Goal: Task Accomplishment & Management: Manage account settings

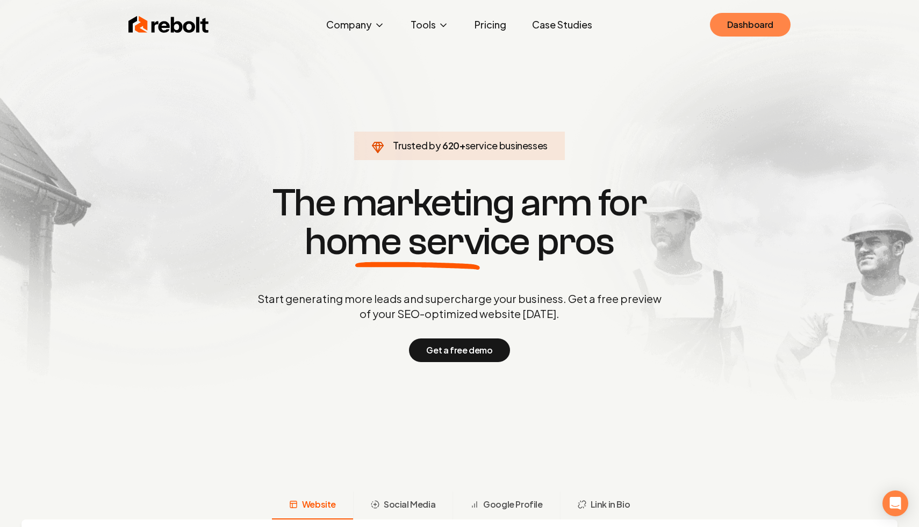
click at [762, 28] on link "Dashboard" at bounding box center [750, 25] width 81 height 24
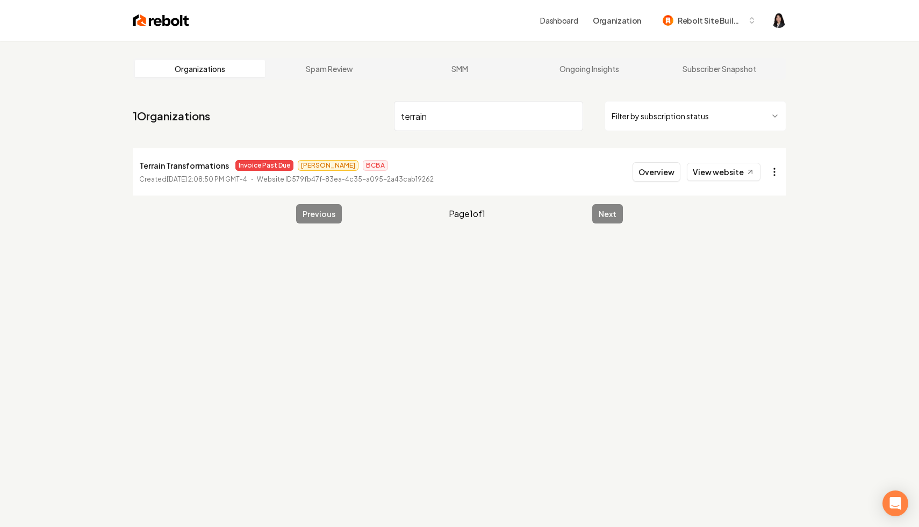
type input "terrain"
click at [778, 175] on html "Dashboard Organization Rebolt Site Builder Organizations Spam Review SMM Ongoin…" at bounding box center [459, 263] width 919 height 527
click at [759, 263] on link "View in Stripe" at bounding box center [748, 264] width 68 height 17
click at [746, 119] on html "Dashboard Organization Rebolt Site Builder Organizations Spam Review SMM Ongoin…" at bounding box center [459, 263] width 919 height 527
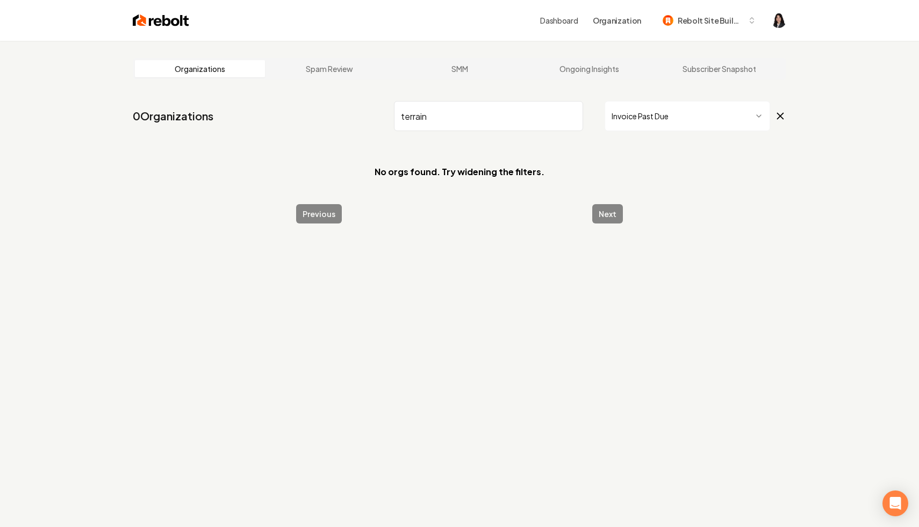
click at [570, 118] on input "terrain" at bounding box center [488, 116] width 189 height 30
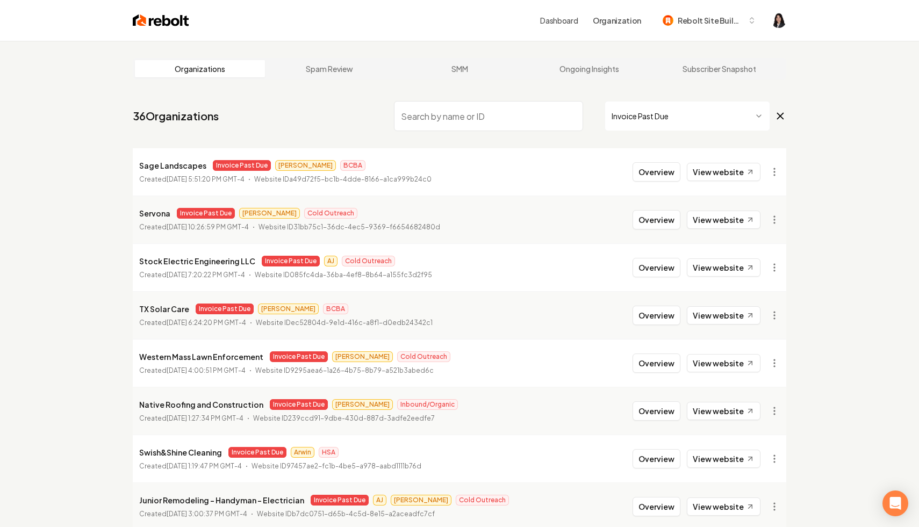
click at [782, 114] on icon at bounding box center [781, 116] width 12 height 13
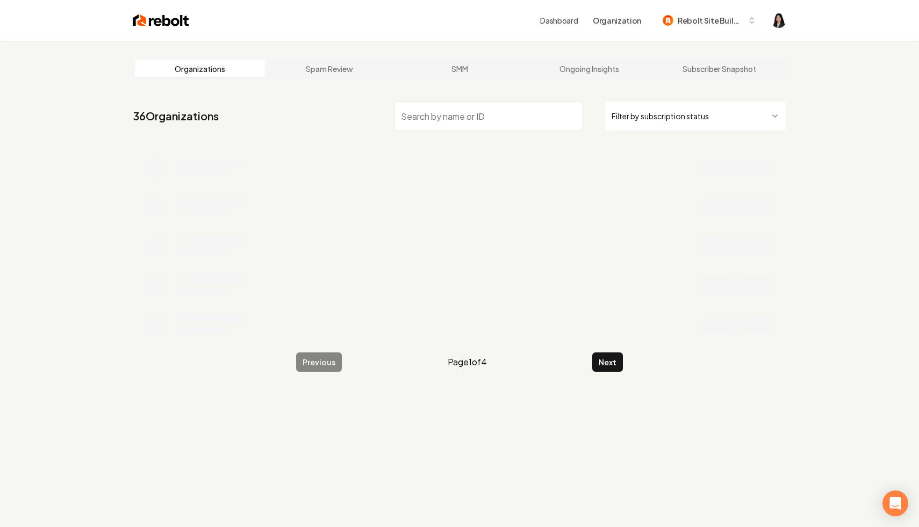
click at [501, 114] on input "search" at bounding box center [488, 116] width 189 height 30
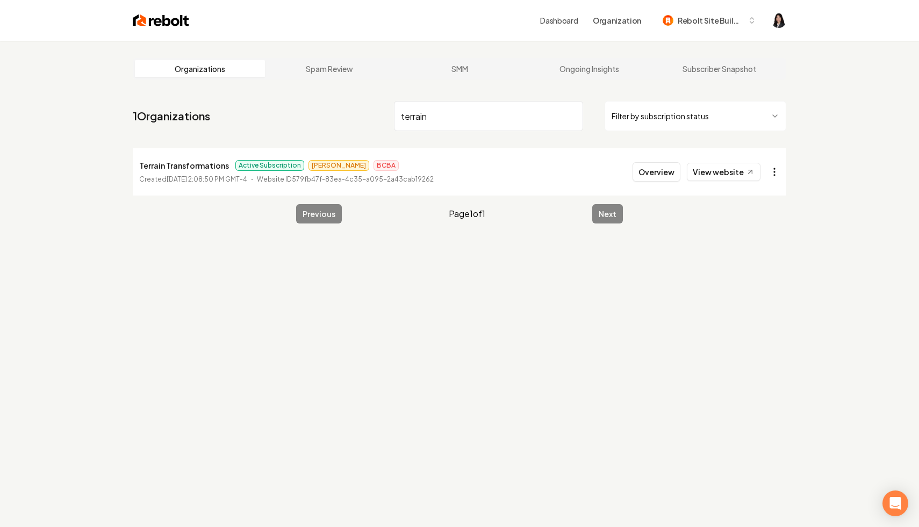
type input "terrain"
click at [782, 174] on html "Dashboard Organization Rebolt Site Builder Organizations Spam Review SMM Ongoin…" at bounding box center [459, 263] width 919 height 527
click at [761, 314] on div "Enable Site" at bounding box center [748, 316] width 68 height 17
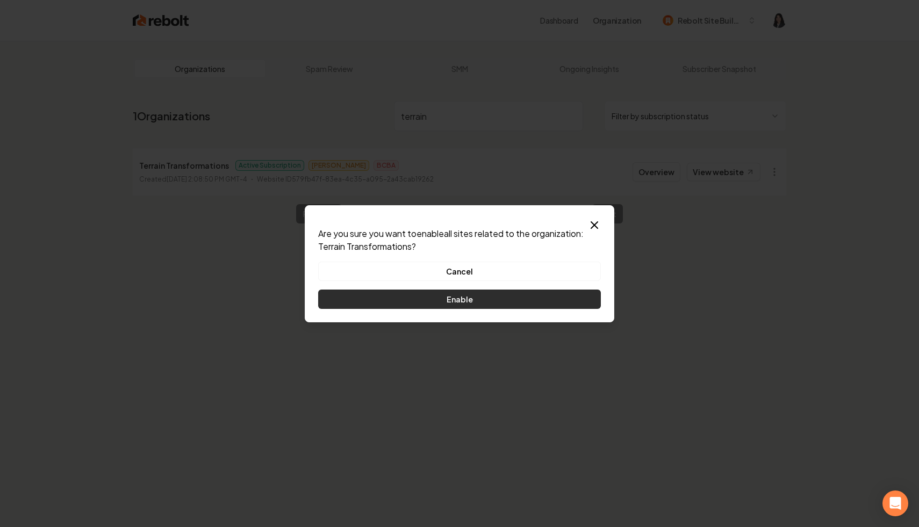
click at [493, 303] on button "Enable" at bounding box center [459, 299] width 283 height 19
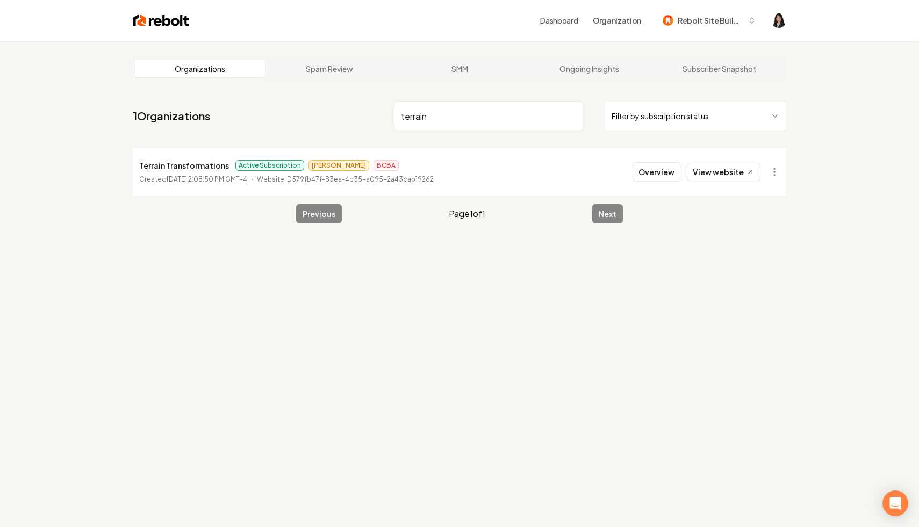
click at [573, 117] on input "terrain" at bounding box center [488, 116] width 189 height 30
click at [652, 115] on html "Dashboard Organization Rebolt Site Builder Organizations Spam Review SMM Ongoin…" at bounding box center [459, 263] width 919 height 527
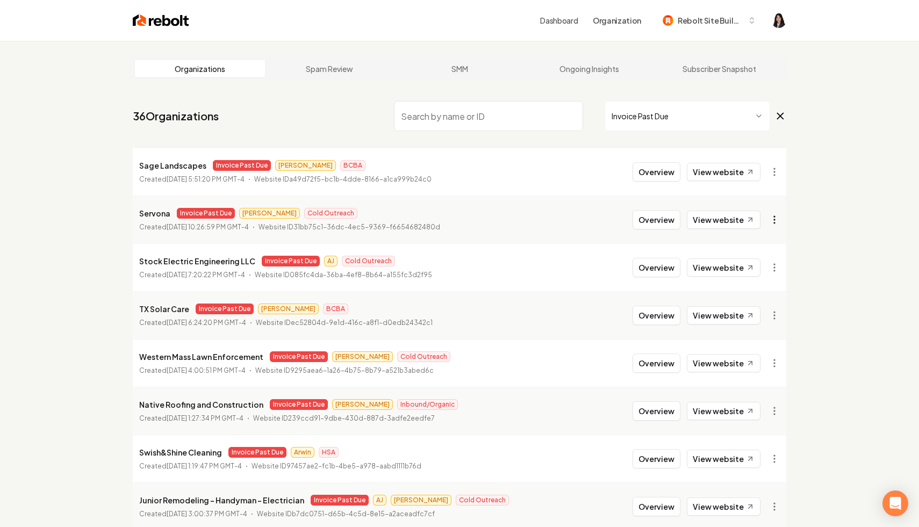
click at [773, 219] on html "Dashboard Organization Rebolt Site Builder Organizations Spam Review SMM Ongoin…" at bounding box center [459, 263] width 919 height 527
click at [756, 312] on link "View in Stripe" at bounding box center [748, 312] width 68 height 17
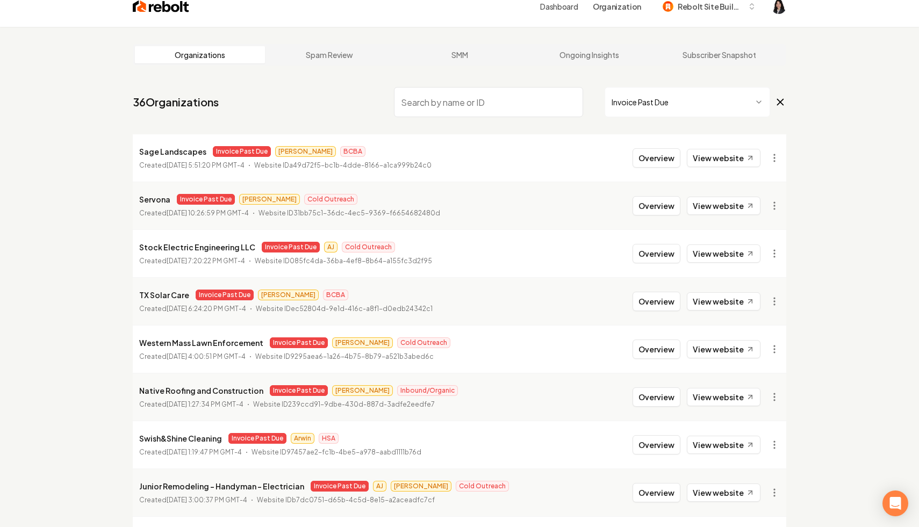
scroll to position [15, 0]
click at [770, 154] on html "Dashboard Organization Rebolt Site Builder Organizations Spam Review SMM Ongoin…" at bounding box center [459, 248] width 919 height 527
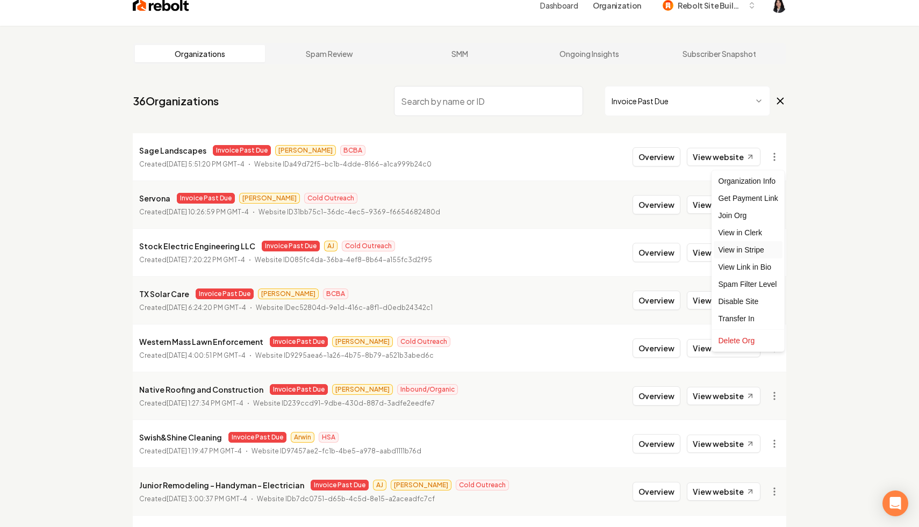
click at [763, 252] on link "View in Stripe" at bounding box center [748, 249] width 68 height 17
click at [776, 157] on html "Dashboard Organization Rebolt Site Builder Organizations Spam Review SMM Ongoin…" at bounding box center [459, 248] width 919 height 527
click at [758, 301] on div "Disable Site" at bounding box center [748, 301] width 68 height 17
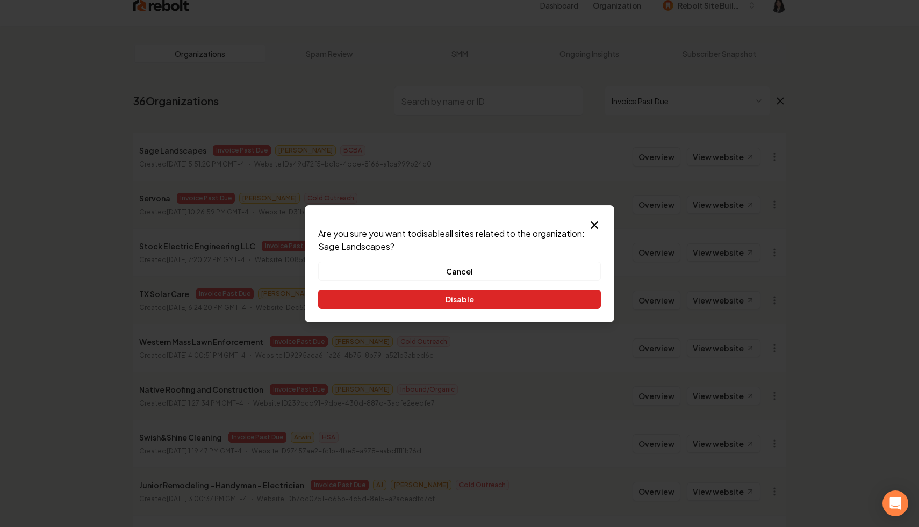
click at [516, 298] on button "Disable" at bounding box center [459, 299] width 283 height 19
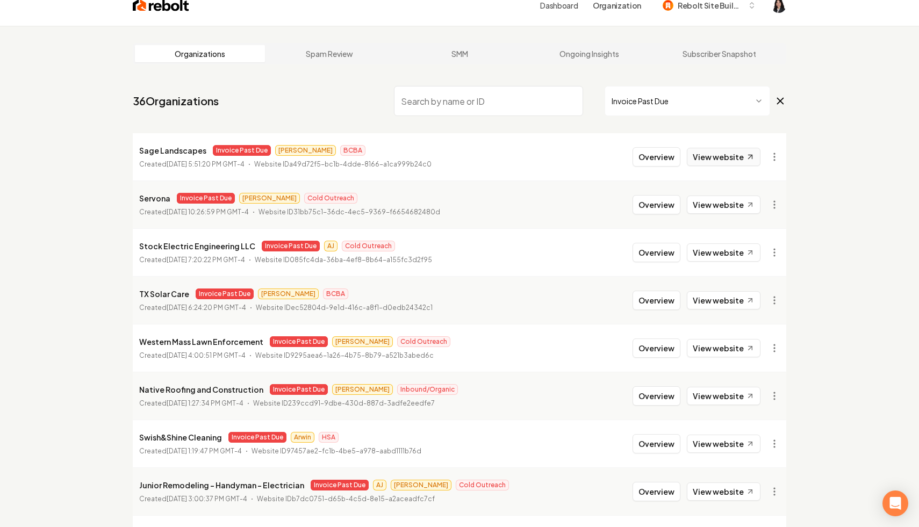
click at [721, 158] on link "View website" at bounding box center [724, 157] width 74 height 18
click at [771, 159] on html "Dashboard Organization Rebolt Site Builder Organizations Spam Review SMM Ongoin…" at bounding box center [459, 248] width 919 height 527
click at [756, 237] on link "View in Clerk" at bounding box center [748, 232] width 68 height 17
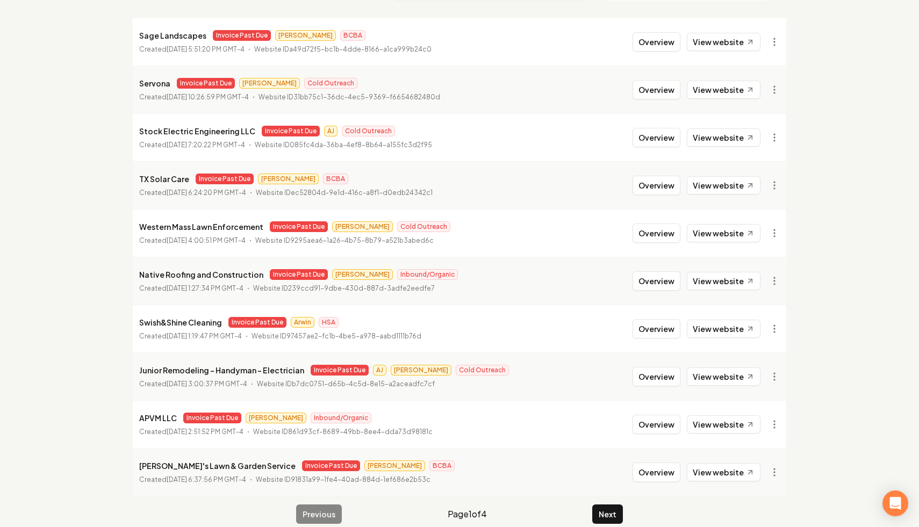
scroll to position [144, 0]
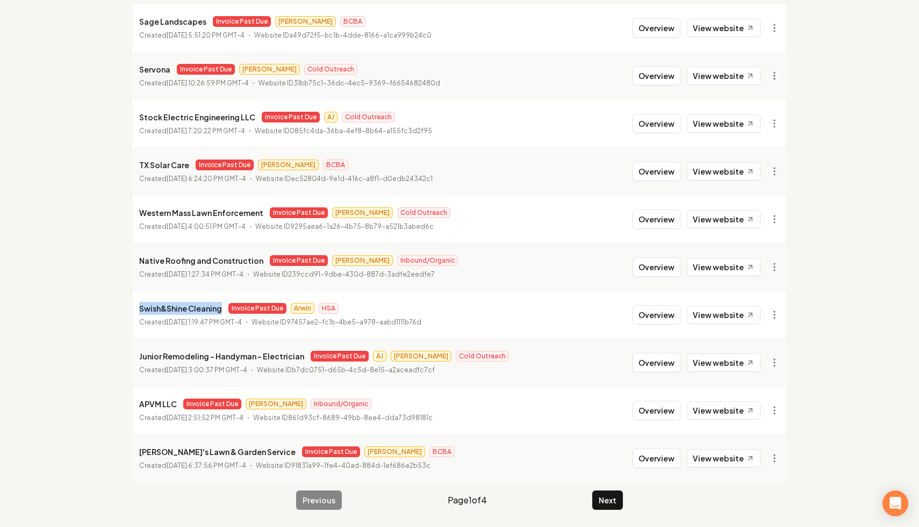
drag, startPoint x: 222, startPoint y: 308, endPoint x: 134, endPoint y: 307, distance: 87.6
click at [134, 307] on li "Swish&Shine Cleaning Invoice Past Due Arwin HSA Created August 12, 2025, 1:19:4…" at bounding box center [460, 315] width 654 height 48
copy p "Swish&Shine Cleaning"
click at [776, 316] on html "Dashboard Organization Rebolt Site Builder Organizations Spam Review SMM Ongoin…" at bounding box center [459, 119] width 919 height 527
click at [756, 410] on link "View in Stripe" at bounding box center [748, 407] width 68 height 17
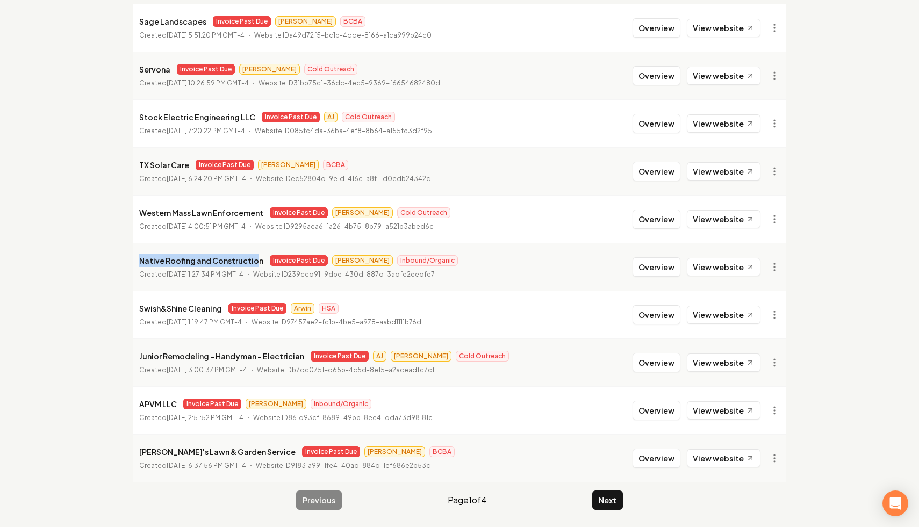
drag, startPoint x: 254, startPoint y: 262, endPoint x: 178, endPoint y: 254, distance: 76.2
click at [178, 254] on p "Native Roofing and Construction" at bounding box center [201, 260] width 124 height 13
drag, startPoint x: 254, startPoint y: 261, endPoint x: 133, endPoint y: 260, distance: 121.5
click at [133, 260] on li "Native Roofing and Construction Invoice Past Due James Inbound/Organic Created …" at bounding box center [460, 267] width 654 height 48
copy p "Native Roofing and Construction"
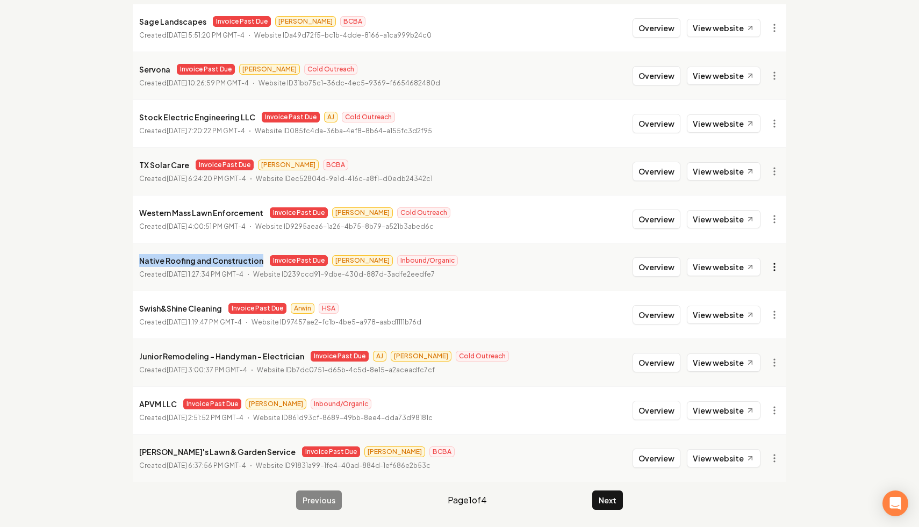
click at [780, 266] on html "Dashboard Organization Rebolt Site Builder Organizations Spam Review SMM Ongoin…" at bounding box center [459, 119] width 919 height 527
click at [767, 361] on link "View in Stripe" at bounding box center [748, 360] width 68 height 17
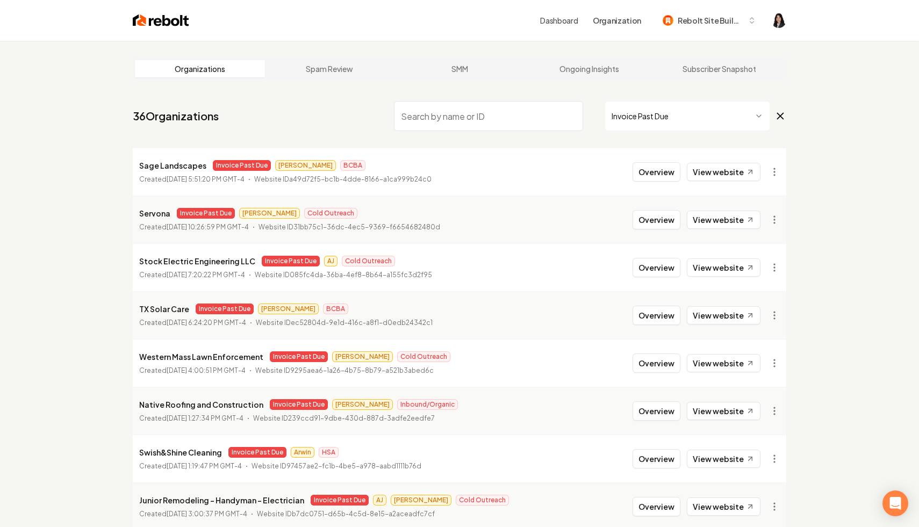
click at [784, 118] on icon at bounding box center [781, 116] width 12 height 13
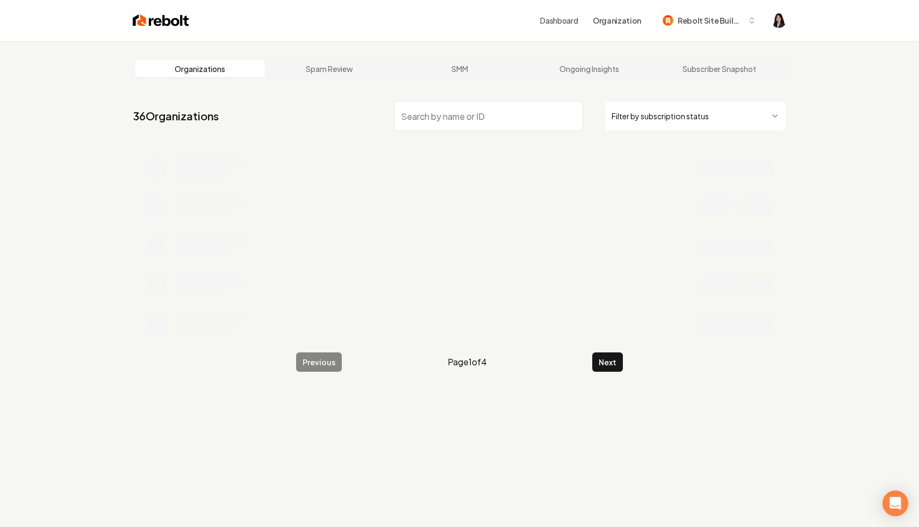
click at [535, 113] on input "search" at bounding box center [488, 116] width 189 height 30
type input "r"
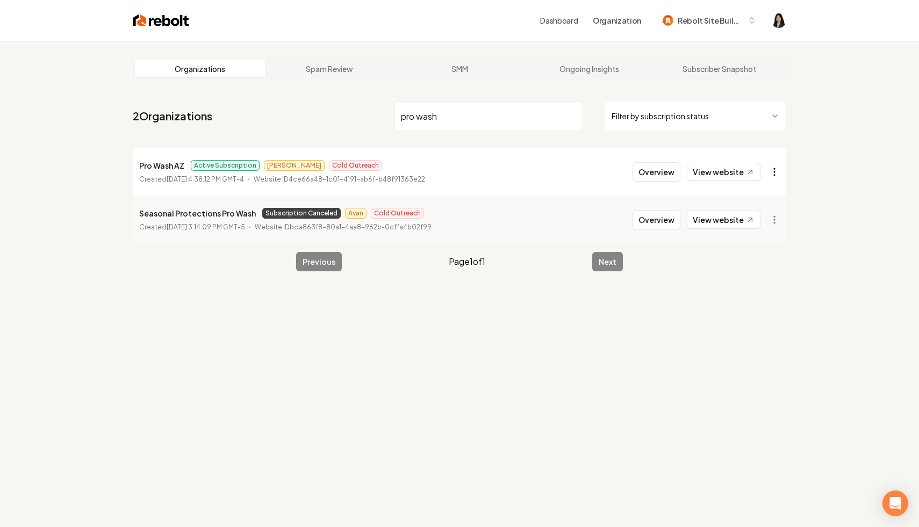
type input "pro wash"
click at [769, 173] on html "Dashboard Organization Rebolt Site Builder Organizations Spam Review SMM Ongoin…" at bounding box center [459, 263] width 919 height 527
click at [756, 320] on div "Disable Site" at bounding box center [748, 316] width 68 height 17
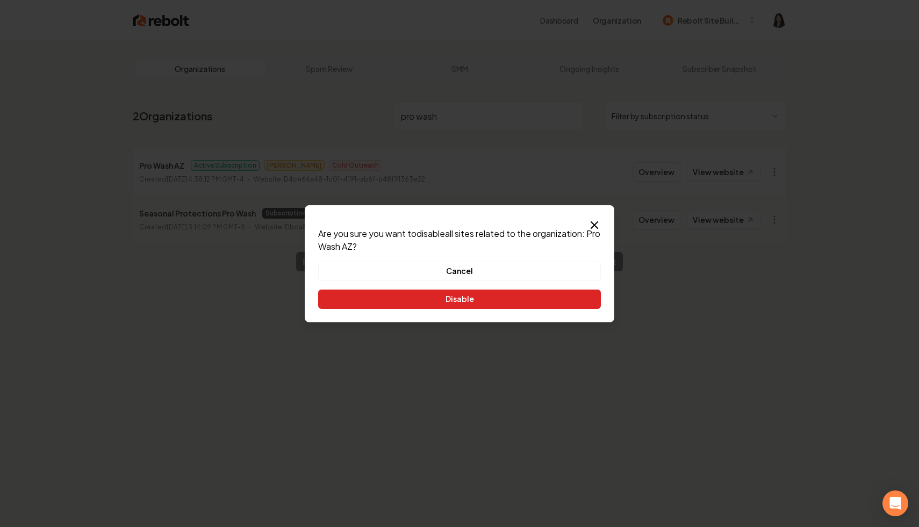
click at [527, 297] on button "Disable" at bounding box center [459, 299] width 283 height 19
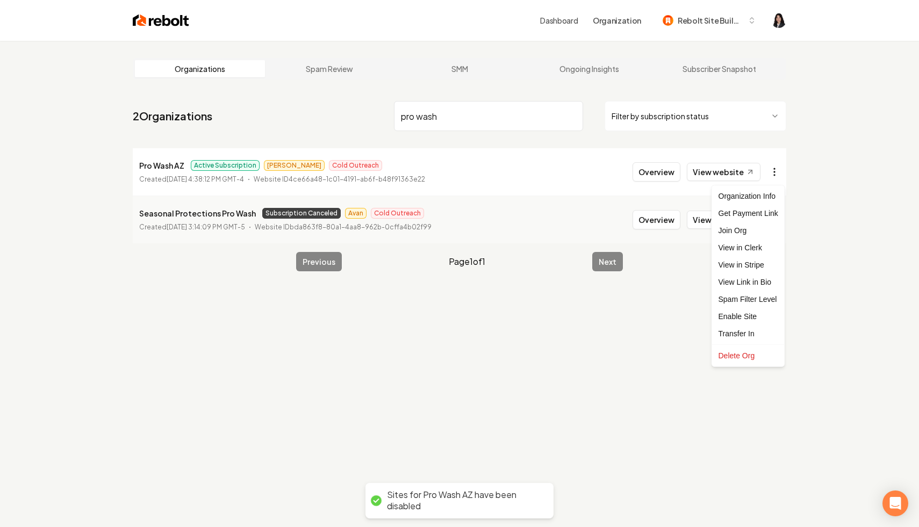
click at [775, 174] on html "Dashboard Organization Rebolt Site Builder Organizations Spam Review SMM Ongoin…" at bounding box center [459, 263] width 919 height 527
click at [767, 267] on link "View in Stripe" at bounding box center [748, 264] width 68 height 17
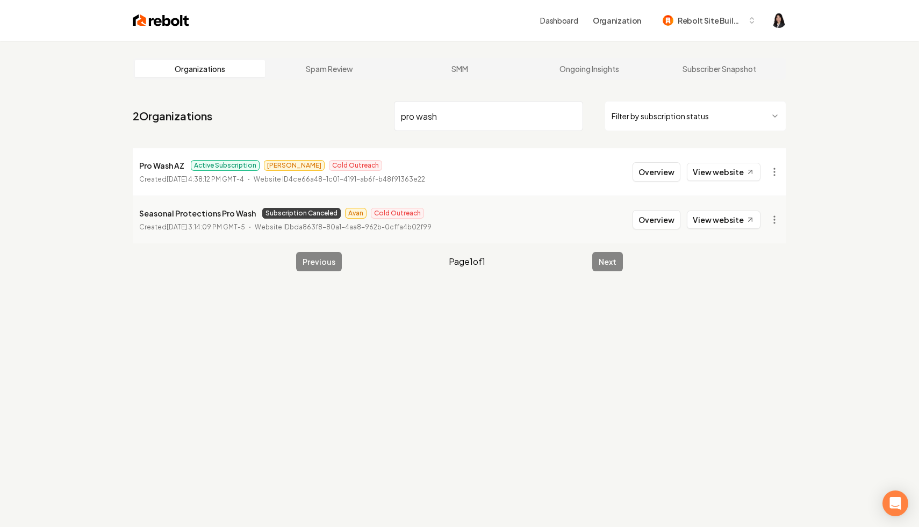
click at [575, 115] on input "pro wash" at bounding box center [488, 116] width 189 height 30
click at [652, 111] on html "Dashboard Organization Rebolt Site Builder Organizations Spam Review SMM Ongoin…" at bounding box center [459, 263] width 919 height 527
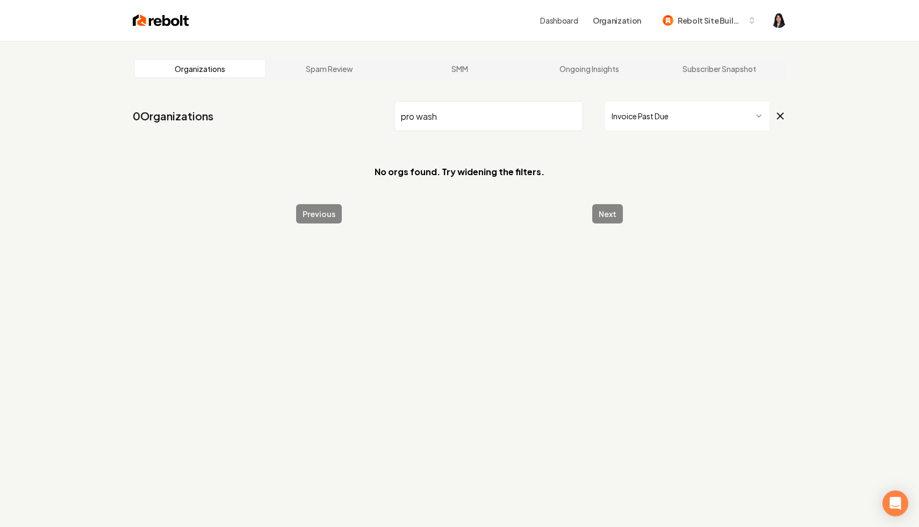
click at [573, 116] on input "pro wash" at bounding box center [488, 116] width 189 height 30
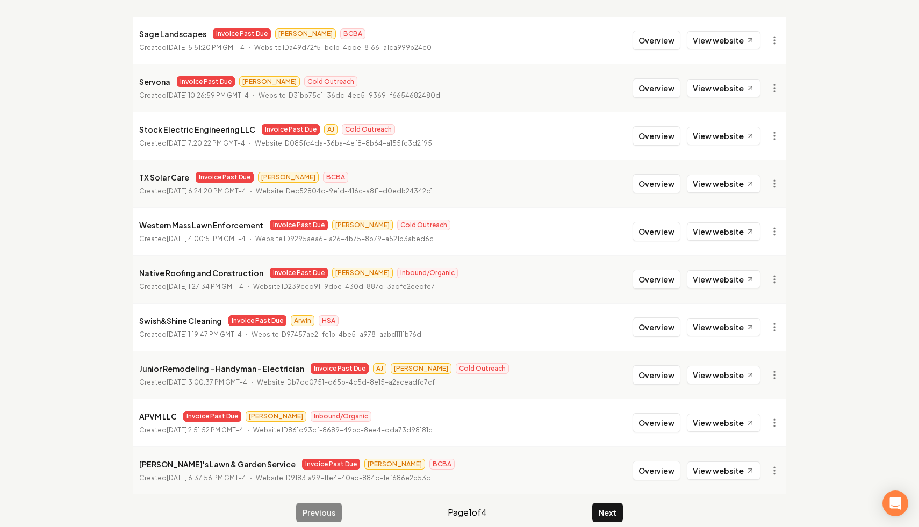
scroll to position [144, 0]
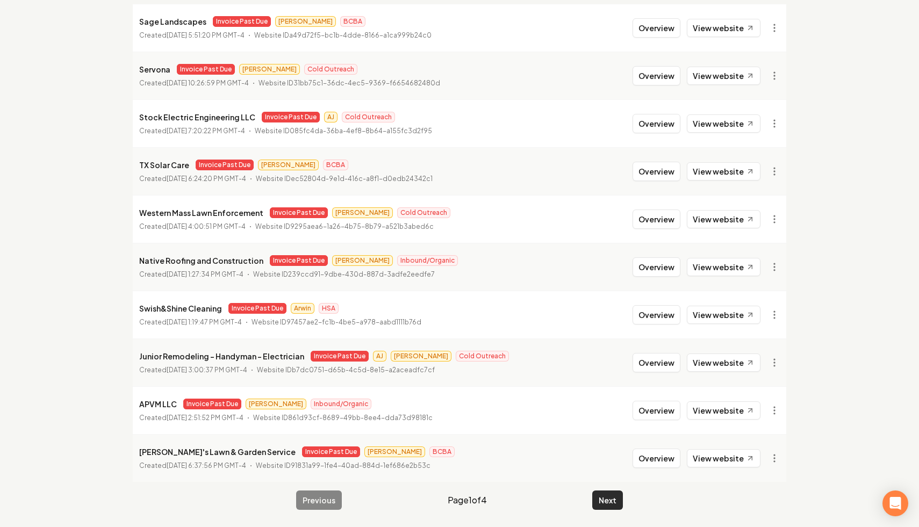
click at [609, 501] on button "Next" at bounding box center [607, 500] width 31 height 19
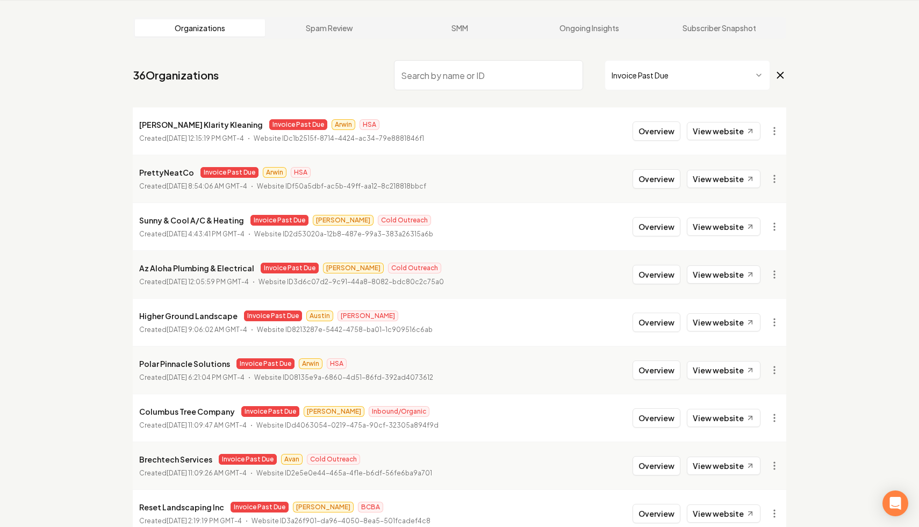
scroll to position [144, 0]
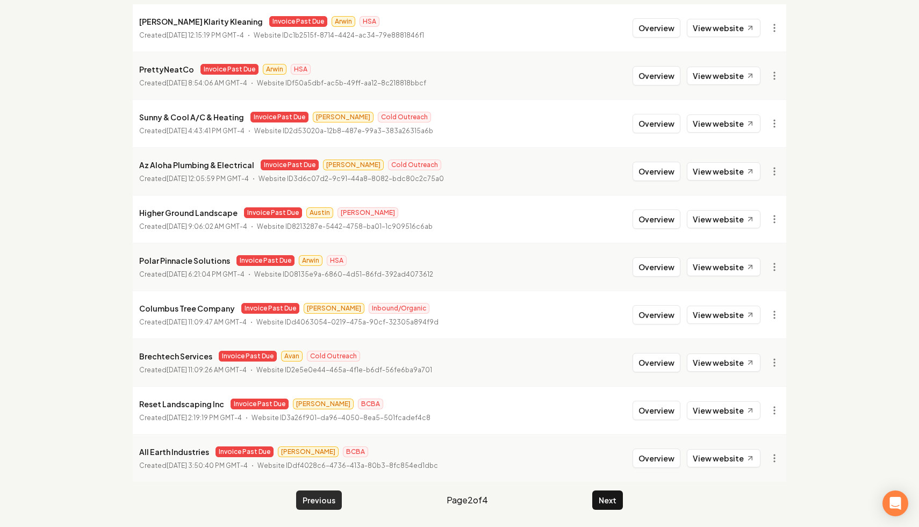
click at [309, 505] on button "Previous" at bounding box center [319, 500] width 46 height 19
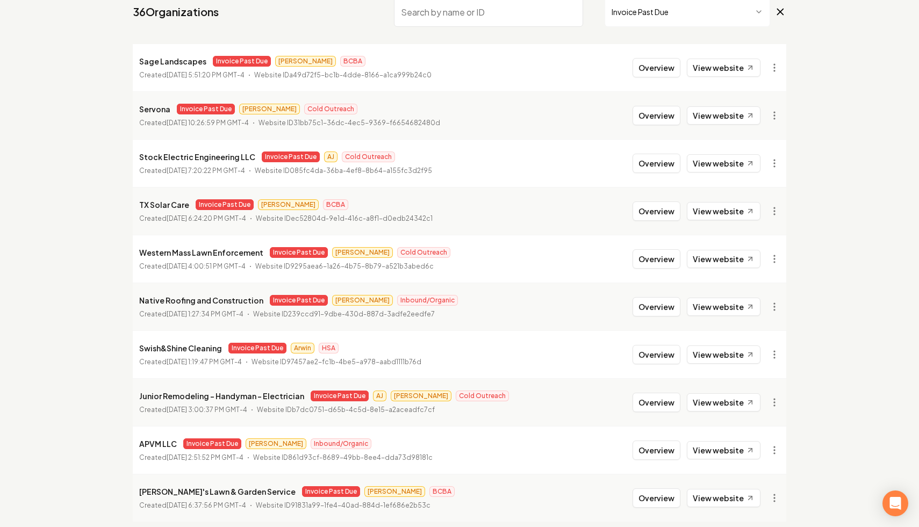
scroll to position [144, 0]
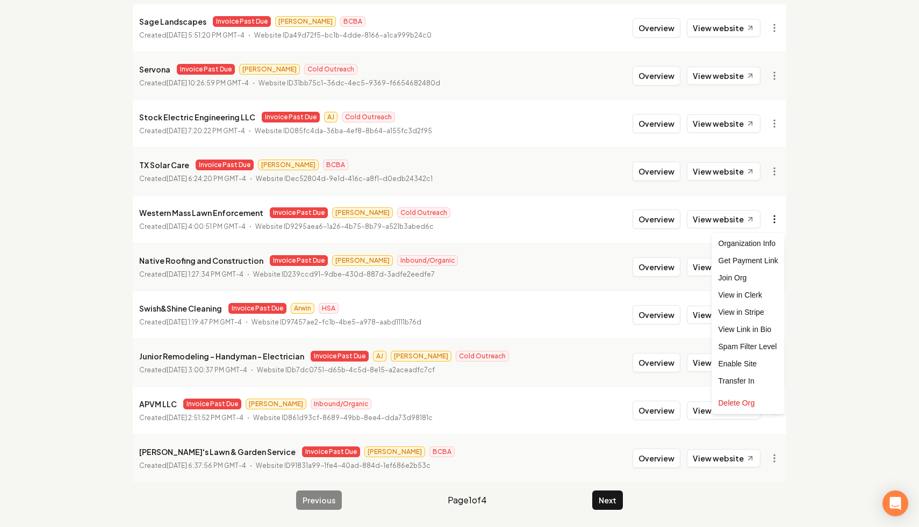
click at [776, 224] on html "Dashboard Organization Rebolt Site Builder Organizations Spam Review SMM Ongoin…" at bounding box center [459, 119] width 919 height 527
click at [820, 229] on html "Dashboard Organization Rebolt Site Builder Organizations Spam Review SMM Ongoin…" at bounding box center [459, 119] width 919 height 527
click at [774, 220] on html "Dashboard Organization Rebolt Site Builder Organizations Spam Review SMM Ongoin…" at bounding box center [459, 119] width 919 height 527
click at [755, 313] on link "View in Stripe" at bounding box center [748, 312] width 68 height 17
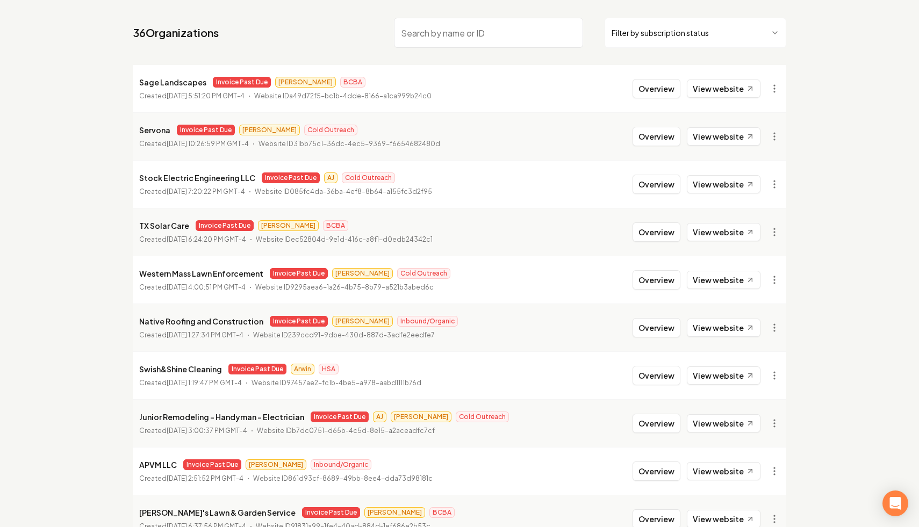
scroll to position [144, 0]
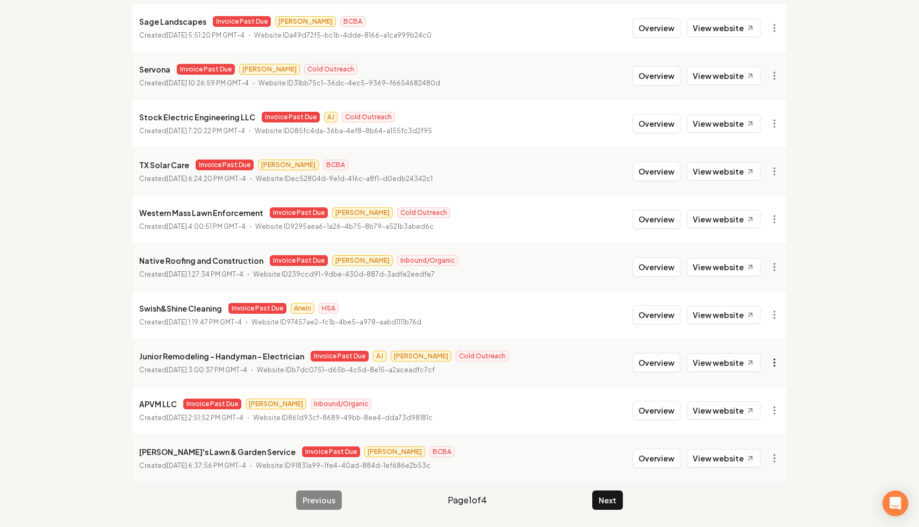
click at [775, 360] on html "Dashboard Organization Rebolt Site Builder Organizations Spam Review SMM Ongoin…" at bounding box center [459, 119] width 919 height 527
click at [762, 250] on link "View in Stripe" at bounding box center [748, 247] width 68 height 17
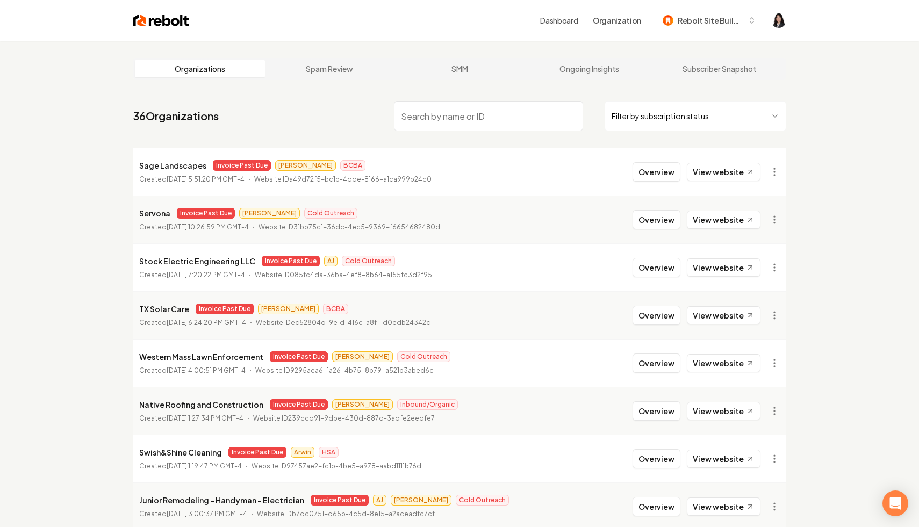
click at [438, 117] on input "search" at bounding box center [488, 116] width 189 height 30
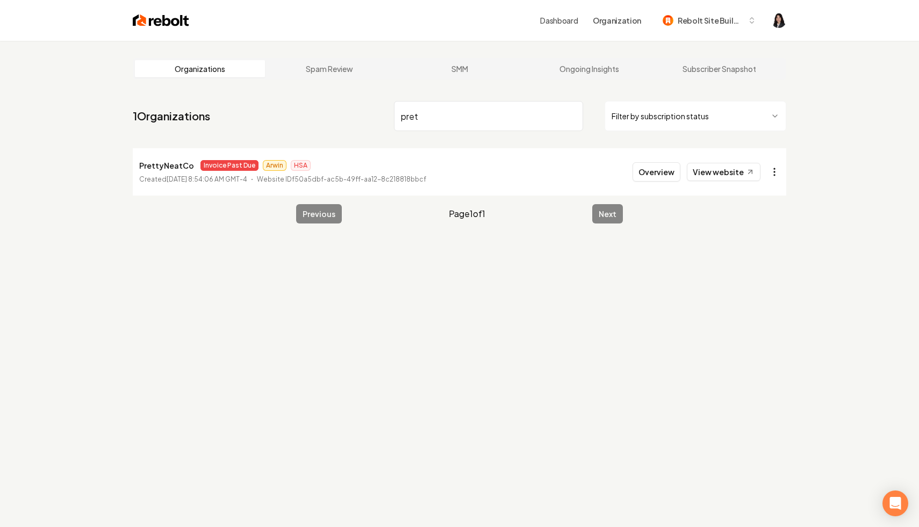
type input "pret"
click at [769, 167] on html "Dashboard Organization Rebolt Site Builder Organizations Spam Review SMM Ongoin…" at bounding box center [459, 263] width 919 height 527
click at [757, 267] on link "View in Stripe" at bounding box center [748, 264] width 68 height 17
click at [570, 115] on input "pret" at bounding box center [488, 116] width 189 height 30
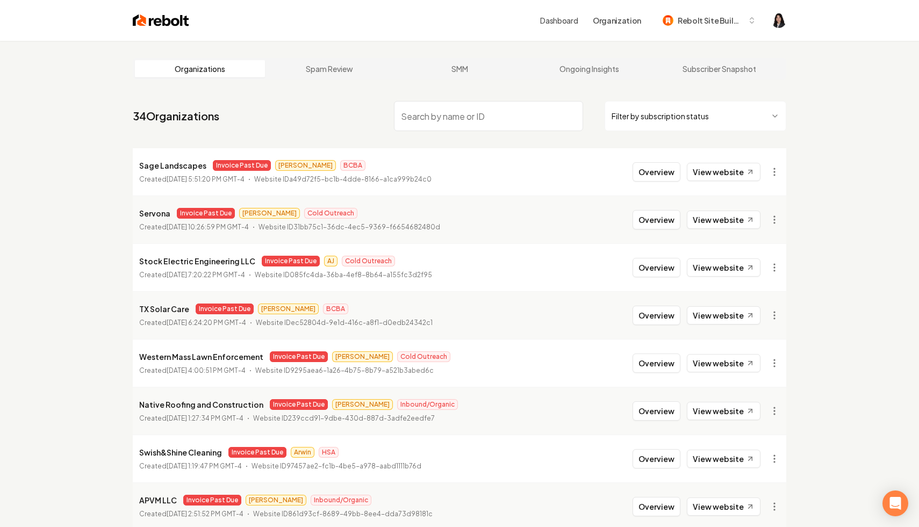
scroll to position [144, 0]
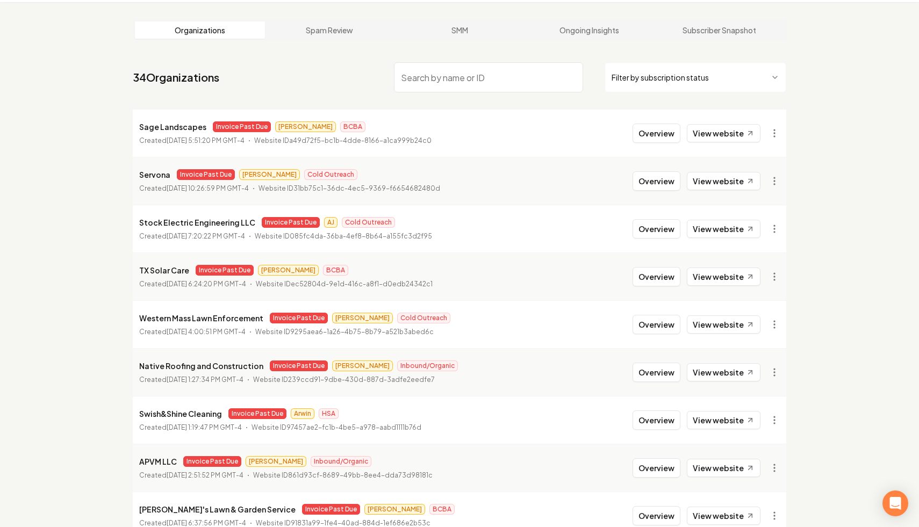
scroll to position [144, 0]
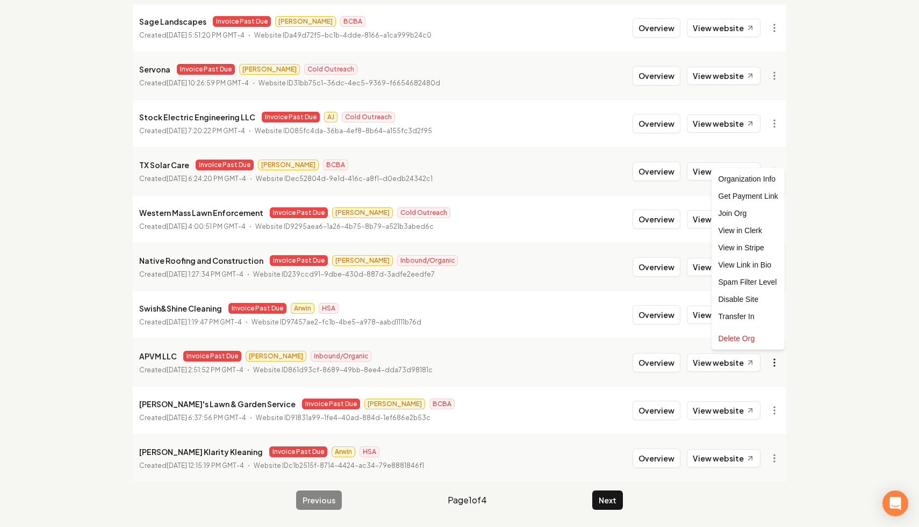
click at [771, 365] on html "Dashboard Organization Rebolt Site Builder Organizations Spam Review SMM Ongoin…" at bounding box center [459, 119] width 919 height 527
click at [162, 363] on html "Dashboard Organization Rebolt Site Builder Organizations Spam Review SMM Ongoin…" at bounding box center [459, 119] width 919 height 527
click at [767, 383] on html "Dashboard Organization Rebolt Site Builder Organizations Spam Review SMM Ongoin…" at bounding box center [459, 119] width 919 height 527
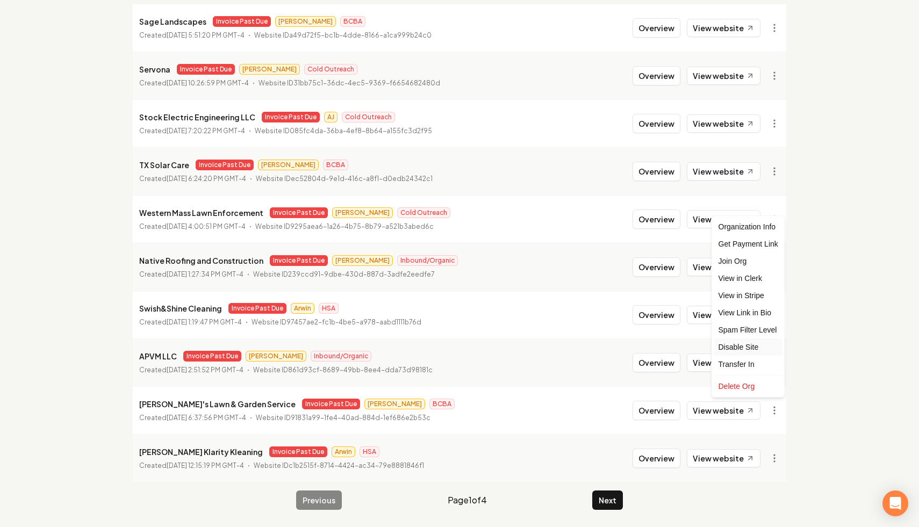
click at [756, 349] on div "Disable Site" at bounding box center [748, 347] width 68 height 17
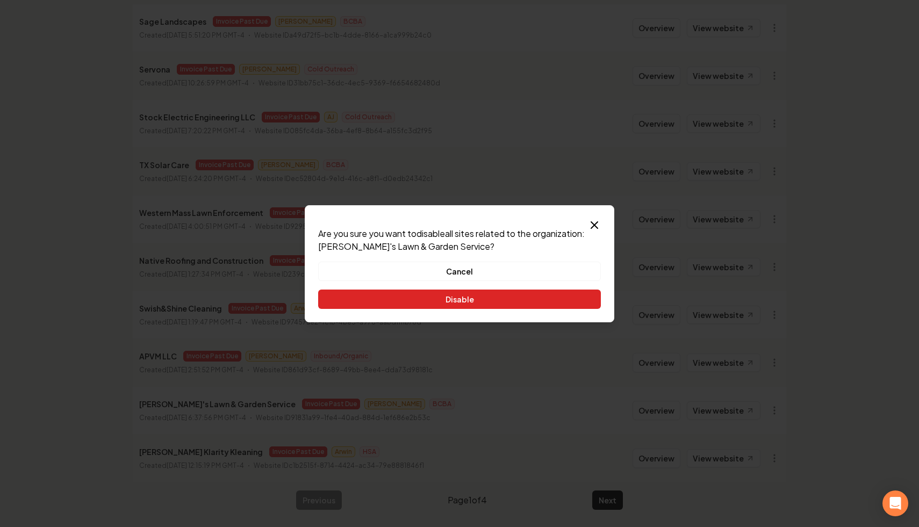
click at [511, 304] on button "Disable" at bounding box center [459, 299] width 283 height 19
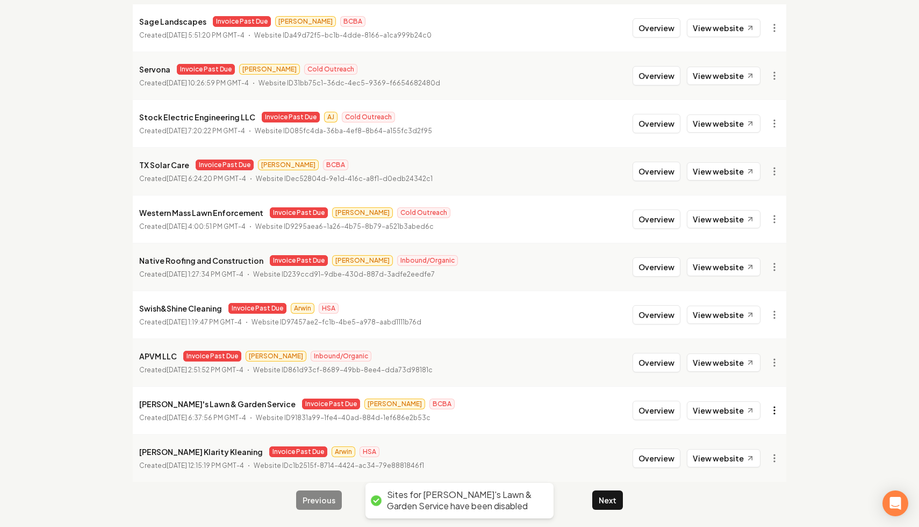
click at [775, 383] on html "Dashboard Organization Rebolt Site Builder Organizations Spam Review SMM Ongoin…" at bounding box center [459, 119] width 919 height 527
click at [764, 299] on link "View in Stripe" at bounding box center [748, 295] width 68 height 17
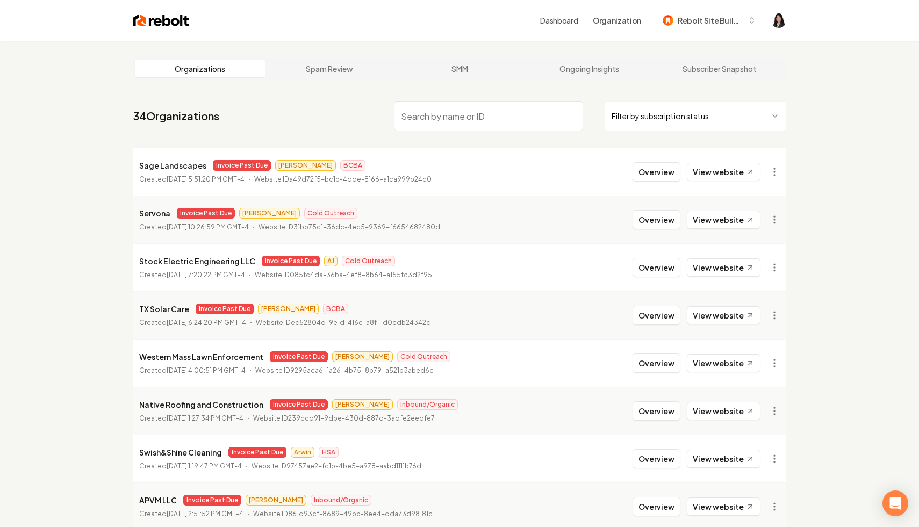
click at [556, 117] on input "search" at bounding box center [488, 116] width 189 height 30
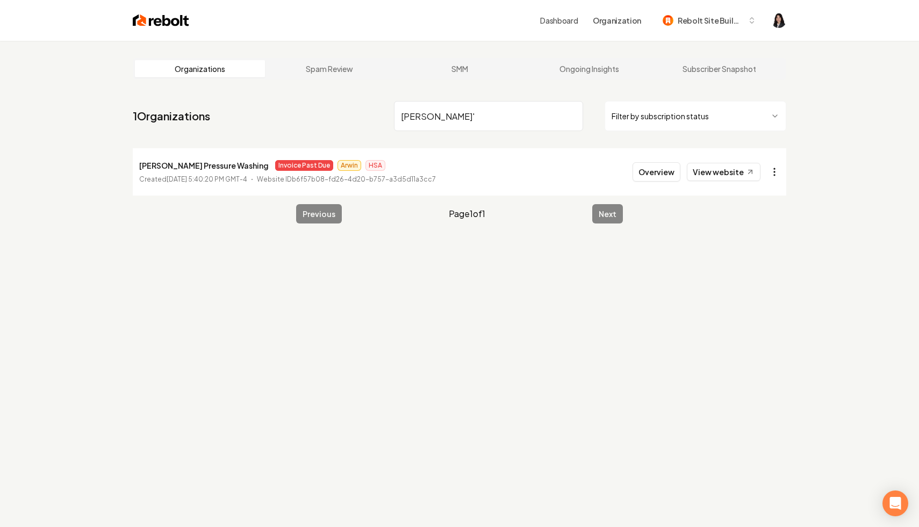
type input "eddy'"
click at [769, 177] on html "Dashboard Organization Rebolt Site Builder Organizations Spam Review SMM Ongoin…" at bounding box center [459, 263] width 919 height 527
click at [747, 266] on link "View in Stripe" at bounding box center [748, 264] width 68 height 17
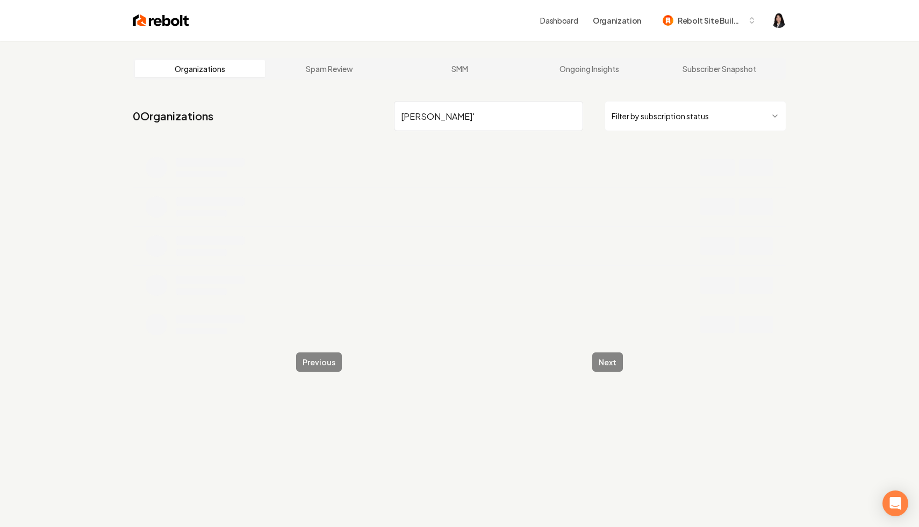
click at [572, 115] on input "eddy'" at bounding box center [488, 116] width 189 height 30
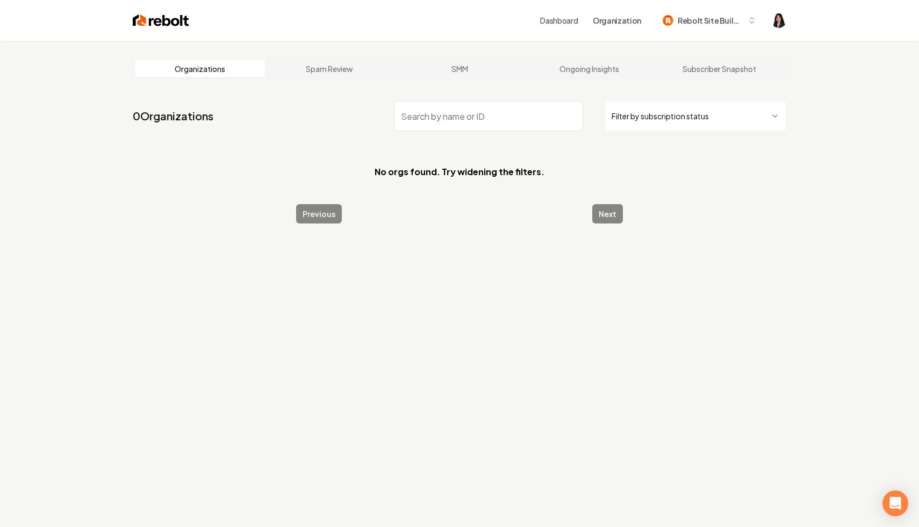
click at [634, 120] on html "Dashboard Organization Rebolt Site Builder Organizations Spam Review SMM Ongoin…" at bounding box center [459, 263] width 919 height 527
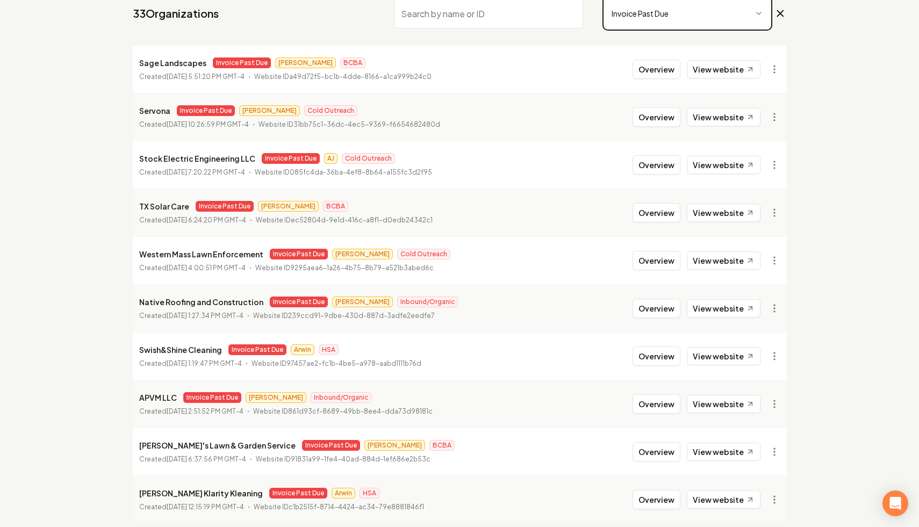
scroll to position [144, 0]
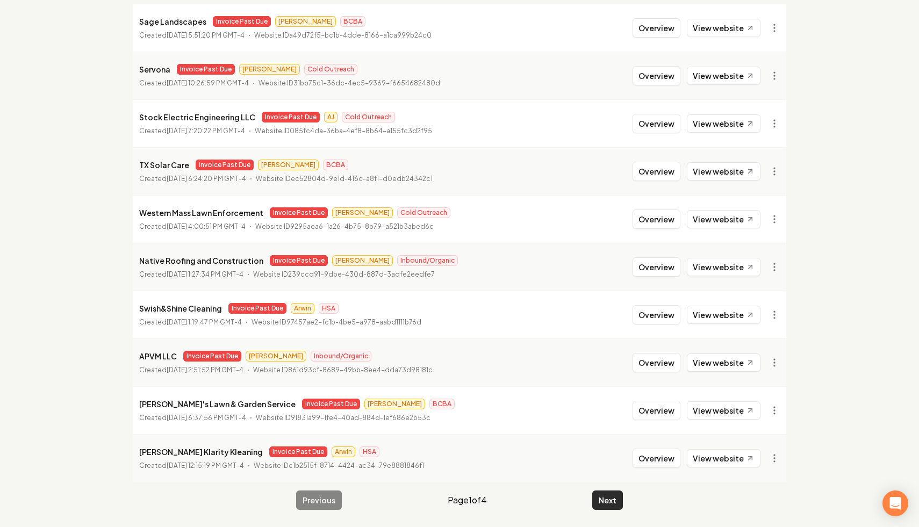
click at [616, 502] on button "Next" at bounding box center [607, 500] width 31 height 19
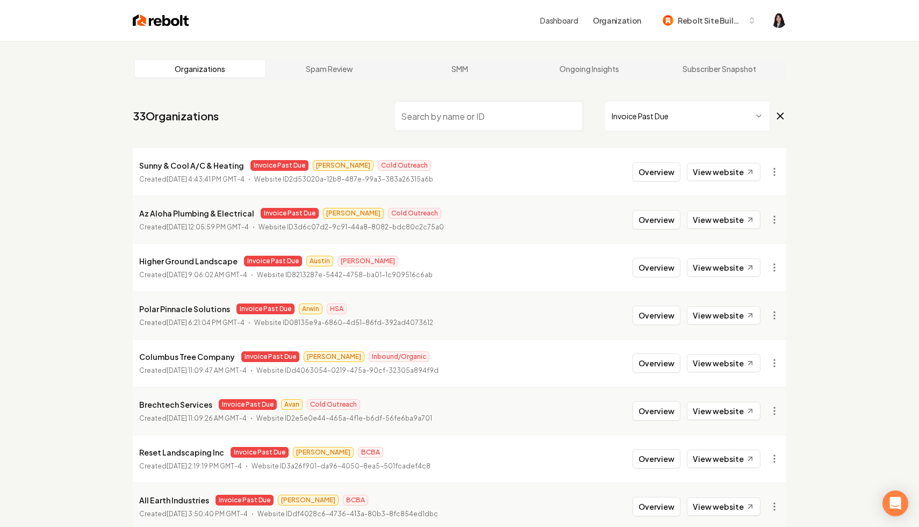
scroll to position [102, 0]
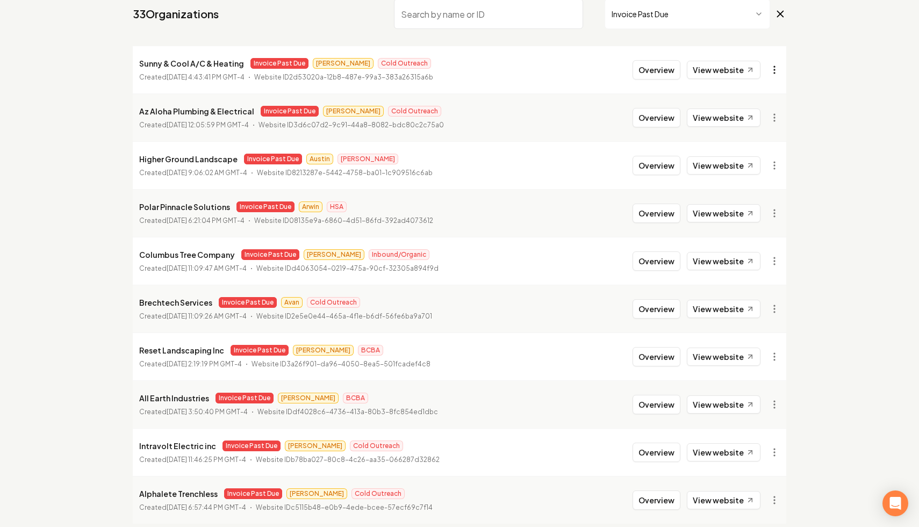
click at [774, 65] on html "Dashboard Organization Rebolt Site Builder Organizations Spam Review SMM Ongoin…" at bounding box center [459, 161] width 919 height 527
click at [761, 162] on link "View in Stripe" at bounding box center [748, 162] width 68 height 17
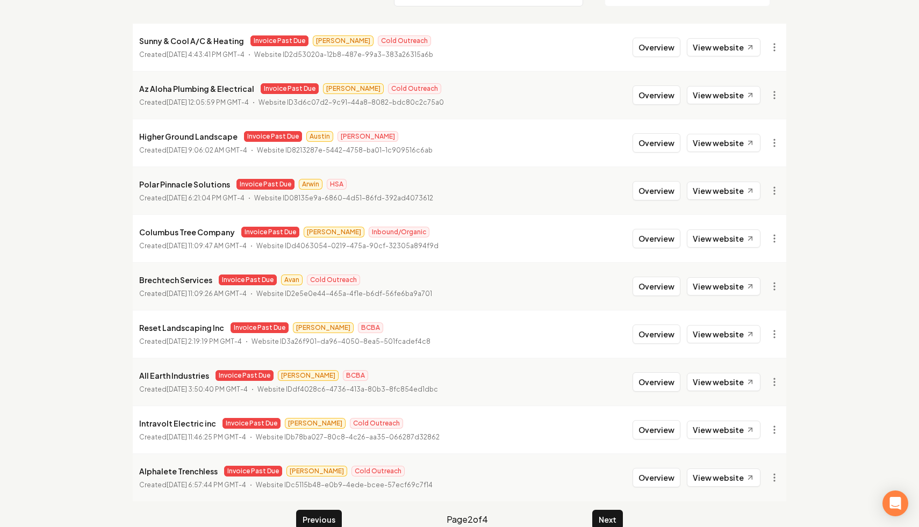
scroll to position [126, 0]
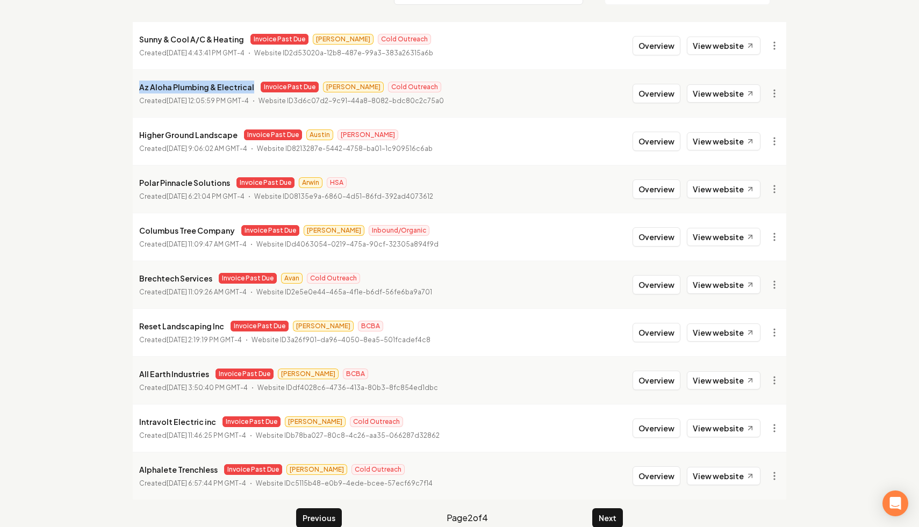
drag, startPoint x: 250, startPoint y: 88, endPoint x: 121, endPoint y: 84, distance: 129.1
click at [121, 84] on main "Organizations Spam Review SMM Ongoing Insights Subscriber Snapshot 33 Organizat…" at bounding box center [460, 230] width 688 height 631
copy p "Az Aloha Plumbing & Electrical"
click at [777, 98] on html "Dashboard Organization Rebolt Site Builder Organizations Spam Review SMM Ongoin…" at bounding box center [459, 137] width 919 height 527
click at [768, 187] on link "View in Stripe" at bounding box center [748, 186] width 68 height 17
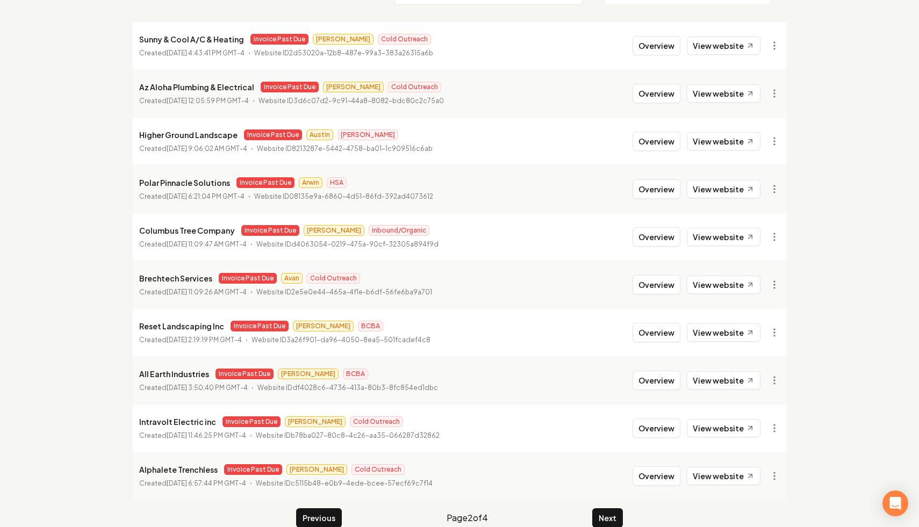
click at [233, 132] on p "Higher Ground Landscape" at bounding box center [188, 134] width 98 height 13
click at [775, 146] on html "Dashboard Organization Rebolt Site Builder Organizations Spam Review SMM Ongoin…" at bounding box center [459, 137] width 919 height 527
click at [757, 232] on link "View in Stripe" at bounding box center [748, 234] width 68 height 17
click at [769, 183] on html "Dashboard Organization Rebolt Site Builder Organizations Spam Review SMM Ongoin…" at bounding box center [459, 137] width 919 height 527
click at [761, 279] on link "View in Stripe" at bounding box center [748, 282] width 68 height 17
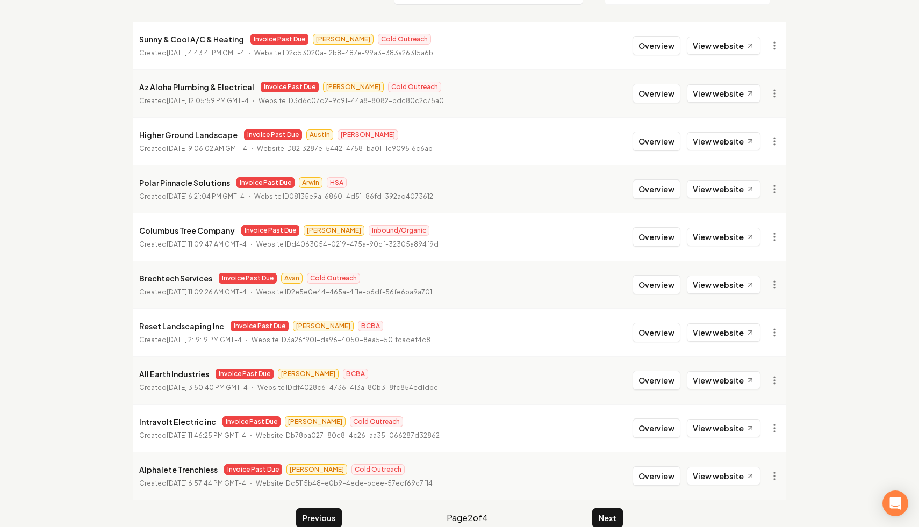
scroll to position [144, 0]
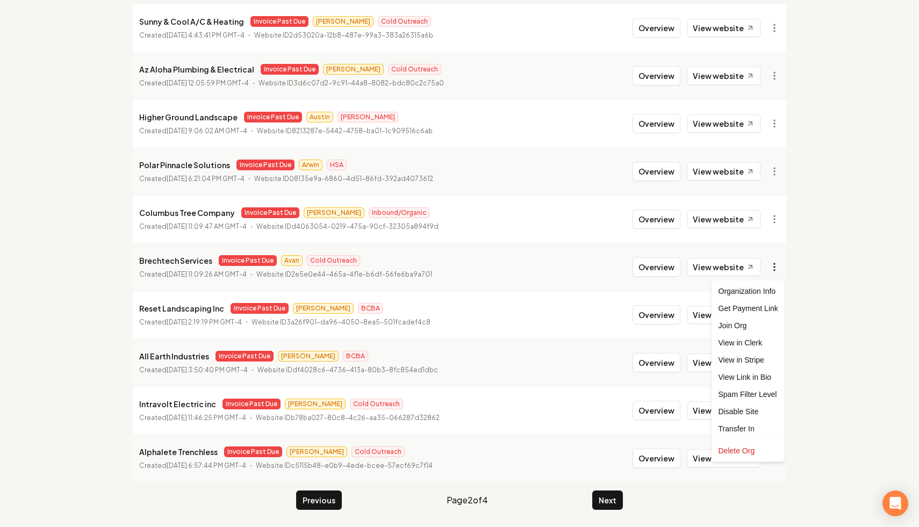
click at [767, 264] on html "Dashboard Organization Rebolt Site Builder Organizations Spam Review SMM Ongoin…" at bounding box center [459, 119] width 919 height 527
click at [777, 266] on html "Dashboard Organization Rebolt Site Builder Organizations Spam Review SMM Ongoin…" at bounding box center [459, 119] width 919 height 527
click at [773, 266] on html "Dashboard Organization Rebolt Site Builder Organizations Spam Review SMM Ongoin…" at bounding box center [459, 119] width 919 height 527
click at [755, 360] on link "View in Stripe" at bounding box center [748, 360] width 68 height 17
click at [780, 267] on html "Dashboard Organization Rebolt Site Builder Organizations Spam Review SMM Ongoin…" at bounding box center [459, 119] width 919 height 527
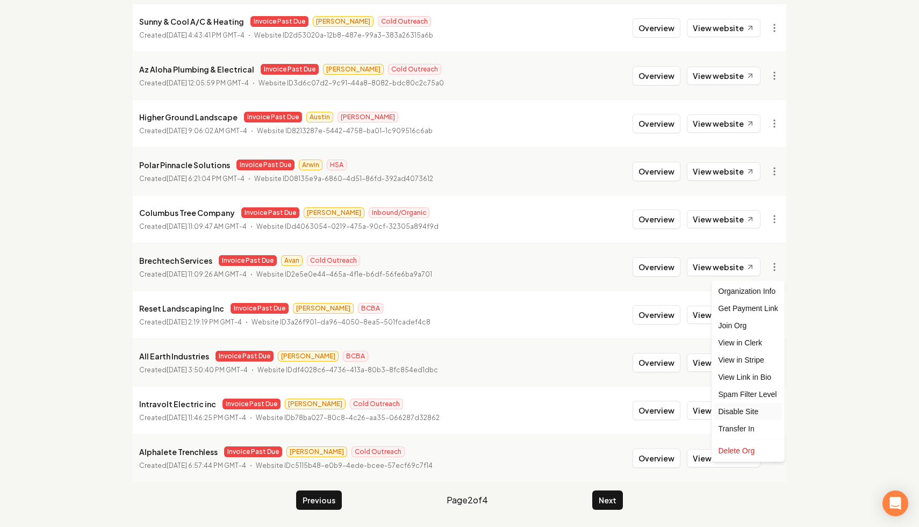
click at [756, 408] on div "Disable Site" at bounding box center [748, 411] width 68 height 17
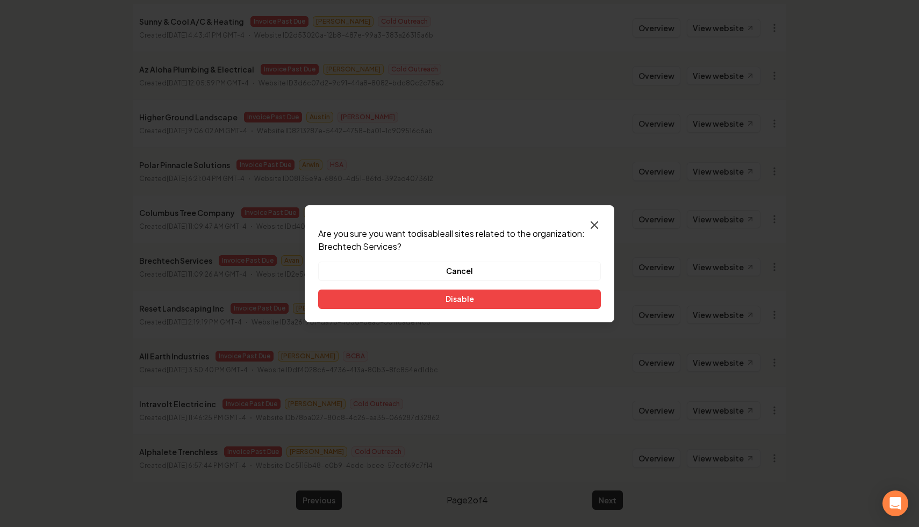
click at [595, 226] on icon "button" at bounding box center [594, 225] width 6 height 6
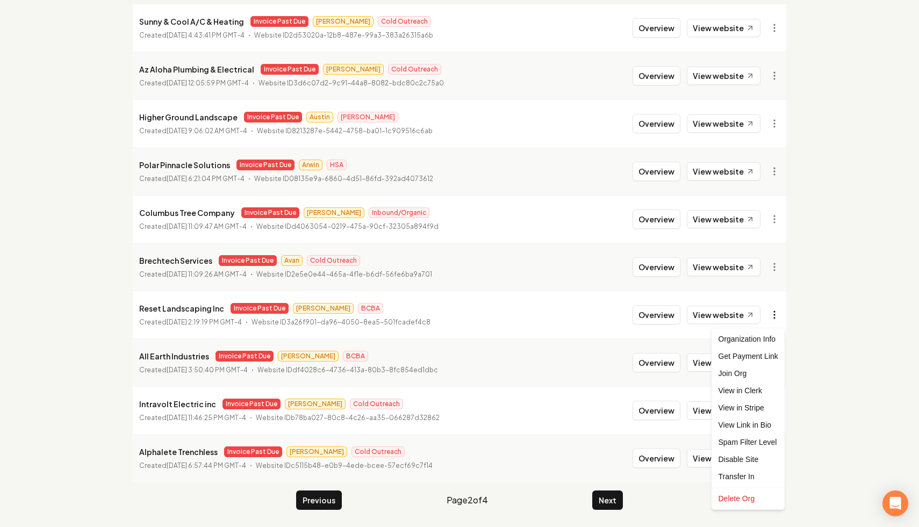
click at [773, 310] on html "Dashboard Organization Rebolt Site Builder Organizations Spam Review SMM Ongoin…" at bounding box center [459, 119] width 919 height 527
click at [745, 408] on link "View in Stripe" at bounding box center [748, 407] width 68 height 17
click at [775, 361] on html "Dashboard Organization Rebolt Site Builder Organizations Spam Review SMM Ongoin…" at bounding box center [459, 119] width 919 height 527
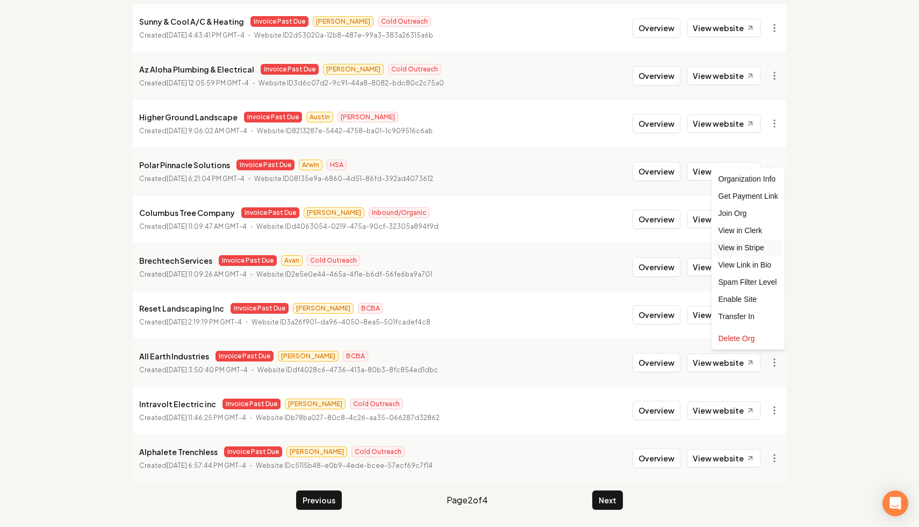
click at [764, 246] on link "View in Stripe" at bounding box center [748, 247] width 68 height 17
click at [772, 383] on html "Dashboard Organization Rebolt Site Builder Organizations Spam Review SMM Ongoin…" at bounding box center [459, 119] width 919 height 527
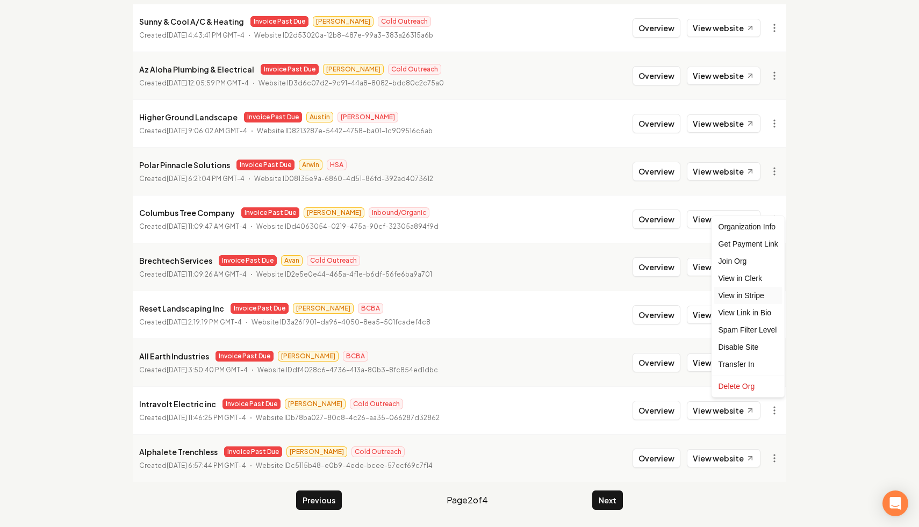
click at [761, 298] on link "View in Stripe" at bounding box center [748, 295] width 68 height 17
click at [778, 383] on html "Dashboard Organization Rebolt Site Builder Organizations Spam Review SMM Ongoin…" at bounding box center [459, 119] width 919 height 527
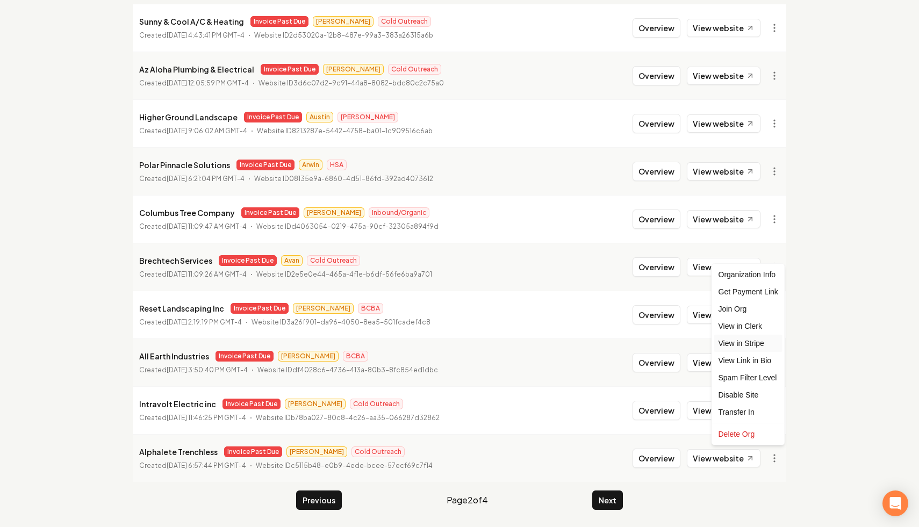
click at [753, 346] on link "View in Stripe" at bounding box center [748, 343] width 68 height 17
click at [606, 497] on button "Next" at bounding box center [607, 500] width 31 height 19
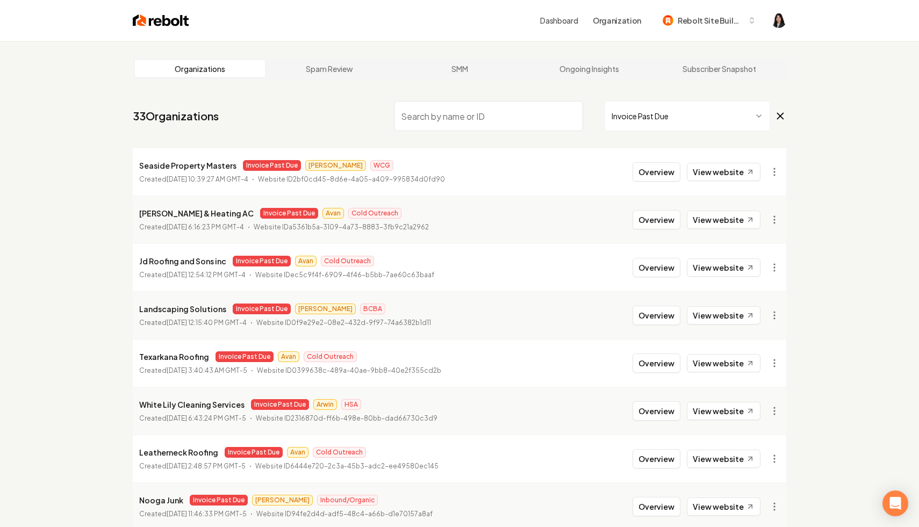
scroll to position [80, 0]
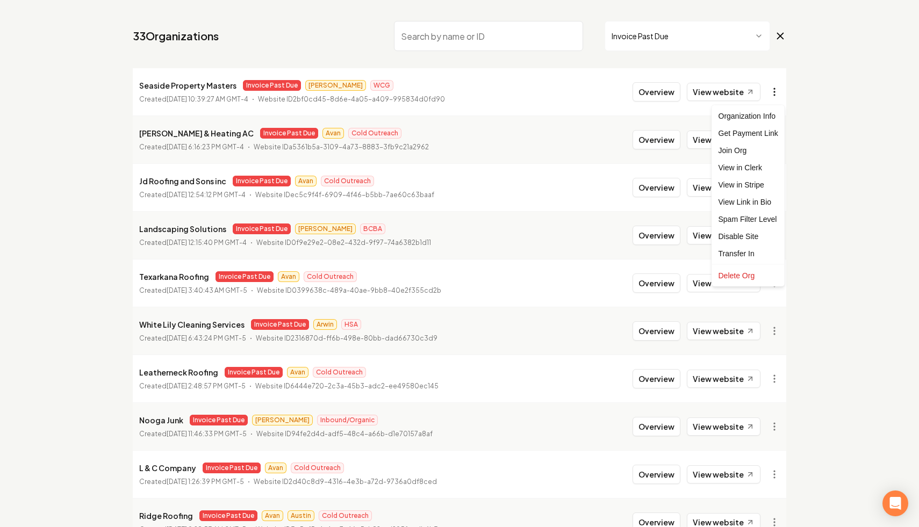
click at [776, 95] on html "Dashboard Organization Rebolt Site Builder Organizations Spam Review SMM Ongoin…" at bounding box center [459, 183] width 919 height 527
click at [762, 182] on link "View in Stripe" at bounding box center [748, 184] width 68 height 17
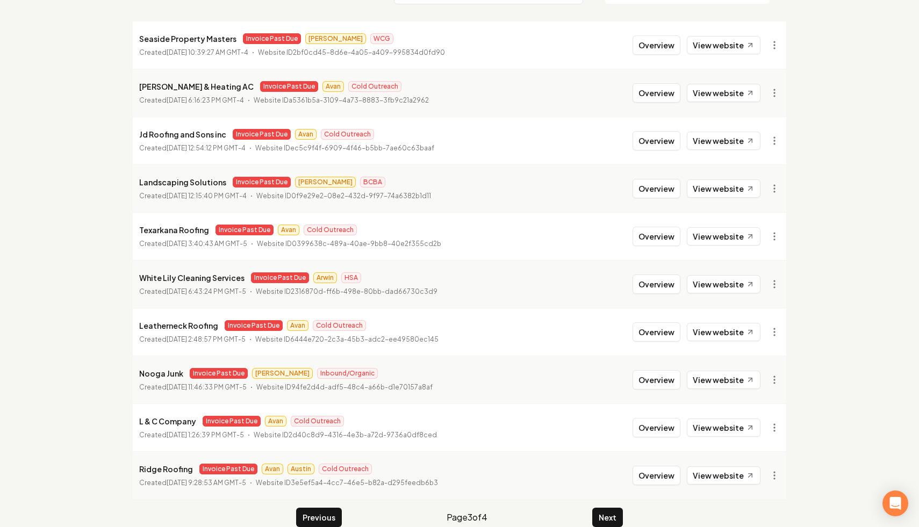
scroll to position [139, 0]
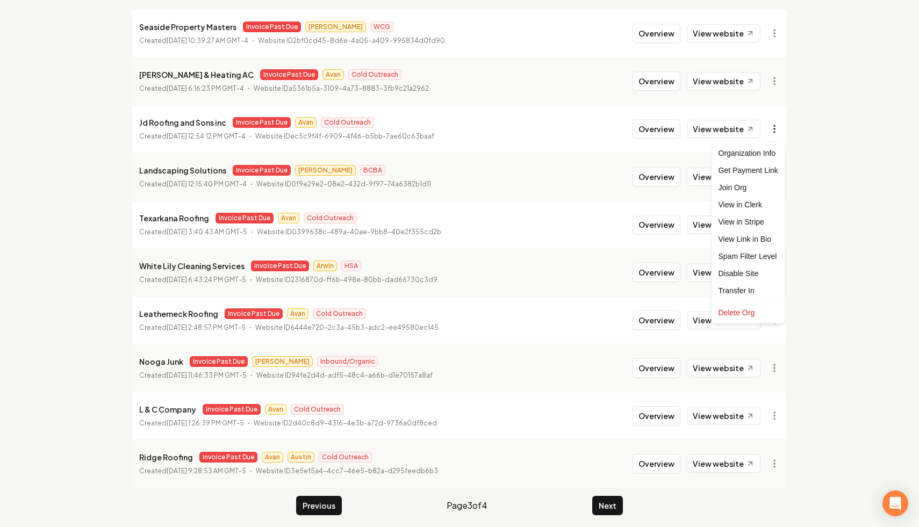
click at [772, 124] on html "Dashboard Organization Rebolt Site Builder Organizations Spam Review SMM Ongoin…" at bounding box center [459, 124] width 919 height 527
click at [762, 222] on link "View in Stripe" at bounding box center [748, 221] width 68 height 17
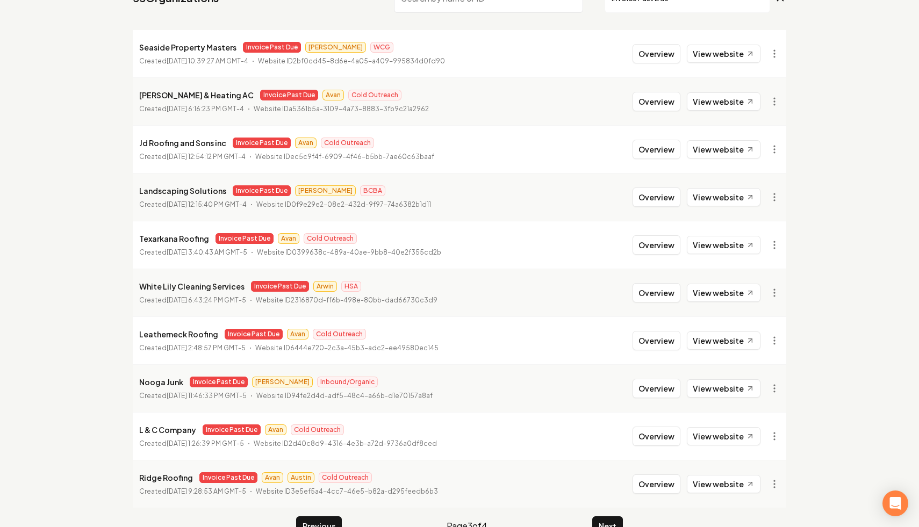
scroll to position [144, 0]
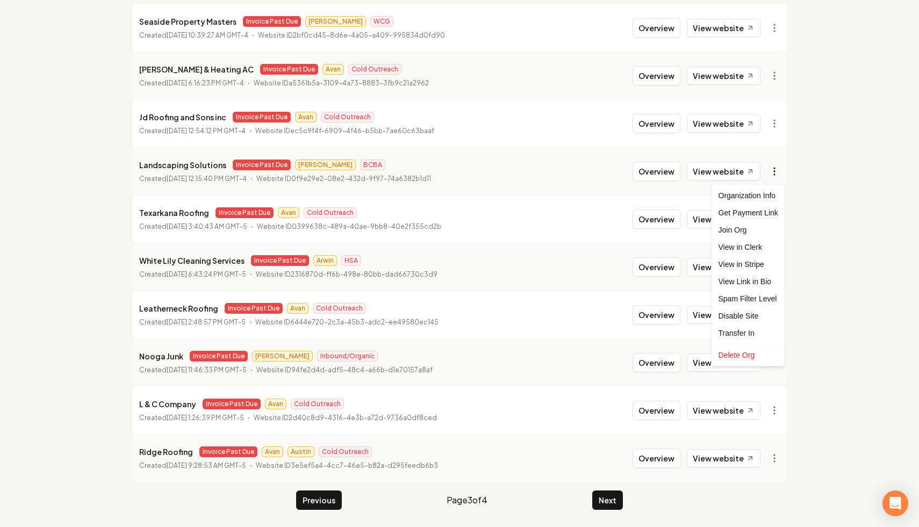
click at [777, 178] on html "Dashboard Organization Rebolt Site Builder Organizations Spam Review SMM Ongoin…" at bounding box center [459, 119] width 919 height 527
click at [759, 266] on link "View in Stripe" at bounding box center [748, 264] width 68 height 17
click at [774, 173] on html "Dashboard Organization Rebolt Site Builder Organizations Spam Review SMM Ongoin…" at bounding box center [459, 119] width 919 height 527
click at [762, 251] on link "View in Clerk" at bounding box center [748, 247] width 68 height 17
click at [771, 218] on html "Dashboard Organization Rebolt Site Builder Organizations Spam Review SMM Ongoin…" at bounding box center [459, 119] width 919 height 527
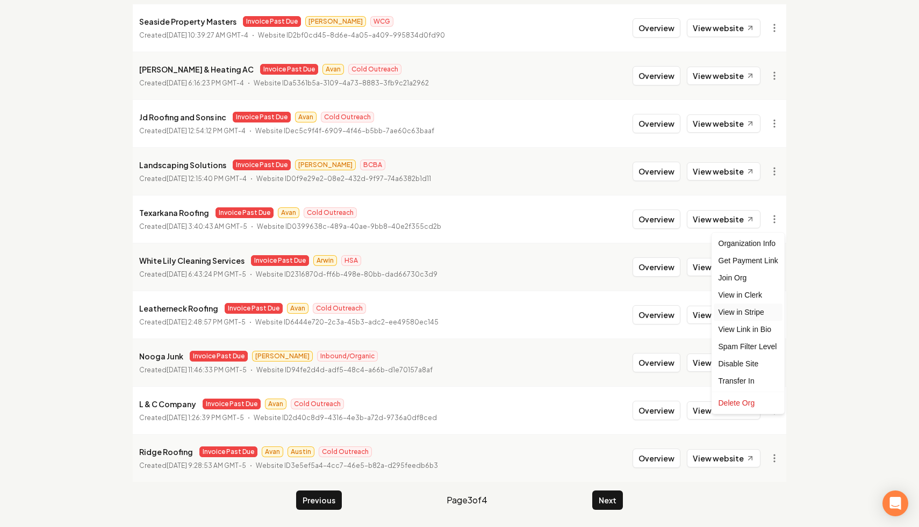
click at [749, 313] on link "View in Stripe" at bounding box center [748, 312] width 68 height 17
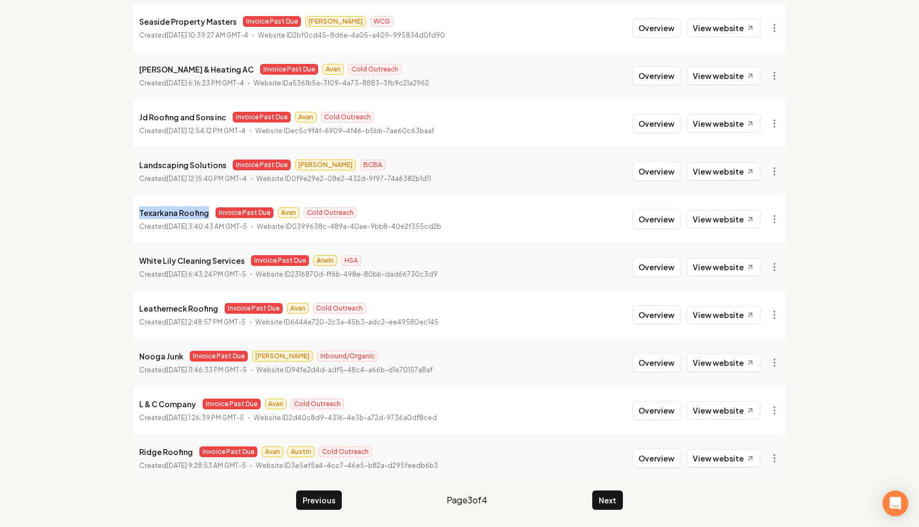
drag, startPoint x: 205, startPoint y: 213, endPoint x: 134, endPoint y: 212, distance: 71.0
click at [134, 212] on li "Texarkana Roofing Invoice Past Due Avan Cold Outreach Created March 8, 2025, 3:…" at bounding box center [460, 219] width 654 height 48
copy p "Texarkana Roofing"
click at [222, 269] on p "Created February 7, 2025, 6:43:24 PM GMT-5" at bounding box center [192, 274] width 107 height 11
drag, startPoint x: 215, startPoint y: 312, endPoint x: 123, endPoint y: 308, distance: 91.5
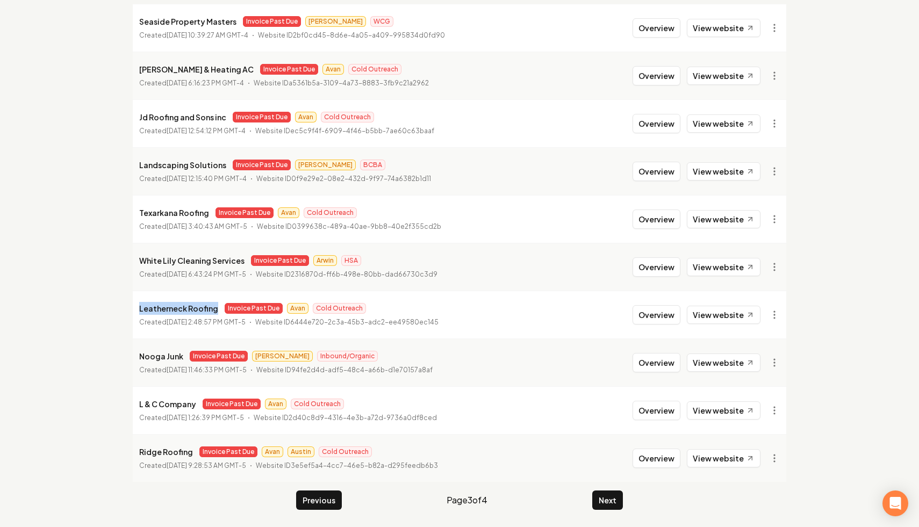
click at [123, 308] on main "Organizations Spam Review SMM Ongoing Insights Subscriber Snapshot 33 Organizat…" at bounding box center [460, 212] width 688 height 631
copy p "Leatherneck Roofing"
click at [775, 314] on html "Dashboard Organization Rebolt Site Builder Organizations Spam Review SMM Ongoin…" at bounding box center [459, 119] width 919 height 527
click at [752, 411] on link "View in Stripe" at bounding box center [748, 407] width 68 height 17
click at [770, 173] on html "Dashboard Organization Rebolt Site Builder Organizations Spam Review SMM Ongoin…" at bounding box center [459, 119] width 919 height 527
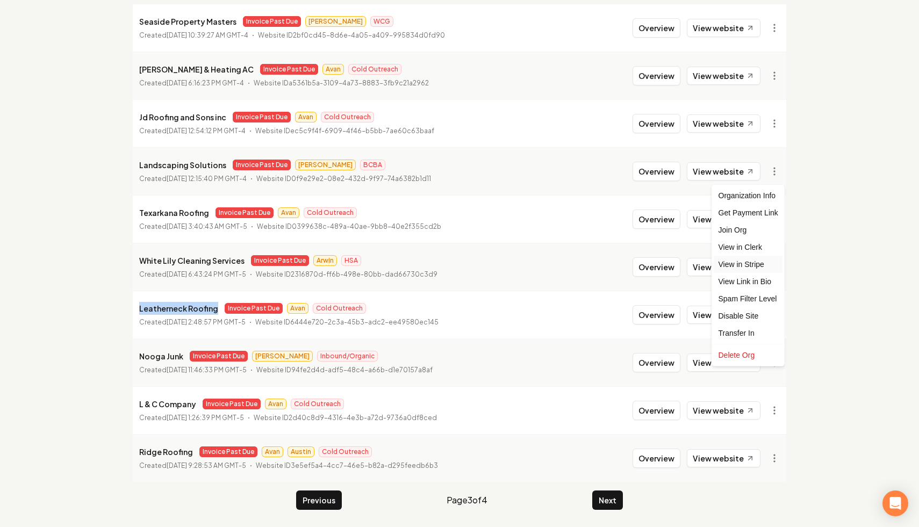
click at [757, 263] on link "View in Stripe" at bounding box center [748, 264] width 68 height 17
click at [766, 360] on html "Dashboard Organization Rebolt Site Builder Organizations Spam Review SMM Ongoin…" at bounding box center [459, 119] width 919 height 527
click at [757, 302] on div "Disable Site" at bounding box center [748, 299] width 68 height 17
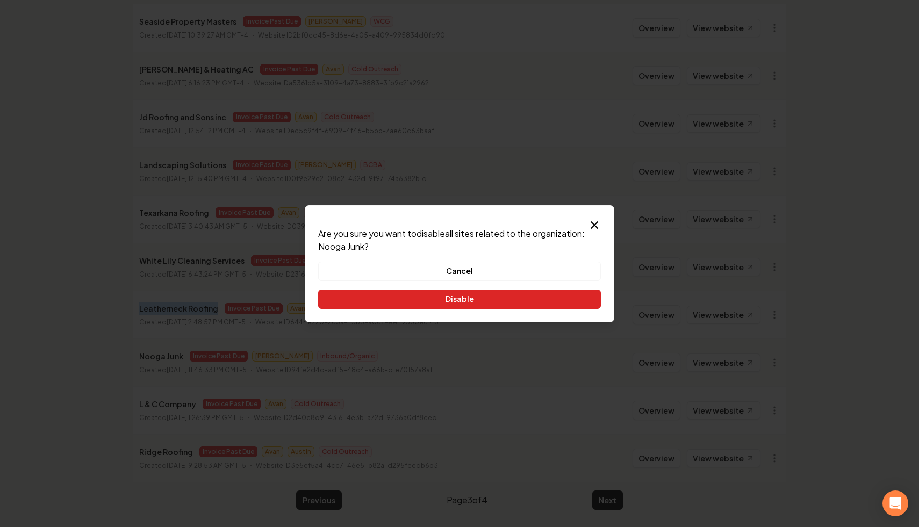
click at [527, 294] on button "Disable" at bounding box center [459, 299] width 283 height 19
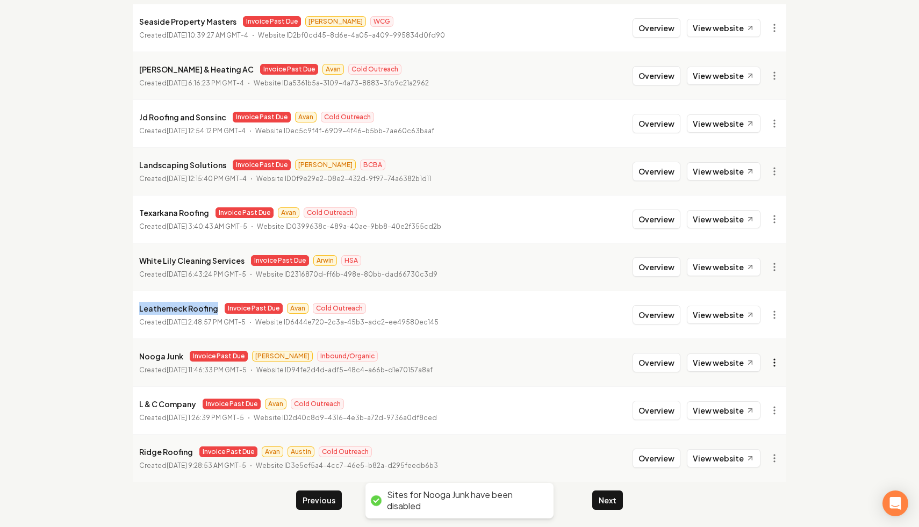
click at [777, 361] on html "Dashboard Organization Rebolt Site Builder Organizations Spam Review SMM Ongoin…" at bounding box center [459, 119] width 919 height 527
click at [760, 247] on link "View in Stripe" at bounding box center [748, 247] width 68 height 17
click at [200, 391] on li "L & C Company Invoice Past Due Avan Cold Outreach Created January 24, 2025, 1:2…" at bounding box center [460, 411] width 654 height 48
click at [604, 502] on button "Next" at bounding box center [607, 500] width 31 height 19
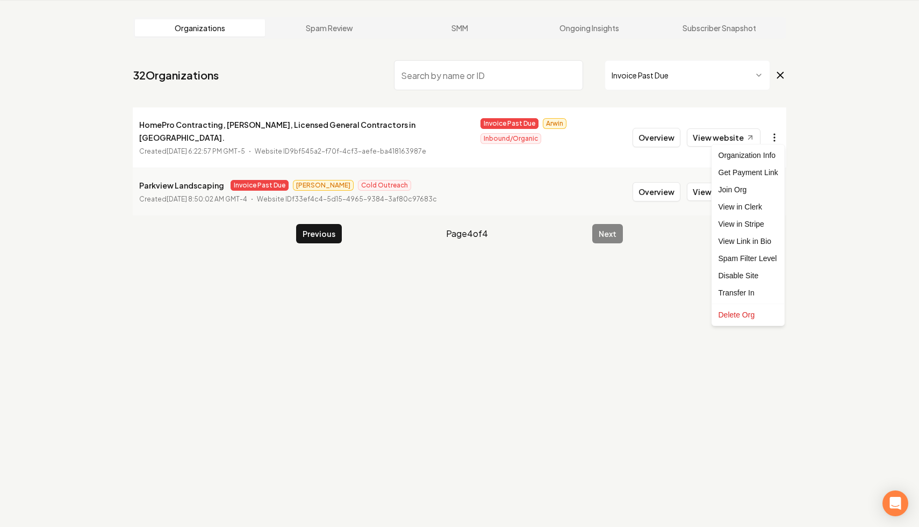
click at [775, 134] on html "Dashboard Organization Rebolt Site Builder Organizations Spam Review SMM Ongoin…" at bounding box center [459, 222] width 919 height 527
click at [765, 224] on link "View in Stripe" at bounding box center [748, 224] width 68 height 17
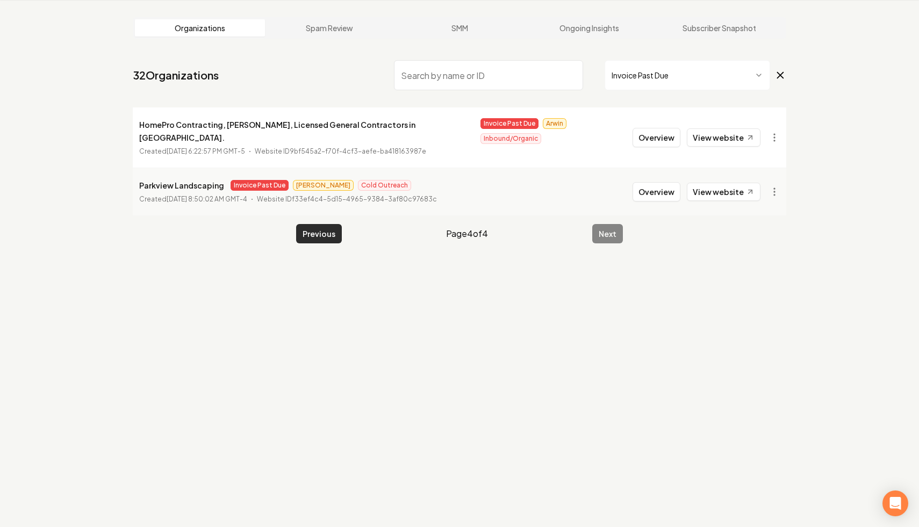
click at [332, 224] on button "Previous" at bounding box center [319, 233] width 46 height 19
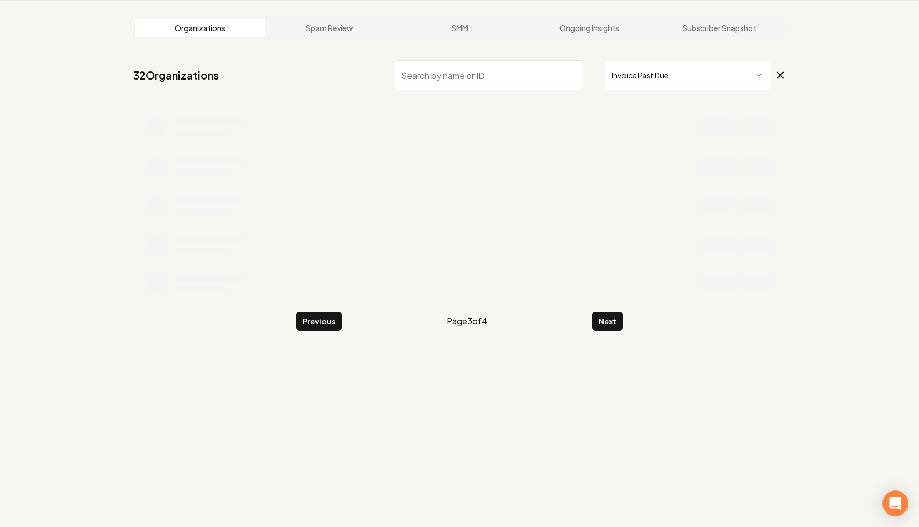
click at [320, 308] on main "Organizations Spam Review SMM Ongoing Insights Subscriber Snapshot 32 Organizat…" at bounding box center [460, 174] width 688 height 348
click at [320, 314] on button "Previous" at bounding box center [319, 321] width 46 height 19
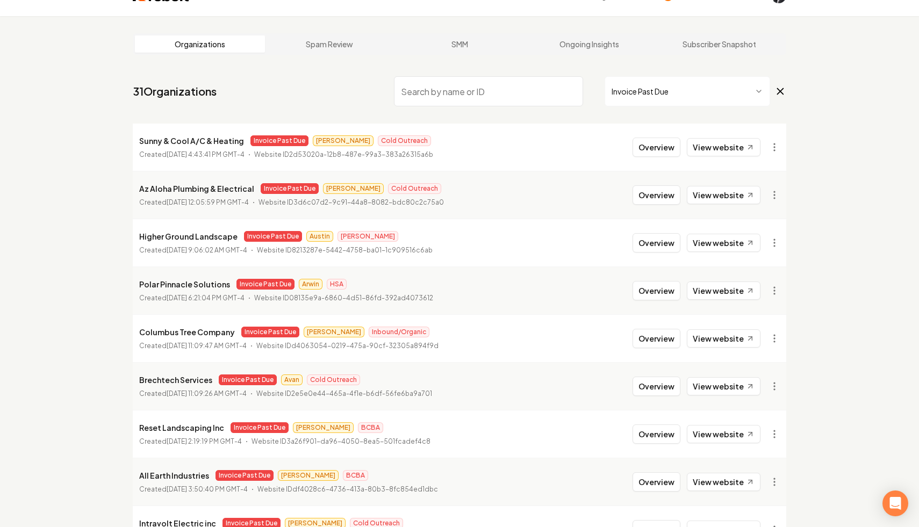
scroll to position [144, 0]
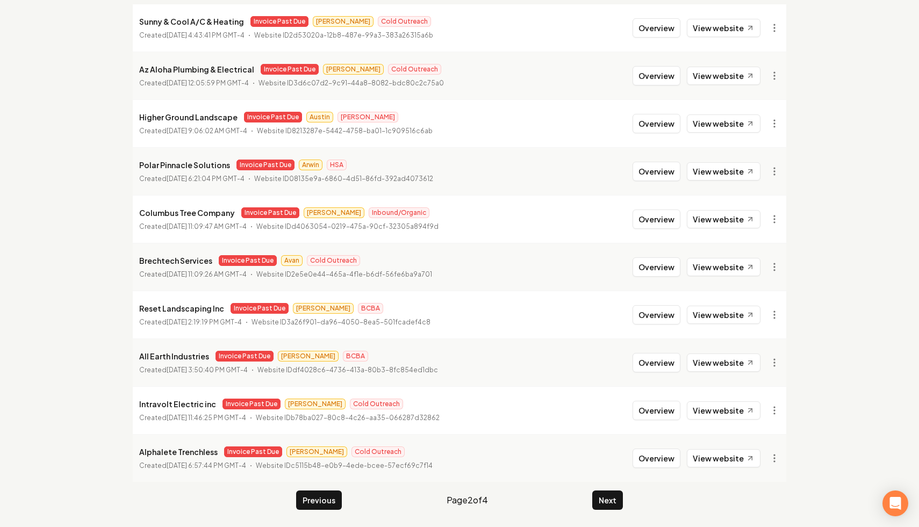
click at [317, 489] on main "Organizations Spam Review SMM Ongoing Insights Subscriber Snapshot 31 Organizat…" at bounding box center [460, 212] width 688 height 631
click at [316, 504] on button "Previous" at bounding box center [319, 500] width 46 height 19
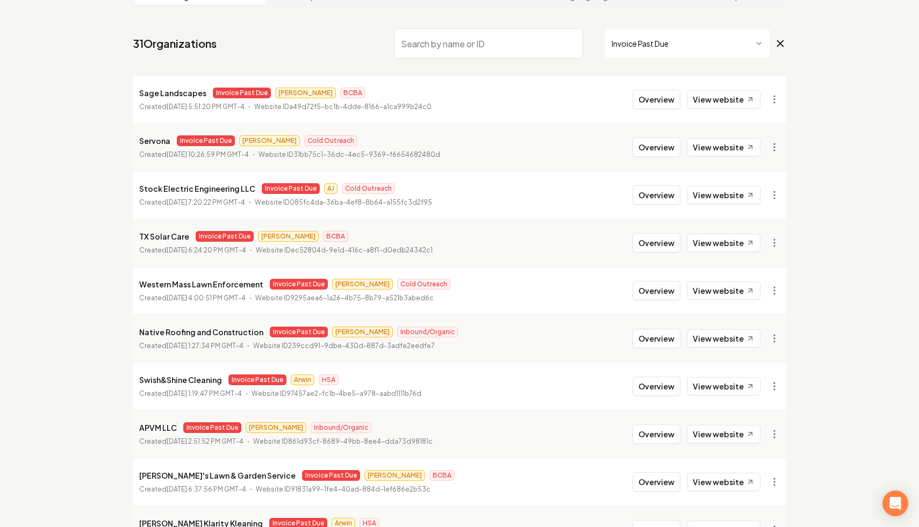
scroll to position [144, 0]
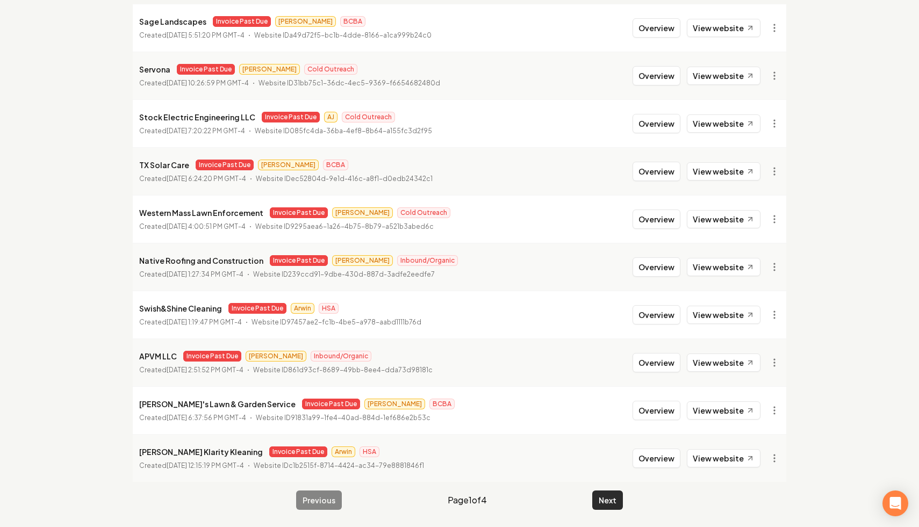
click at [610, 503] on button "Next" at bounding box center [607, 500] width 31 height 19
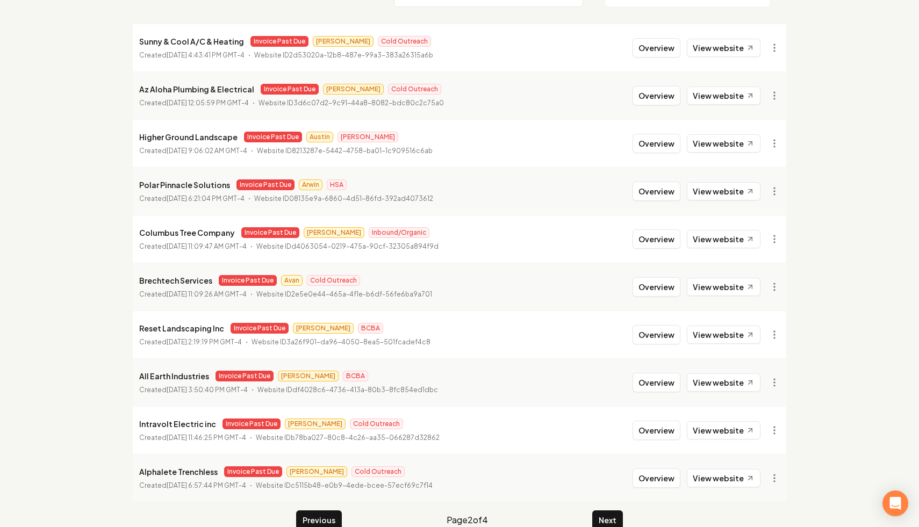
scroll to position [144, 0]
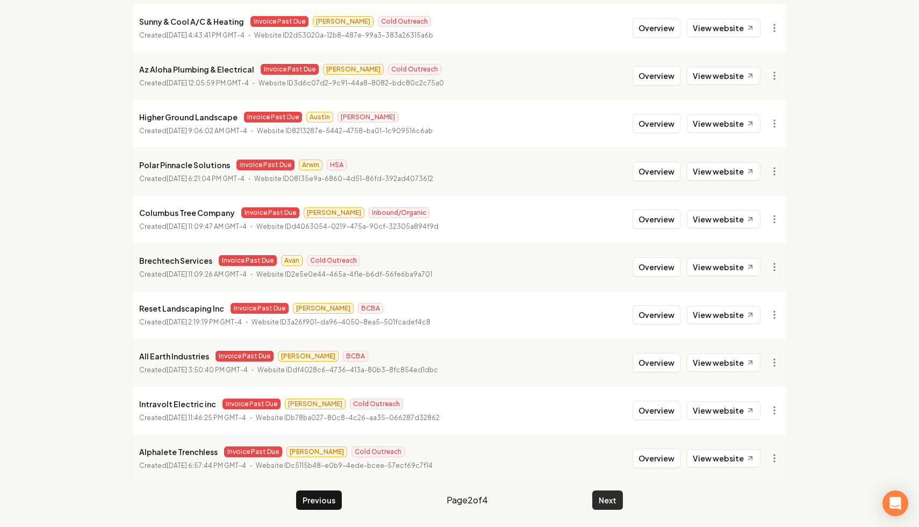
click at [611, 495] on button "Next" at bounding box center [607, 500] width 31 height 19
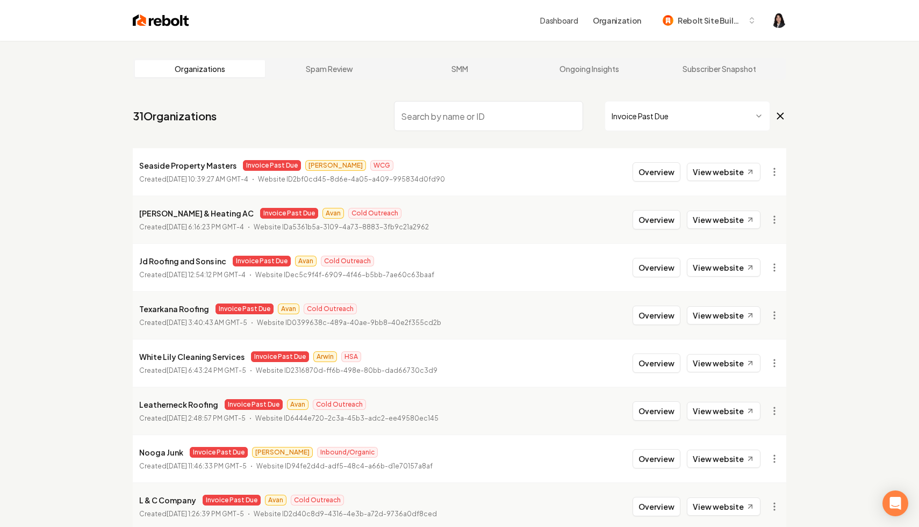
scroll to position [144, 0]
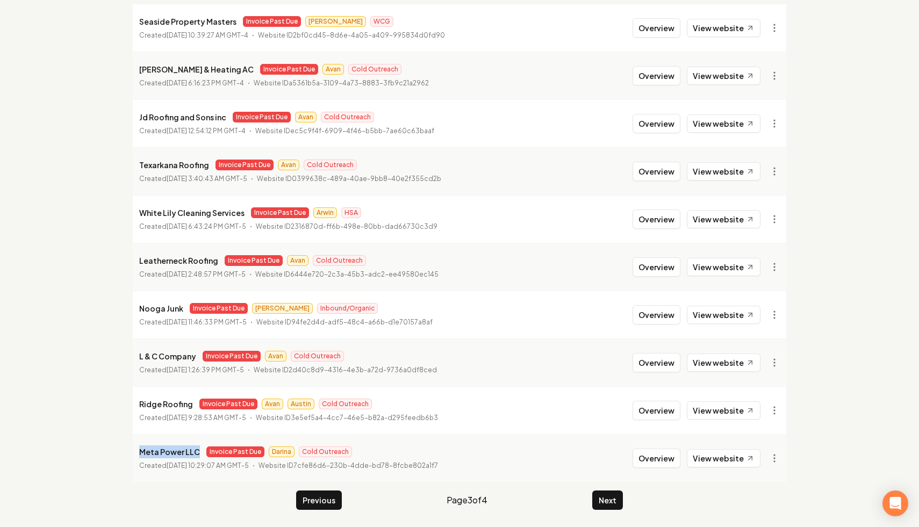
drag, startPoint x: 201, startPoint y: 455, endPoint x: 138, endPoint y: 453, distance: 62.9
click at [138, 453] on li "Meta Power LLC Invoice Past Due Darina Cold Outreach Created December 10, 2024,…" at bounding box center [460, 458] width 654 height 48
copy p "Meta Power LLC"
click at [771, 383] on html "Dashboard Organization Rebolt Site Builder Organizations Spam Review SMM Ongoin…" at bounding box center [459, 119] width 919 height 527
click at [754, 339] on link "View in Stripe" at bounding box center [748, 343] width 68 height 17
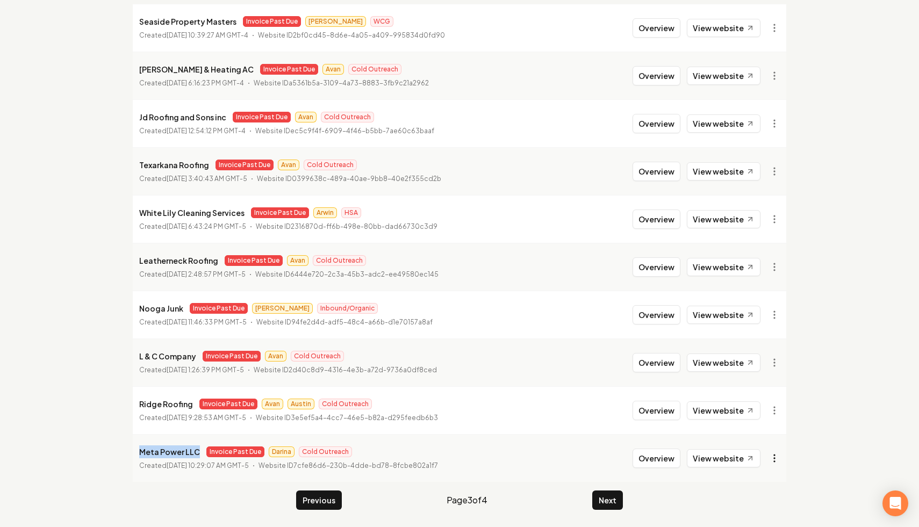
click at [778, 383] on html "Dashboard Organization Rebolt Site Builder Organizations Spam Review SMM Ongoin…" at bounding box center [459, 119] width 919 height 527
click at [763, 327] on link "View in Clerk" at bounding box center [748, 326] width 68 height 17
click at [613, 500] on button "Next" at bounding box center [607, 500] width 31 height 19
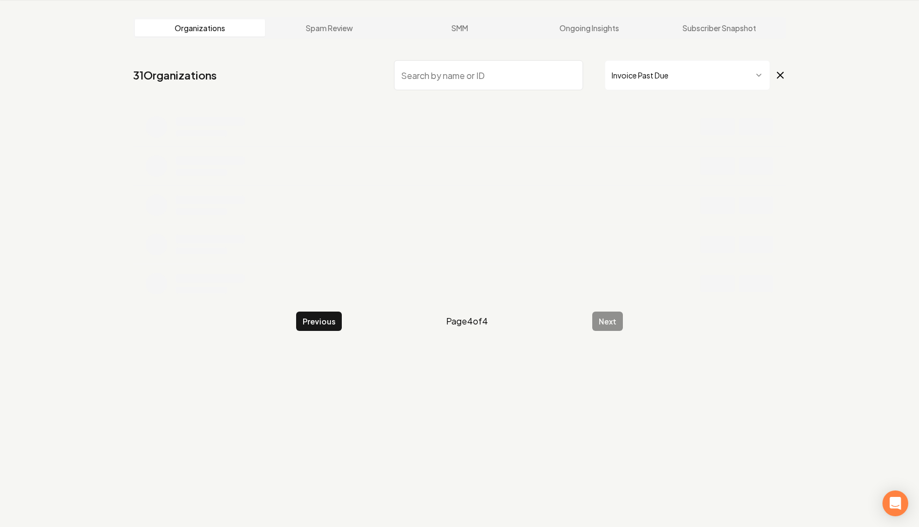
scroll to position [41, 0]
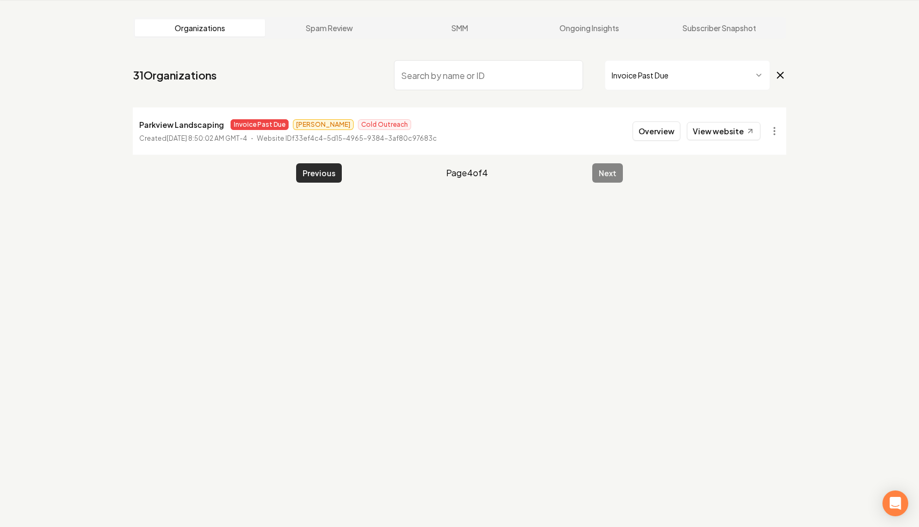
click at [316, 169] on button "Previous" at bounding box center [319, 172] width 46 height 19
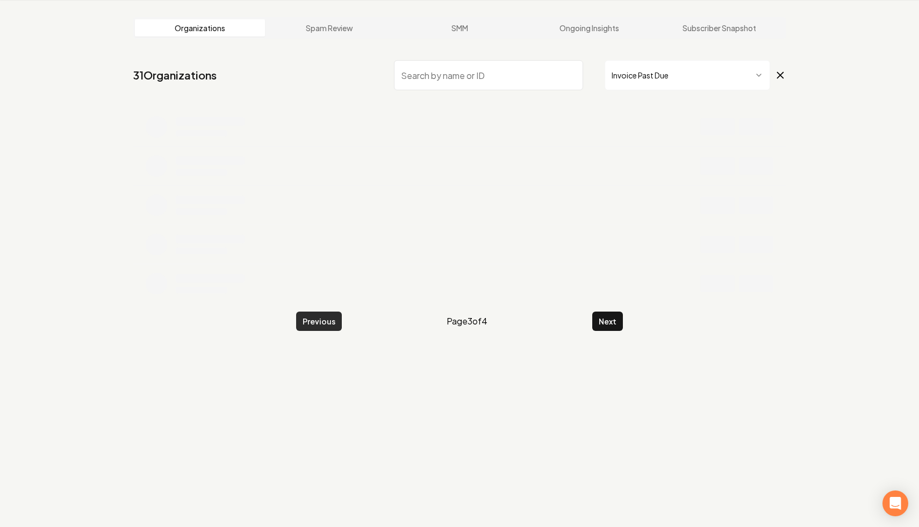
click at [310, 321] on button "Previous" at bounding box center [319, 321] width 46 height 19
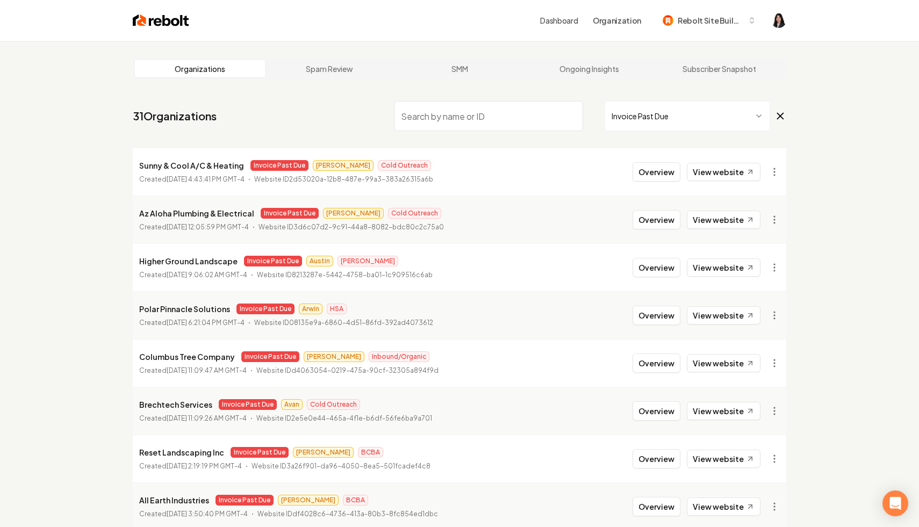
click at [441, 128] on input "search" at bounding box center [488, 116] width 189 height 30
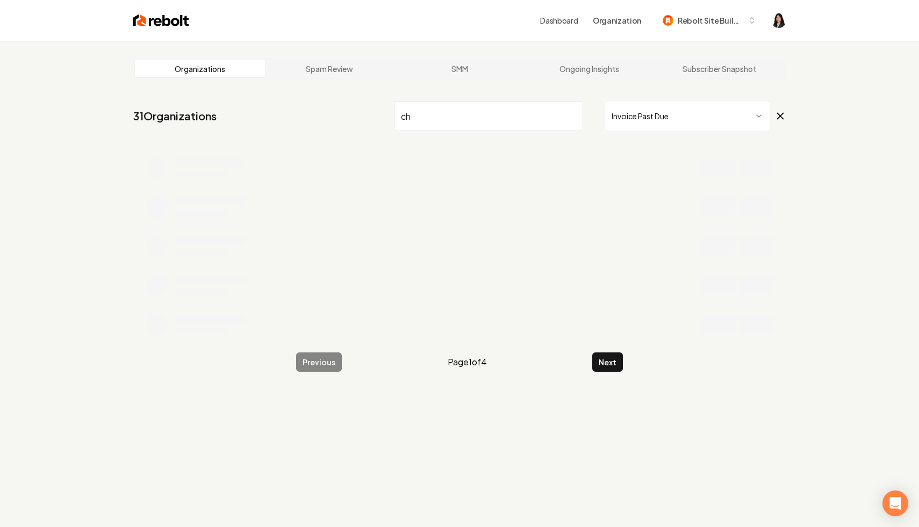
click at [781, 120] on icon at bounding box center [781, 116] width 12 height 13
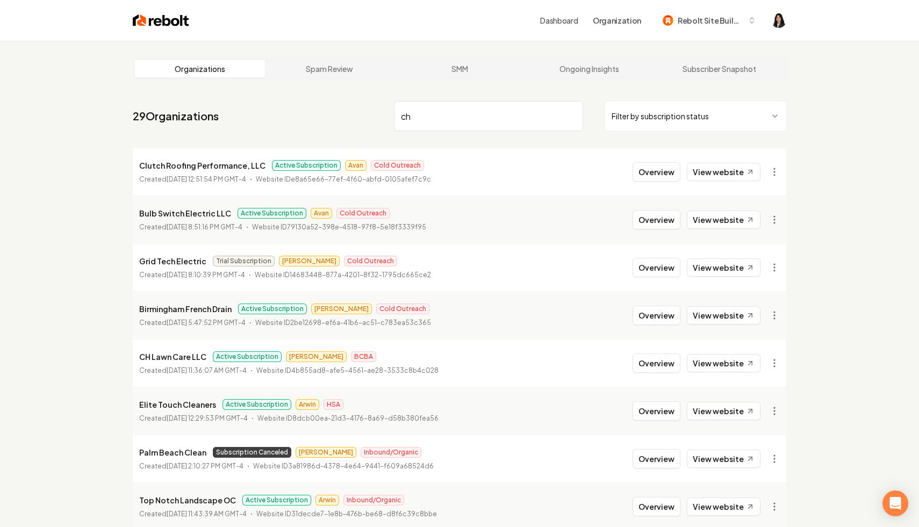
click at [444, 118] on input "ch" at bounding box center [488, 116] width 189 height 30
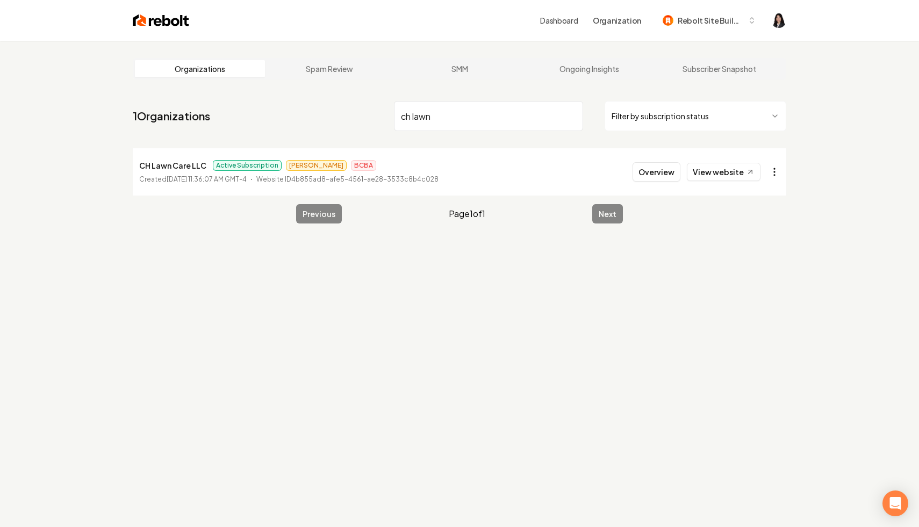
type input "ch lawn"
click at [771, 175] on html "Dashboard Organization Rebolt Site Builder Organizations Spam Review SMM Ongoin…" at bounding box center [459, 263] width 919 height 527
click at [758, 264] on link "View in Stripe" at bounding box center [748, 264] width 68 height 17
click at [570, 116] on input "ch lawn" at bounding box center [488, 116] width 189 height 30
click at [667, 113] on html "Dashboard Organization Rebolt Site Builder Organizations Spam Review SMM Ongoin…" at bounding box center [459, 263] width 919 height 527
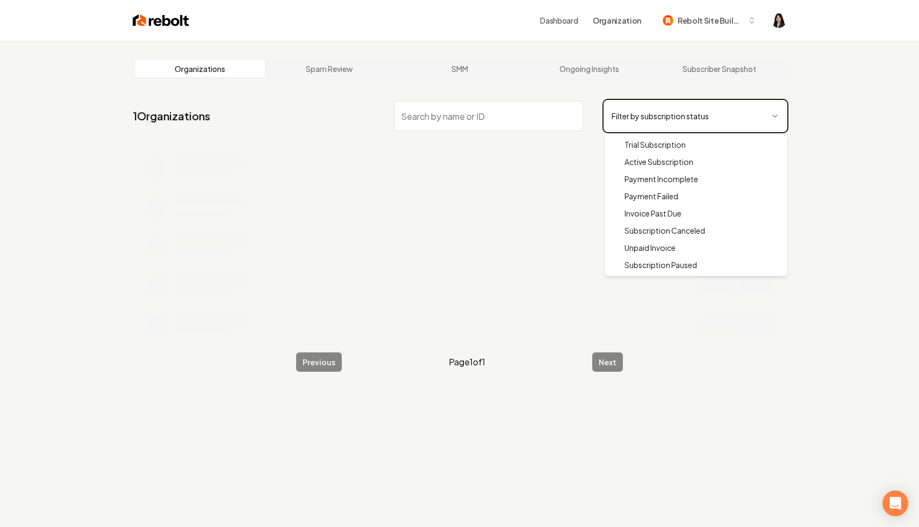
click at [512, 119] on html "Dashboard Organization Rebolt Site Builder Organizations Spam Review SMM Ongoin…" at bounding box center [459, 263] width 919 height 527
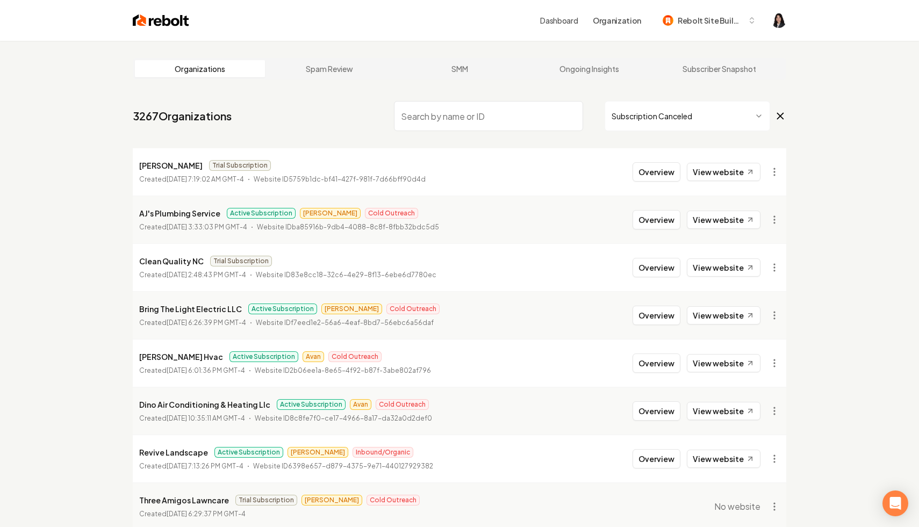
click at [512, 119] on input "search" at bounding box center [488, 116] width 189 height 30
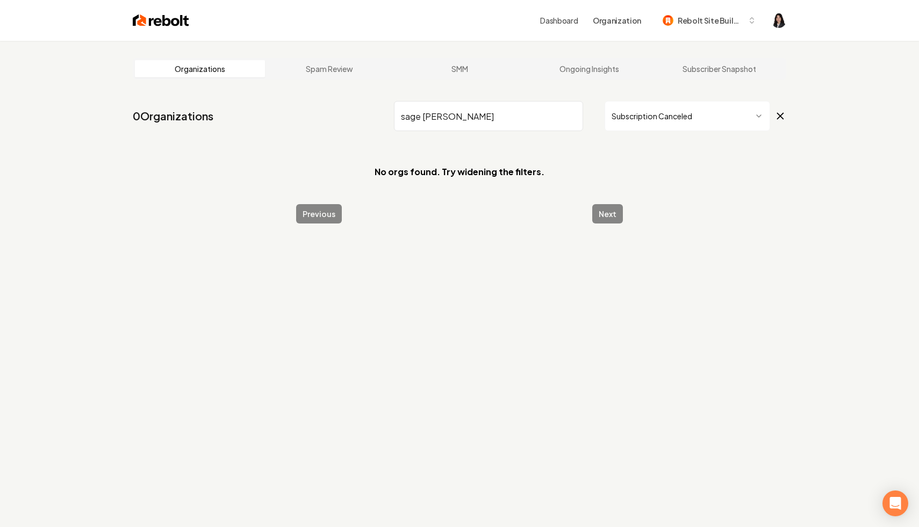
type input "sage lan"
click at [782, 118] on icon at bounding box center [781, 116] width 6 height 6
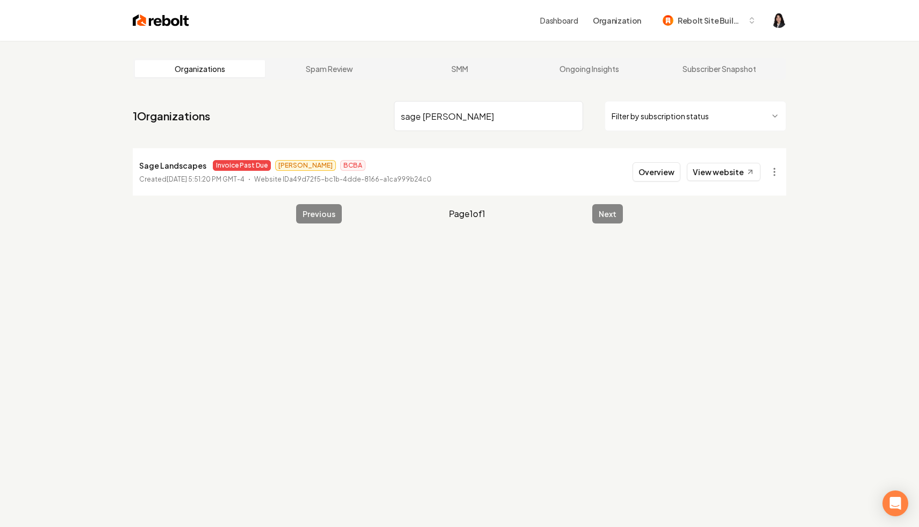
click at [516, 118] on input "sage lan" at bounding box center [488, 116] width 189 height 30
click at [570, 118] on input "sage lan" at bounding box center [488, 116] width 189 height 30
type input "nauti"
click at [572, 115] on input "nauti" at bounding box center [488, 116] width 189 height 30
click at [671, 120] on html "Dashboard Organization Rebolt Site Builder Organizations Spam Review SMM Ongoin…" at bounding box center [459, 263] width 919 height 527
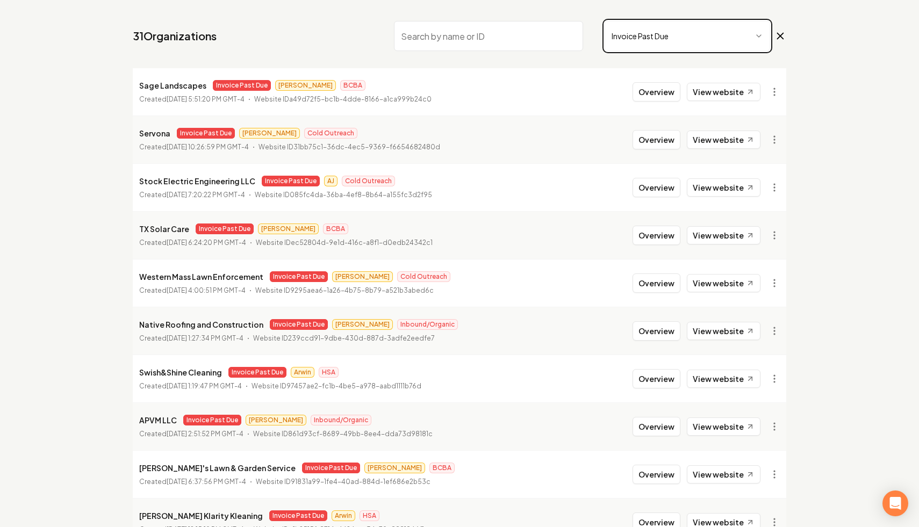
scroll to position [144, 0]
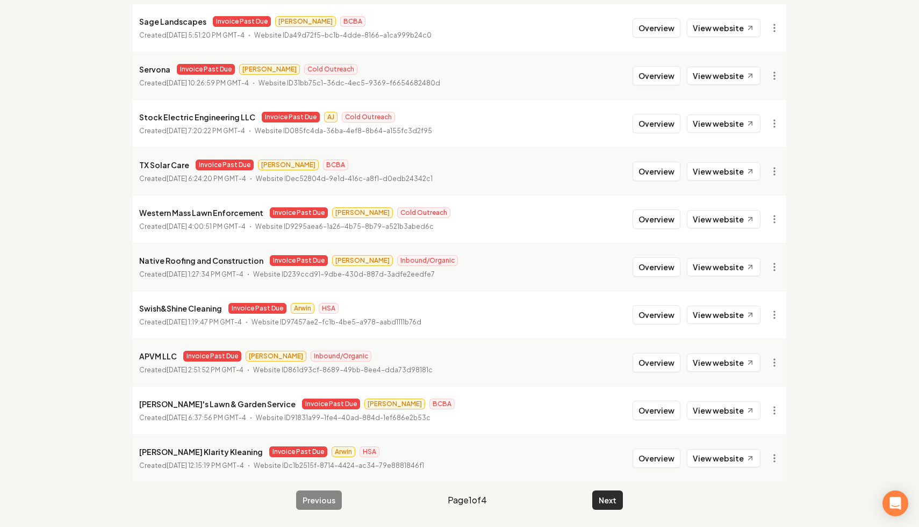
click at [604, 504] on button "Next" at bounding box center [607, 500] width 31 height 19
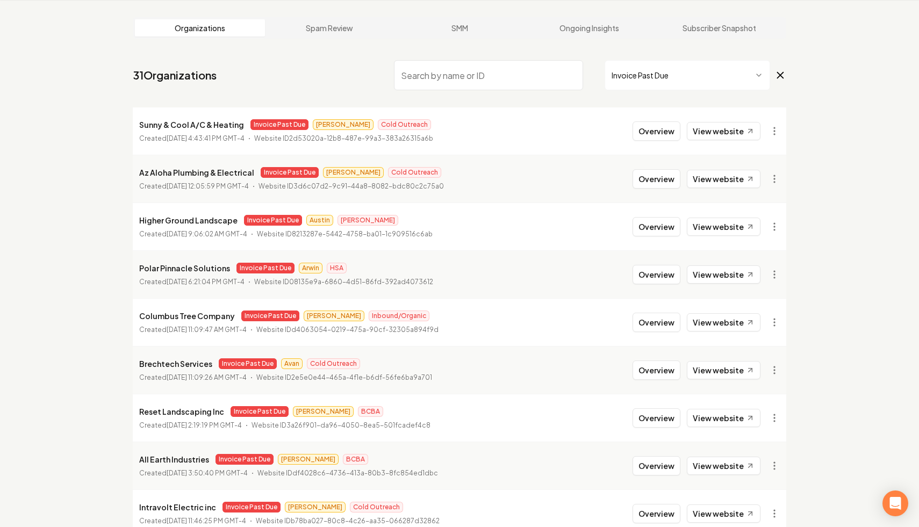
scroll to position [144, 0]
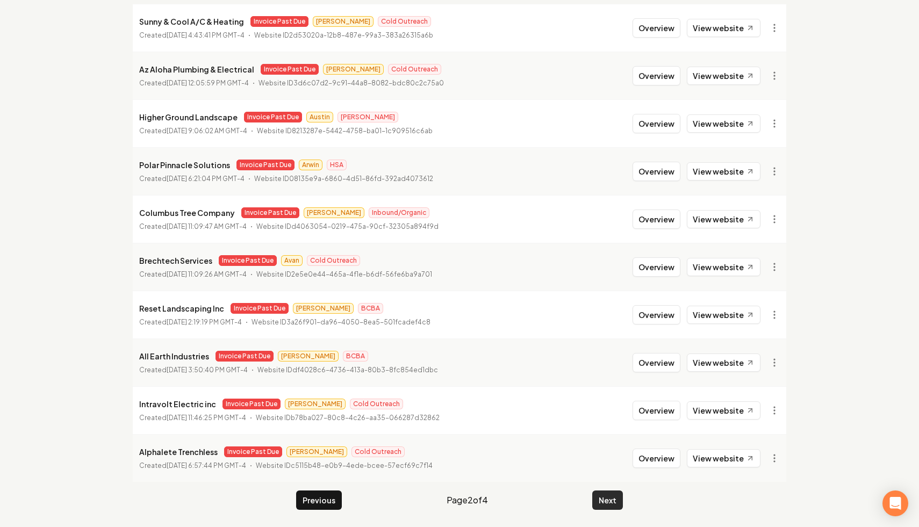
click at [610, 498] on button "Next" at bounding box center [607, 500] width 31 height 19
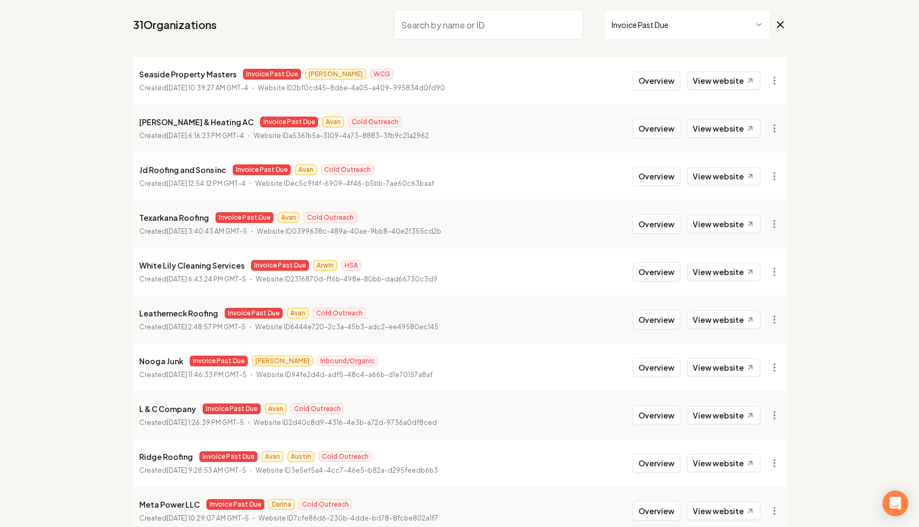
scroll to position [144, 0]
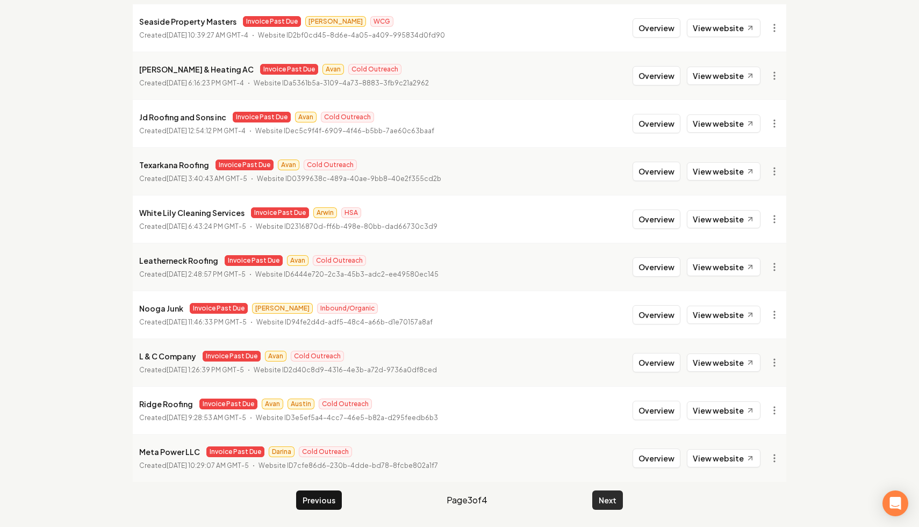
click at [602, 498] on button "Next" at bounding box center [607, 500] width 31 height 19
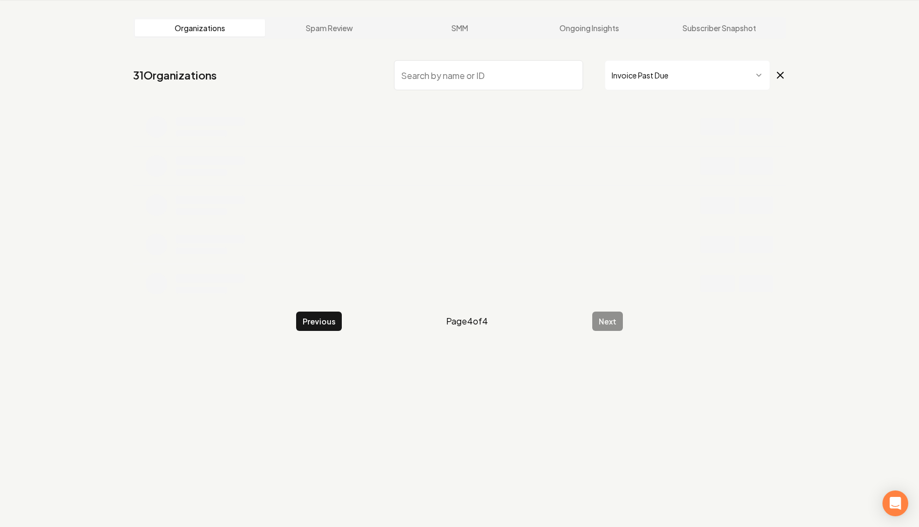
scroll to position [41, 0]
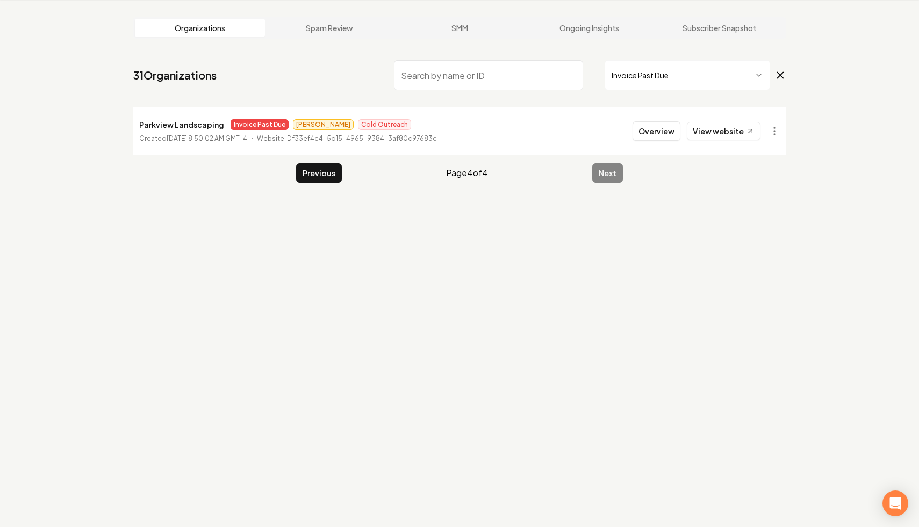
click at [777, 74] on icon at bounding box center [781, 75] width 12 height 13
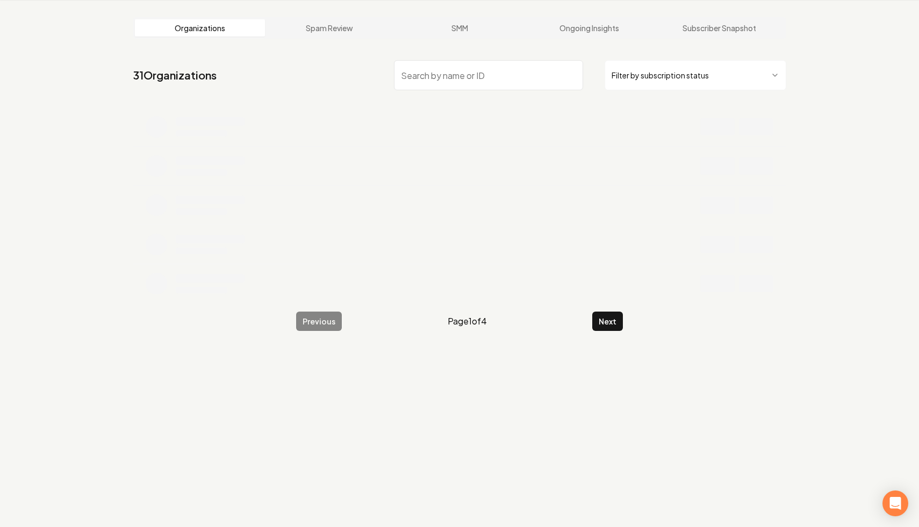
click at [523, 73] on input "search" at bounding box center [488, 75] width 189 height 30
type input "pro wash az"
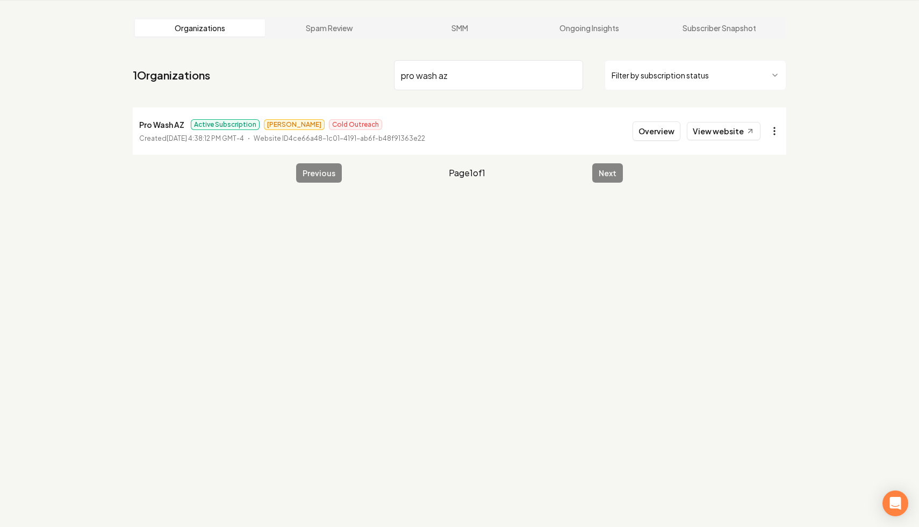
click at [775, 128] on html "Dashboard Organization Rebolt Site Builder Organizations Spam Review SMM Ongoin…" at bounding box center [459, 222] width 919 height 527
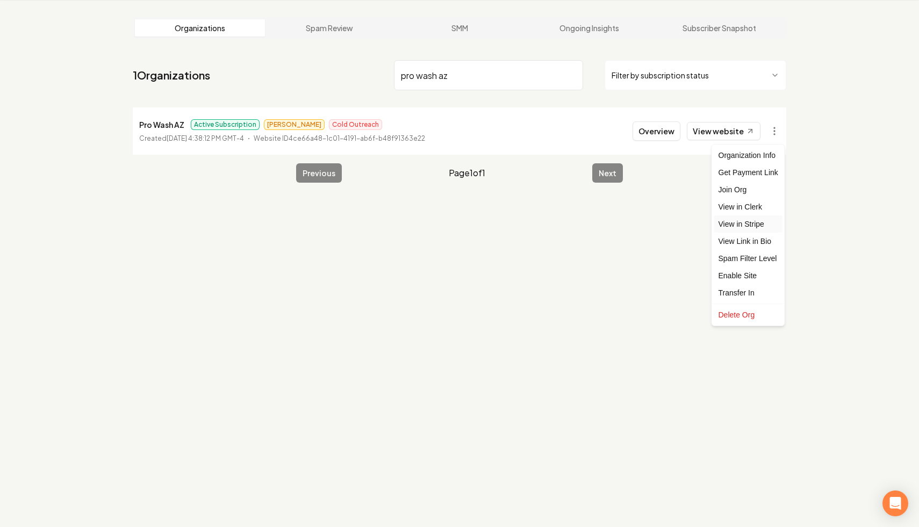
click at [761, 220] on link "View in Stripe" at bounding box center [748, 224] width 68 height 17
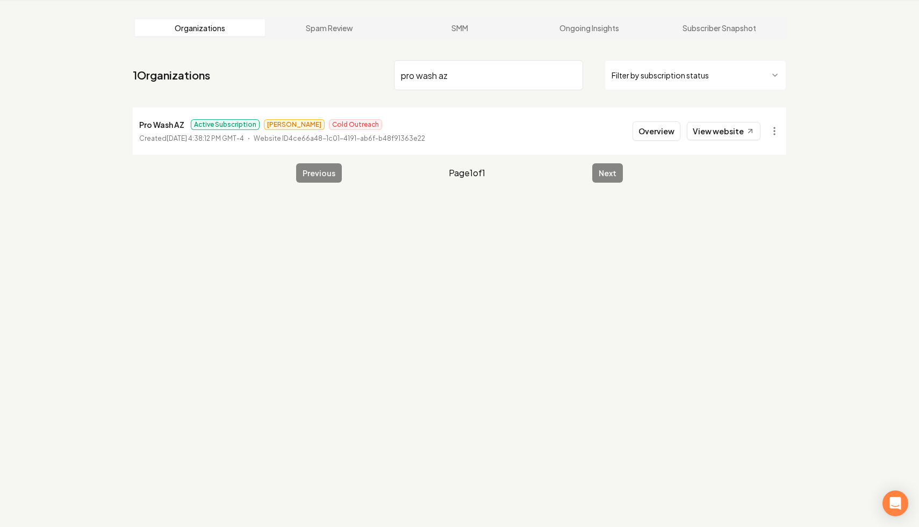
click at [570, 76] on input "pro wash az" at bounding box center [488, 75] width 189 height 30
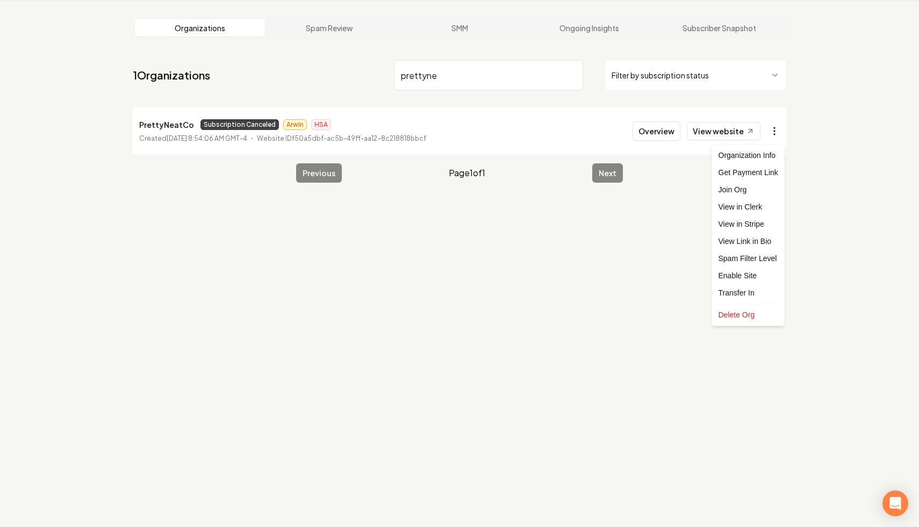
click at [770, 133] on html "Dashboard Organization Rebolt Site Builder Organizations Spam Review SMM Ongoin…" at bounding box center [459, 222] width 919 height 527
click at [761, 220] on link "View in Stripe" at bounding box center [748, 224] width 68 height 17
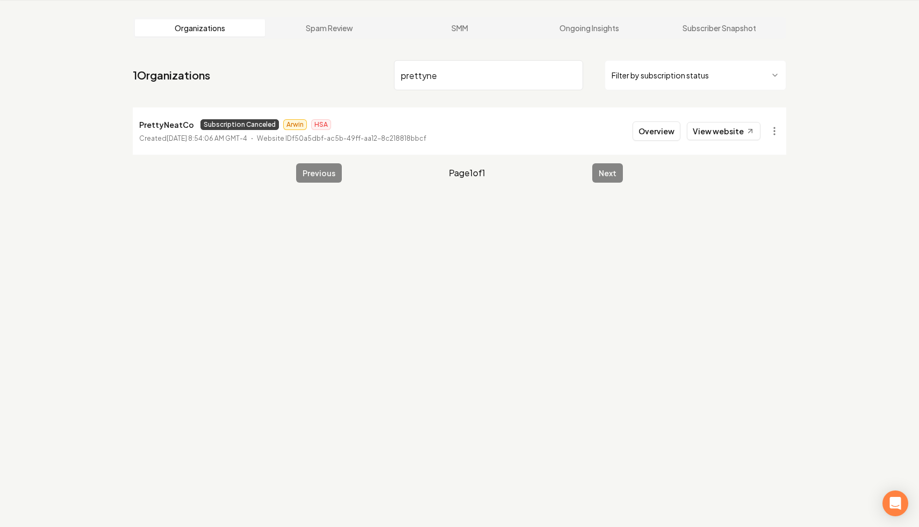
drag, startPoint x: 459, startPoint y: 82, endPoint x: 347, endPoint y: 59, distance: 114.2
click at [347, 59] on nav "1 Organizations prettyne Filter by subscription status" at bounding box center [460, 79] width 654 height 47
click at [775, 136] on html "Dashboard Organization Rebolt Site Builder Organizations Spam Review SMM Ongoin…" at bounding box center [459, 222] width 919 height 527
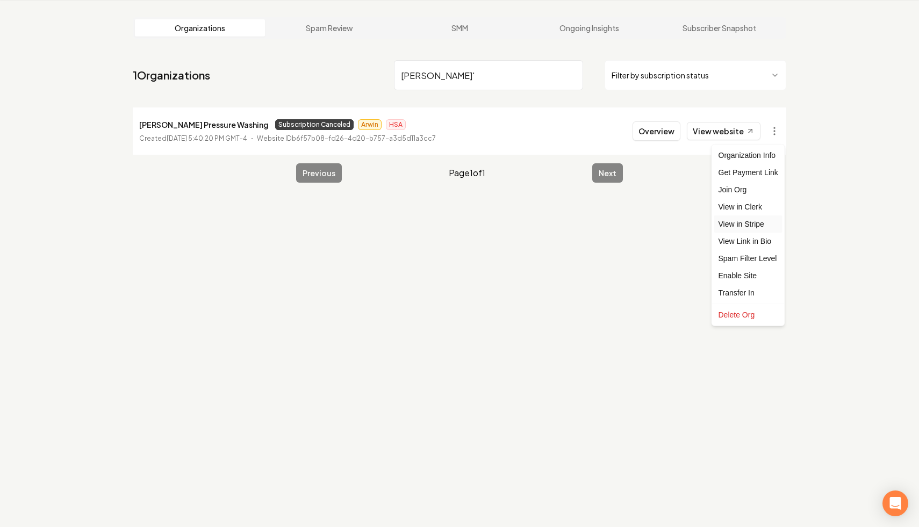
click at [755, 227] on link "View in Stripe" at bounding box center [748, 224] width 68 height 17
click at [775, 132] on html "Dashboard Organization Rebolt Site Builder Organizations Spam Review SMM Ongoin…" at bounding box center [459, 222] width 919 height 527
click at [464, 83] on html "Dashboard Organization Rebolt Site Builder Organizations Spam Review SMM Ongoin…" at bounding box center [459, 222] width 919 height 527
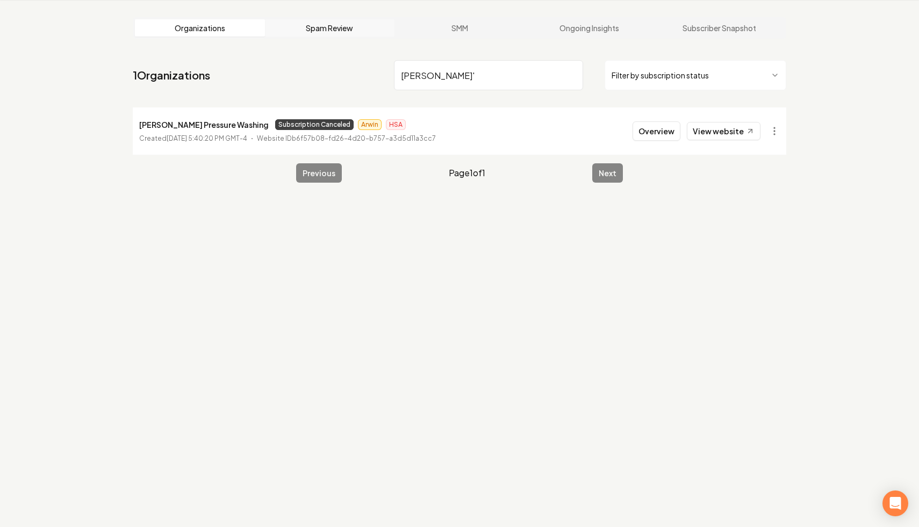
drag, startPoint x: 452, startPoint y: 82, endPoint x: 319, endPoint y: 26, distance: 144.1
click at [319, 26] on main "Organizations Spam Review SMM Ongoing Insights Subscriber Snapshot 1 Organizati…" at bounding box center [460, 100] width 688 height 200
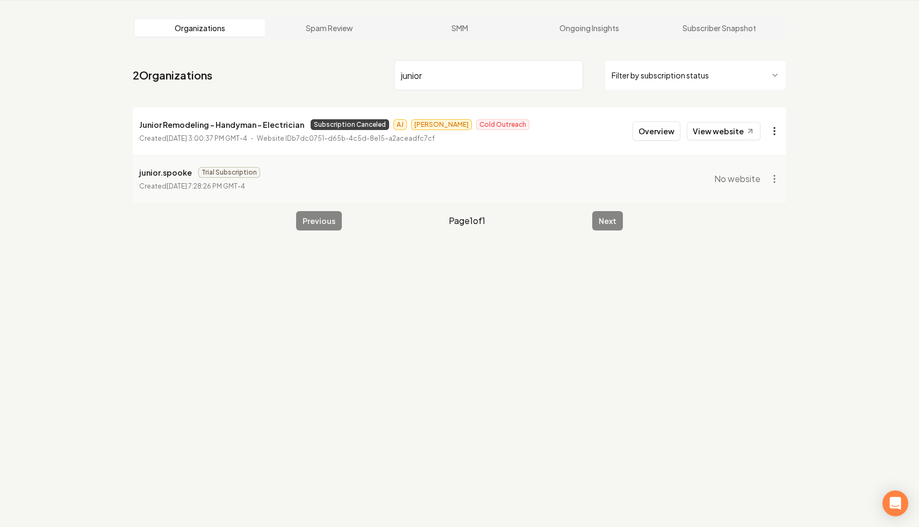
type input "junior"
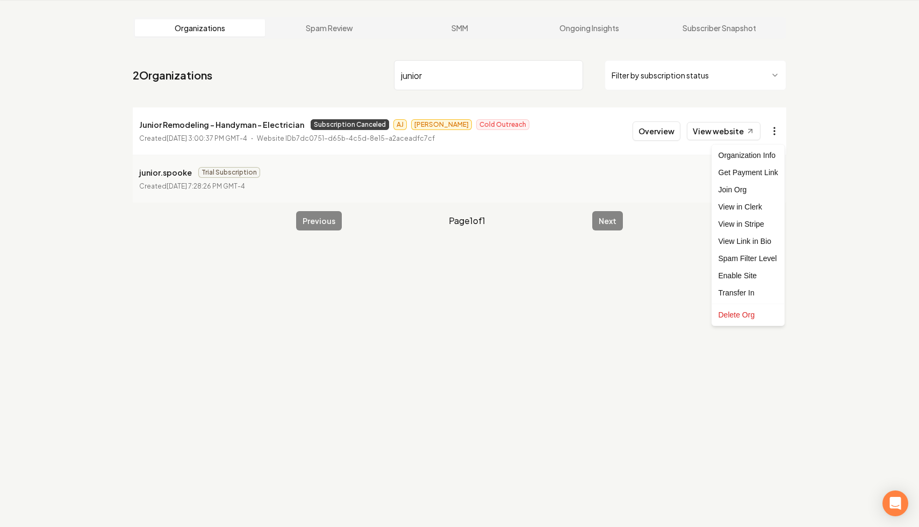
click at [770, 137] on html "Dashboard Organization Rebolt Site Builder Organizations Spam Review SMM Ongoin…" at bounding box center [459, 222] width 919 height 527
click at [763, 225] on link "View in Stripe" at bounding box center [748, 224] width 68 height 17
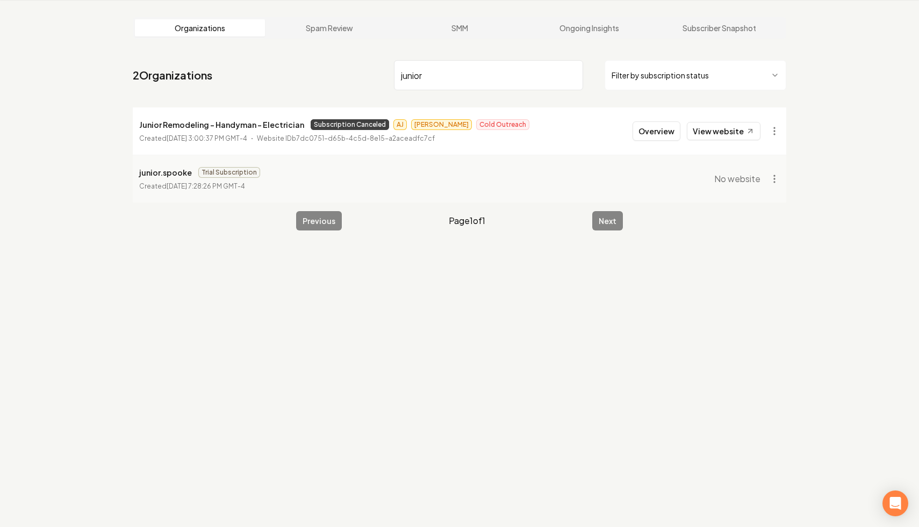
click at [573, 74] on input "junior" at bounding box center [488, 75] width 189 height 30
click at [675, 79] on html "Dashboard Organization Rebolt Site Builder Organizations Spam Review SMM Ongoin…" at bounding box center [459, 222] width 919 height 527
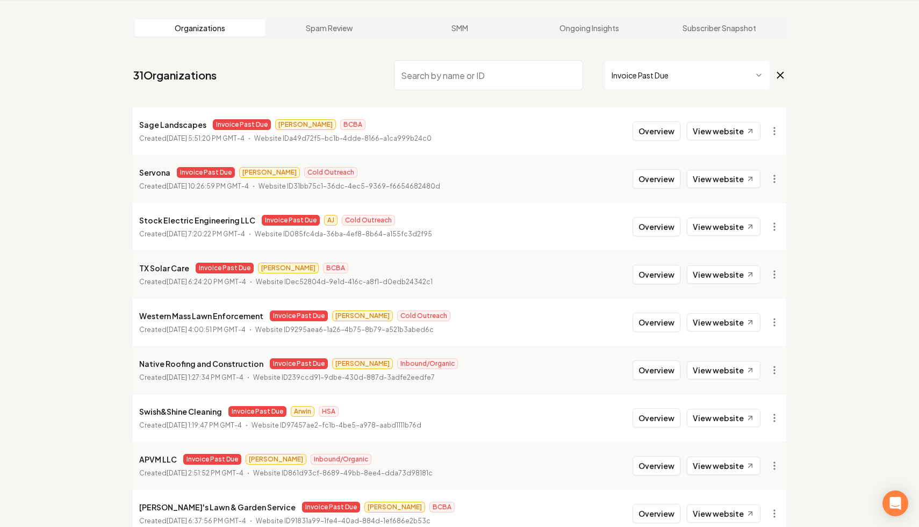
click at [540, 79] on input "search" at bounding box center [488, 75] width 189 height 30
click at [776, 67] on span "Invoice Past Due" at bounding box center [696, 75] width 182 height 30
click at [776, 70] on icon at bounding box center [781, 75] width 12 height 13
click at [541, 77] on input "jg" at bounding box center [488, 75] width 189 height 30
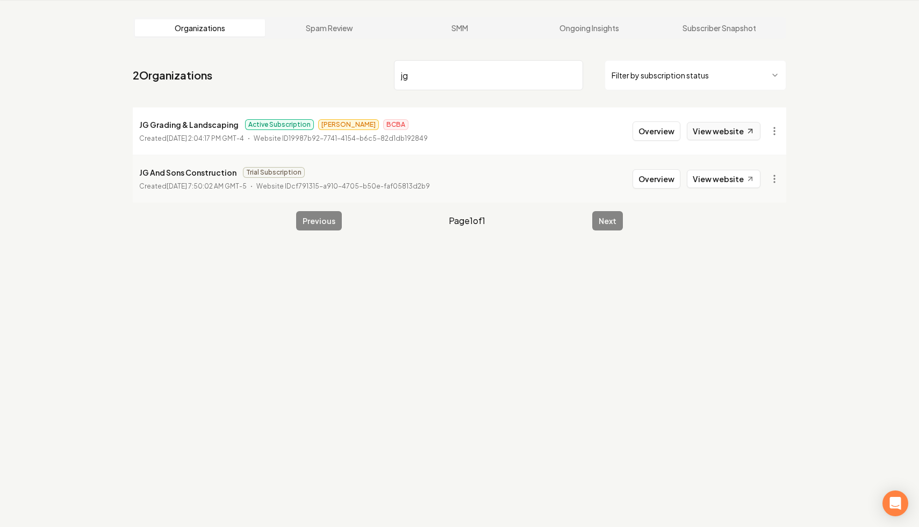
type input "jg"
click at [740, 132] on link "View website" at bounding box center [724, 131] width 74 height 18
click at [576, 74] on input "jg" at bounding box center [488, 75] width 189 height 30
click at [573, 74] on input "jg" at bounding box center [488, 75] width 189 height 30
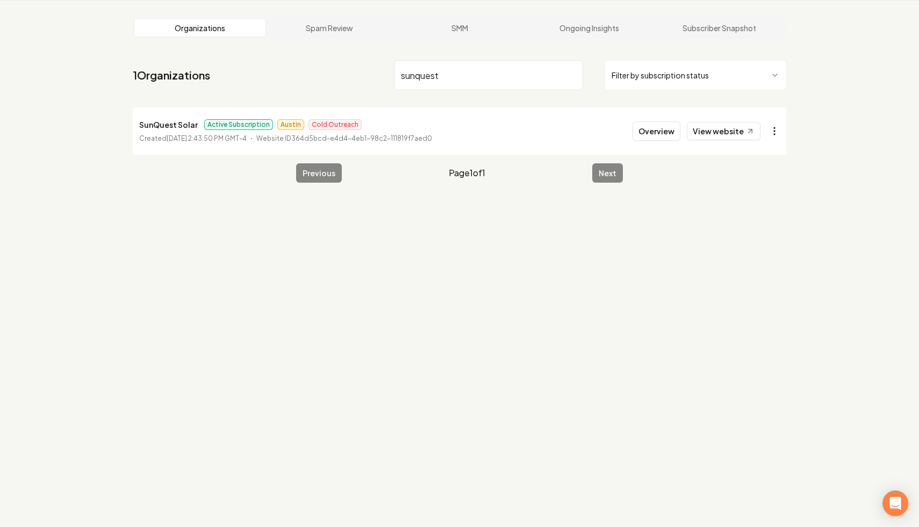
type input "sunquest"
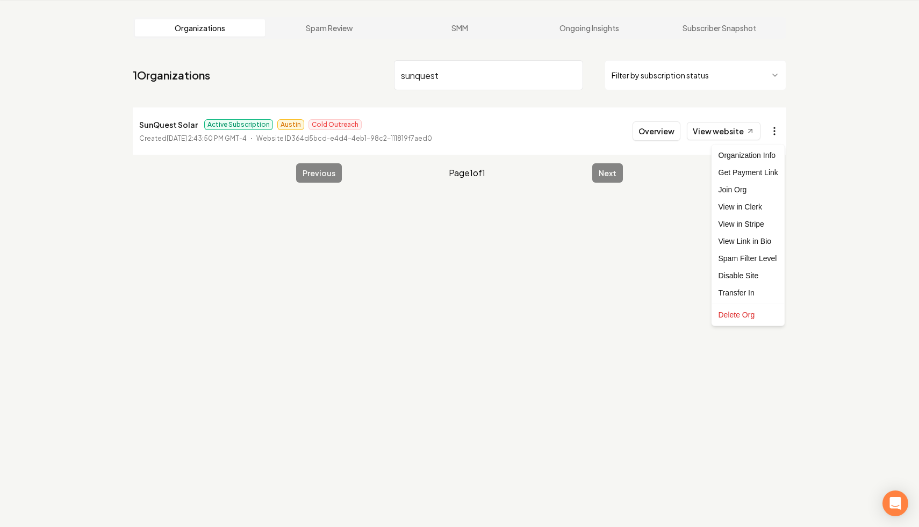
click at [774, 135] on html "Dashboard Organization Rebolt Site Builder Organizations Spam Review SMM Ongoin…" at bounding box center [459, 222] width 919 height 527
click at [764, 228] on link "View in Stripe" at bounding box center [748, 224] width 68 height 17
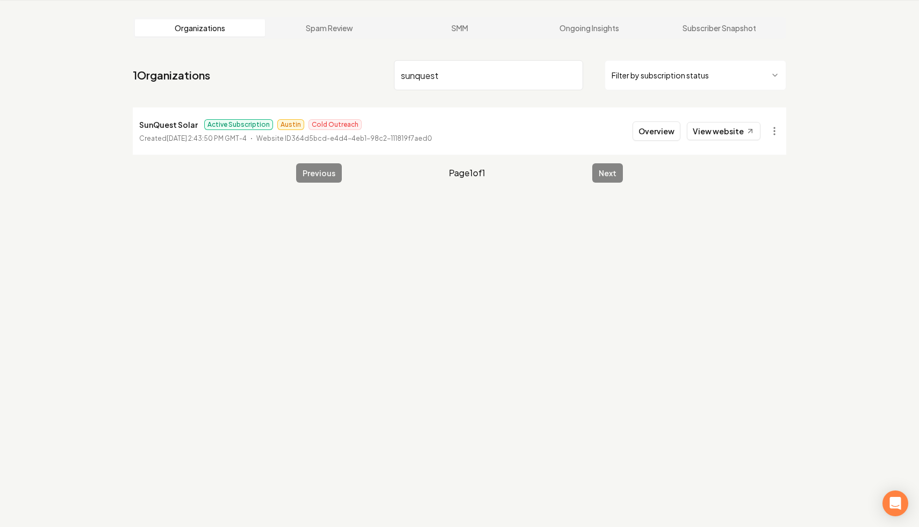
click at [568, 74] on input "sunquest" at bounding box center [488, 75] width 189 height 30
click at [576, 75] on input "sunquest" at bounding box center [488, 75] width 189 height 30
click at [571, 75] on input "sunquest" at bounding box center [488, 75] width 189 height 30
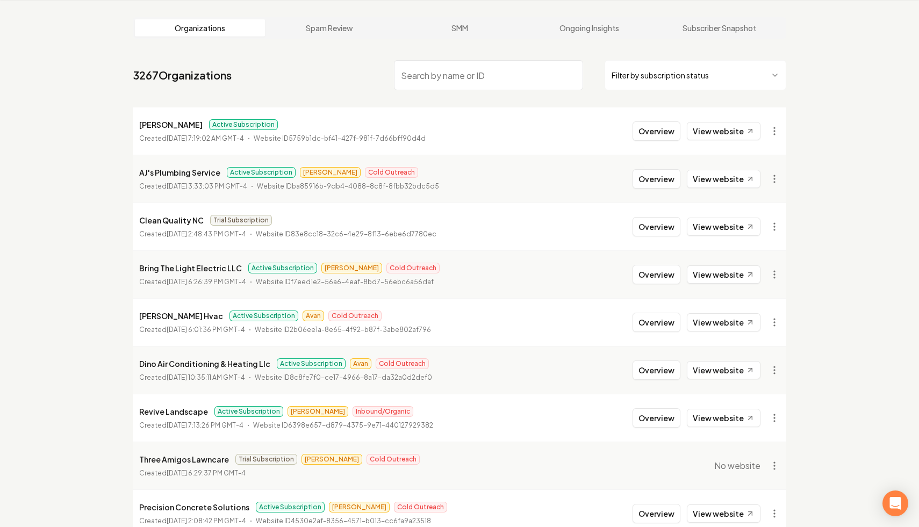
click at [687, 60] on html "Dashboard Organization Rebolt Site Builder Organizations Spam Review SMM Ongoin…" at bounding box center [459, 222] width 919 height 527
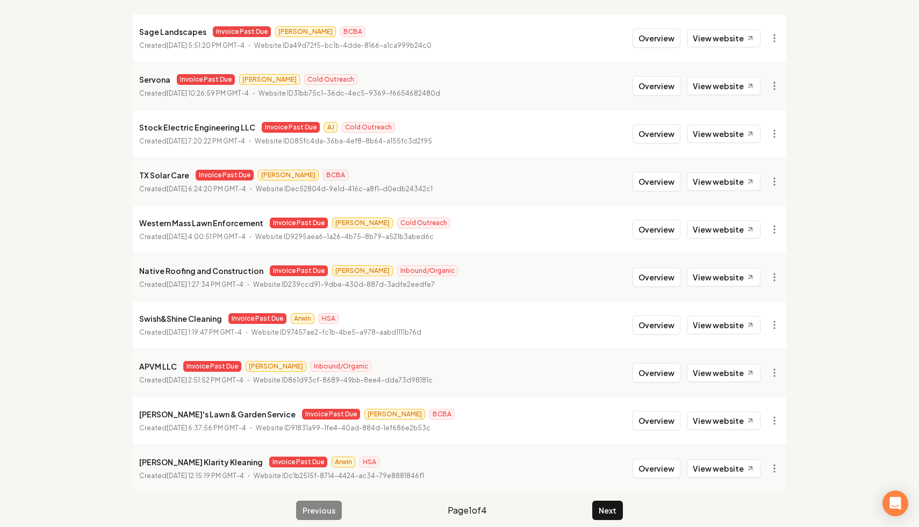
scroll to position [144, 0]
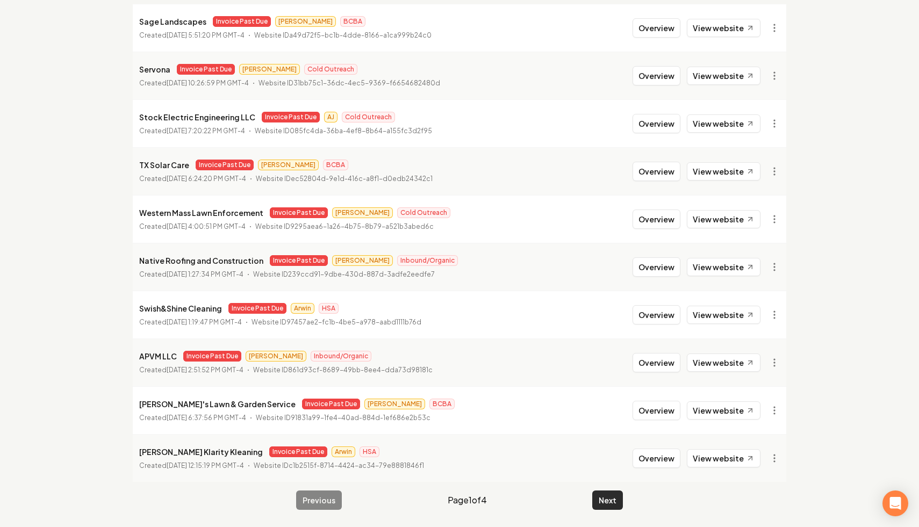
click at [611, 499] on button "Next" at bounding box center [607, 500] width 31 height 19
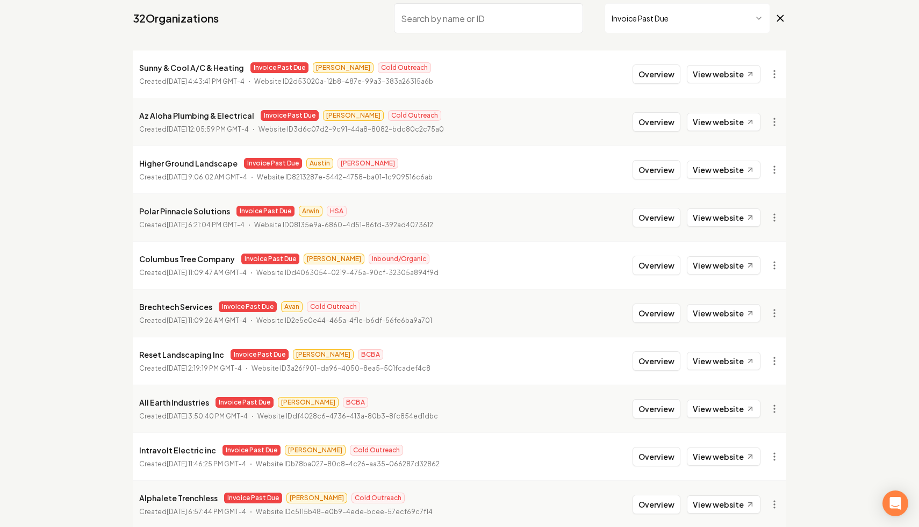
scroll to position [144, 0]
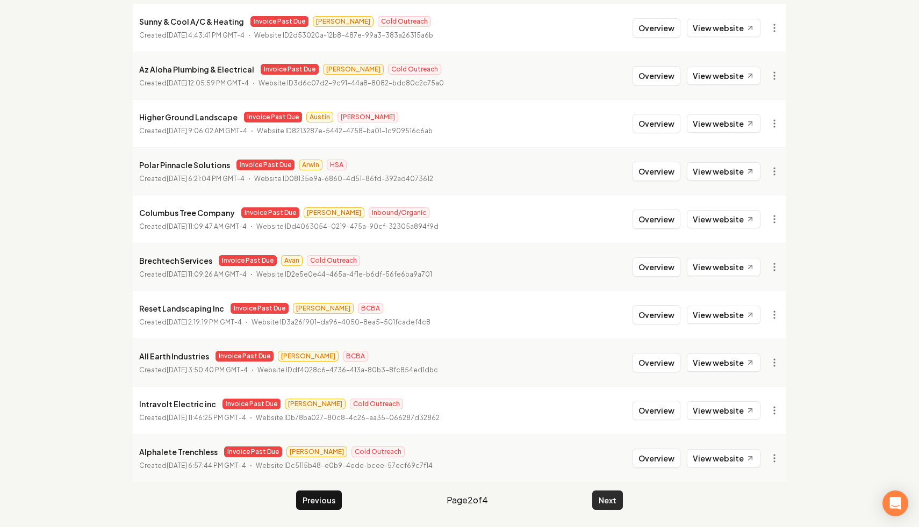
click at [610, 500] on button "Next" at bounding box center [607, 500] width 31 height 19
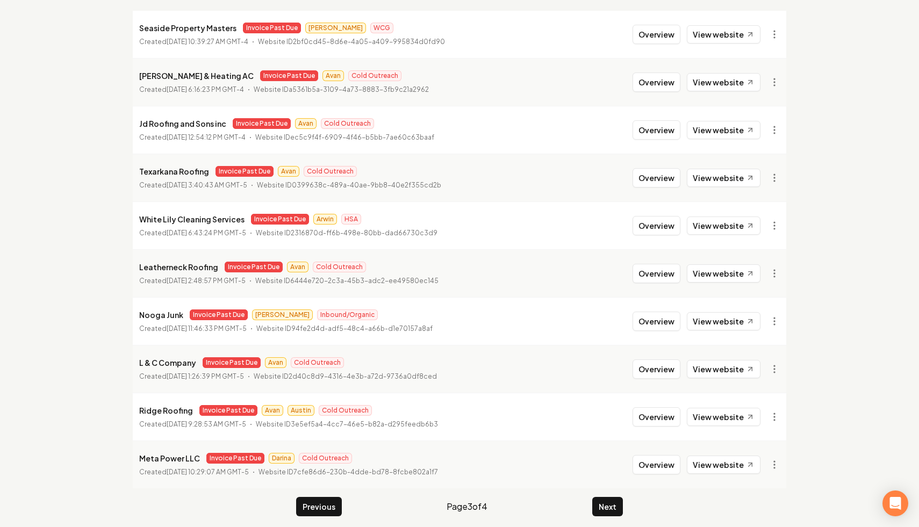
scroll to position [143, 0]
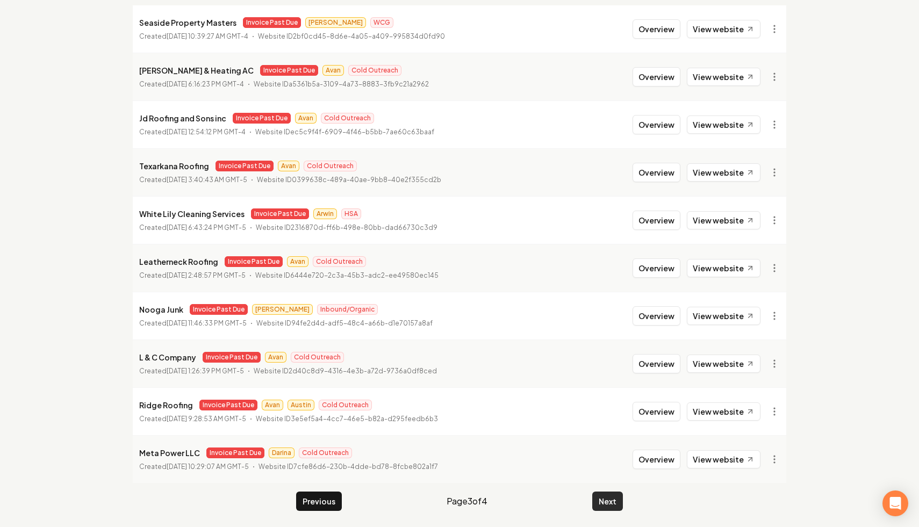
click at [608, 497] on button "Next" at bounding box center [607, 501] width 31 height 19
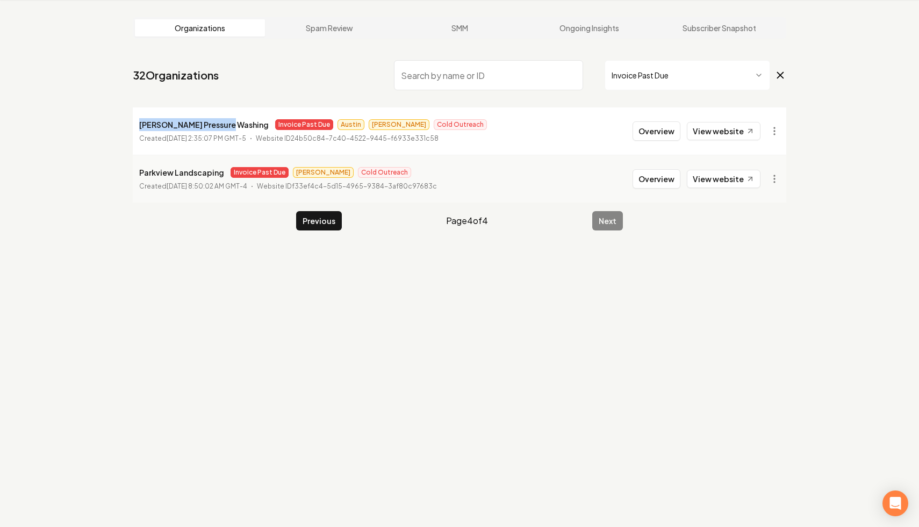
drag, startPoint x: 226, startPoint y: 126, endPoint x: 123, endPoint y: 115, distance: 103.8
click at [123, 115] on main "Organizations Spam Review SMM Ongoing Insights Subscriber Snapshot 32 Organizat…" at bounding box center [460, 124] width 688 height 248
copy p "[PERSON_NAME] Pressure Washing"
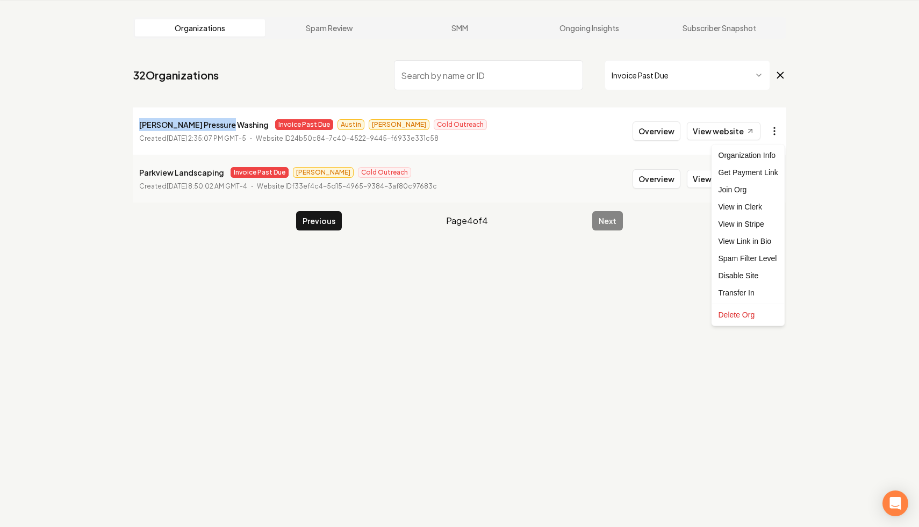
click at [773, 128] on html "Dashboard Organization Rebolt Site Builder Organizations Spam Review SMM Ongoin…" at bounding box center [459, 222] width 919 height 527
click at [764, 223] on link "View in Stripe" at bounding box center [748, 224] width 68 height 17
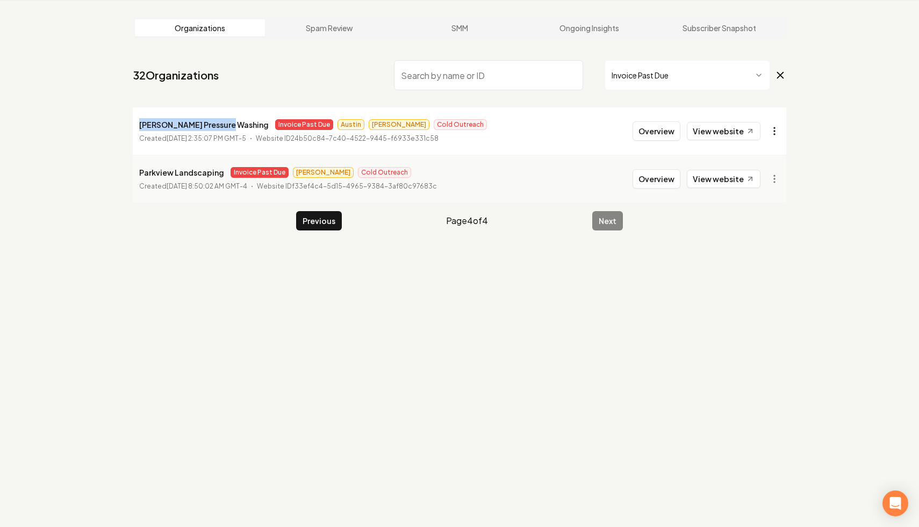
click at [776, 136] on html "Dashboard Organization Rebolt Site Builder Organizations Spam Review SMM Ongoin…" at bounding box center [459, 222] width 919 height 527
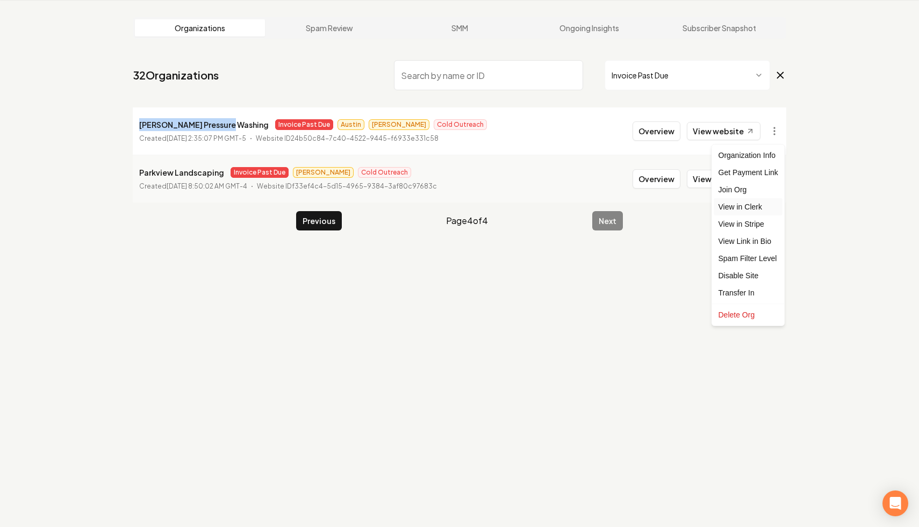
click at [762, 215] on link "View in Clerk" at bounding box center [748, 206] width 68 height 17
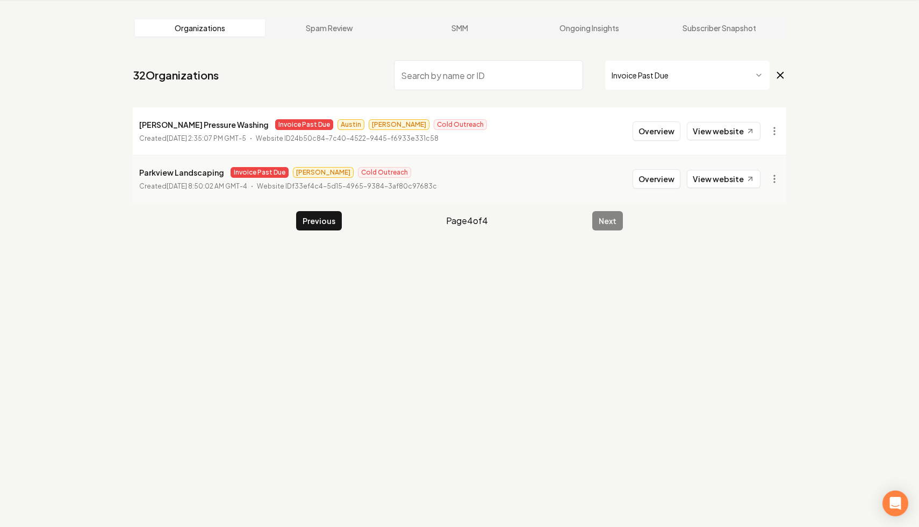
click at [562, 78] on input "search" at bounding box center [488, 75] width 189 height 30
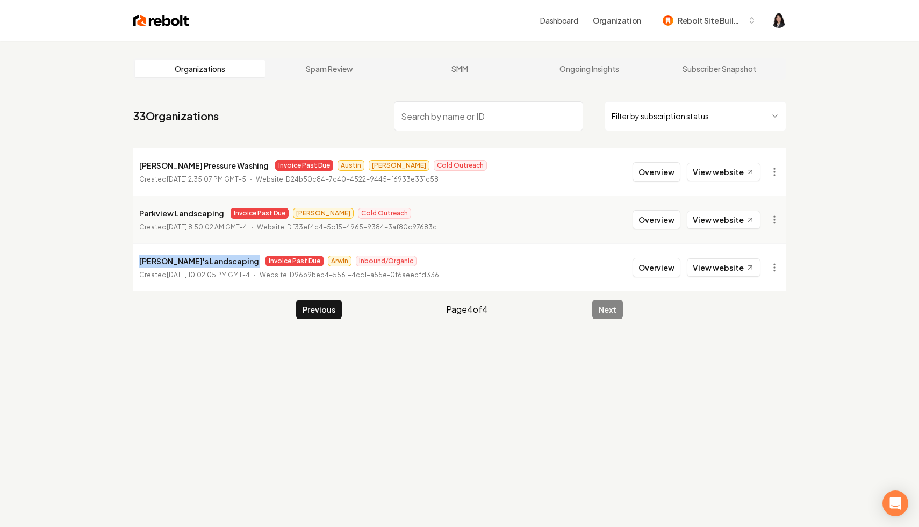
drag, startPoint x: 215, startPoint y: 262, endPoint x: 128, endPoint y: 260, distance: 87.1
click at [128, 260] on main "Organizations Spam Review SMM Ongoing Insights Subscriber Snapshot 33 Organizat…" at bounding box center [460, 189] width 688 height 296
copy p "[PERSON_NAME]'s Landscaping"
click at [780, 270] on html "Dashboard Organization Rebolt Site Builder Organizations Spam Review SMM Ongoin…" at bounding box center [459, 263] width 919 height 527
click at [757, 360] on link "View in Stripe" at bounding box center [748, 360] width 68 height 17
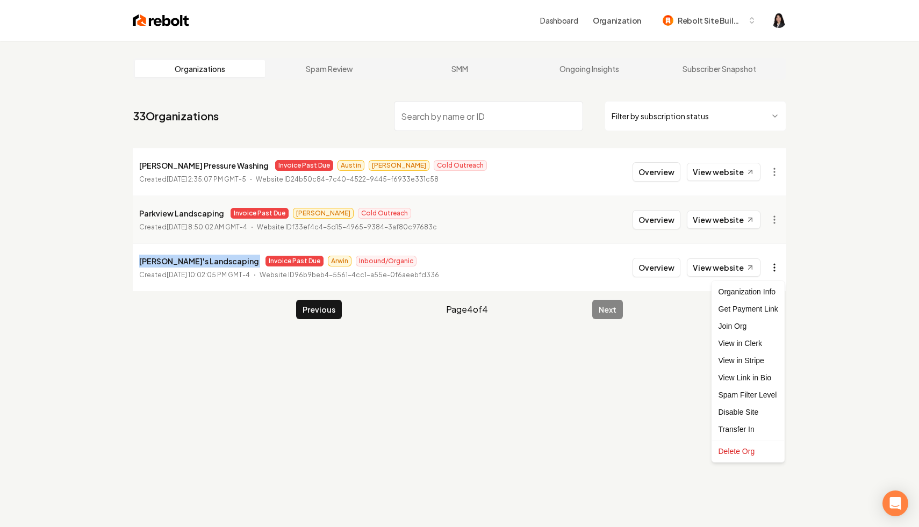
click at [776, 263] on html "Dashboard Organization Rebolt Site Builder Organizations Spam Review SMM Ongoin…" at bounding box center [459, 263] width 919 height 527
click at [754, 345] on link "View in Clerk" at bounding box center [748, 343] width 68 height 17
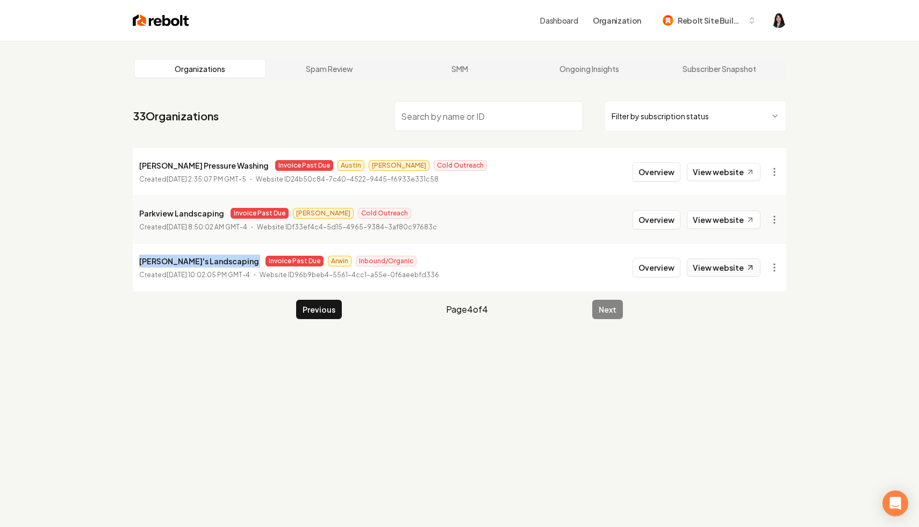
click at [733, 271] on link "View website" at bounding box center [724, 268] width 74 height 18
click at [300, 309] on button "Previous" at bounding box center [319, 309] width 46 height 19
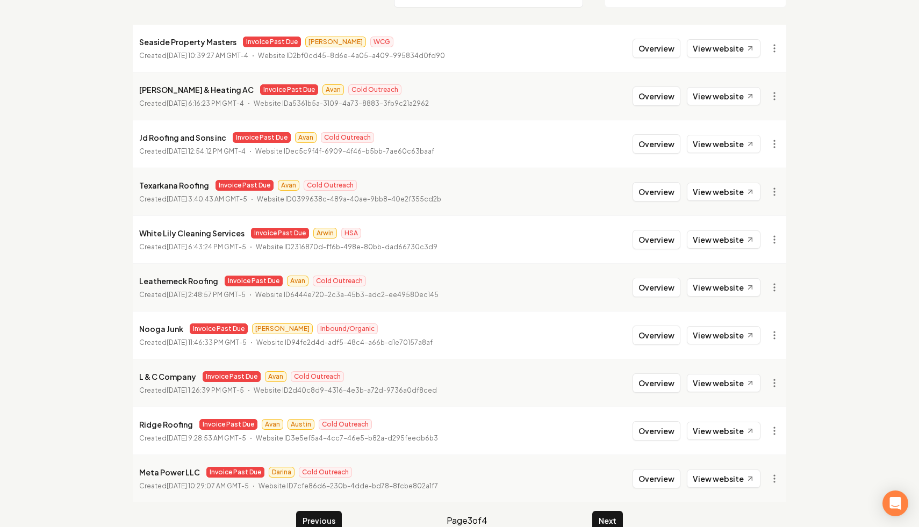
scroll to position [144, 0]
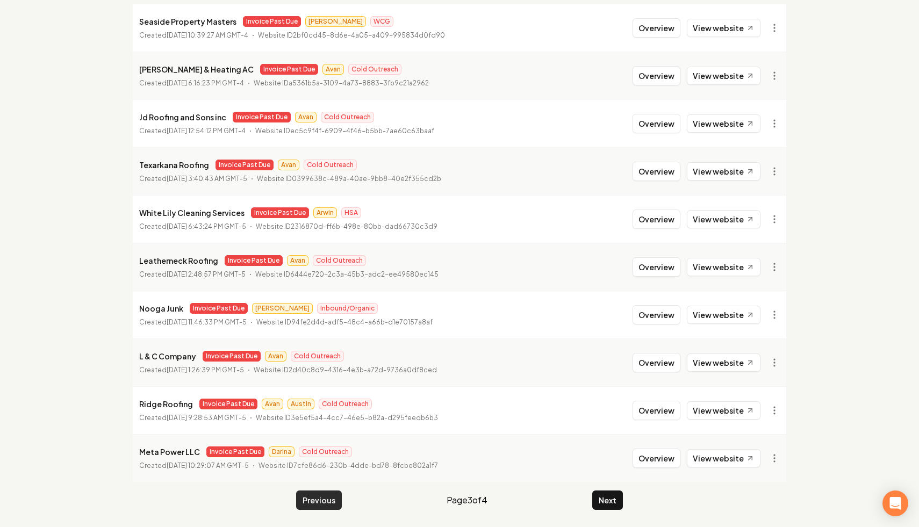
click at [317, 505] on button "Previous" at bounding box center [319, 500] width 46 height 19
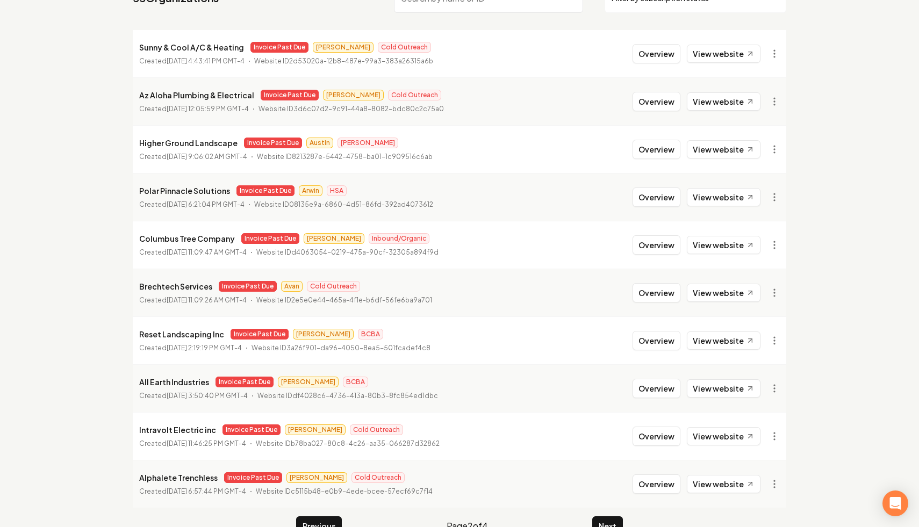
scroll to position [144, 0]
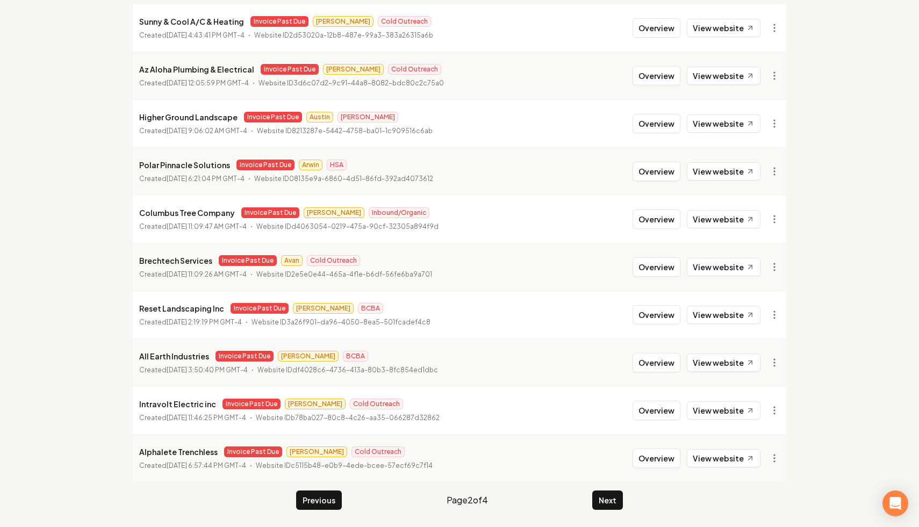
click at [323, 487] on main "Organizations Spam Review SMM Ongoing Insights Subscriber Snapshot 33 Organizat…" at bounding box center [460, 212] width 688 height 631
click at [323, 502] on button "Previous" at bounding box center [319, 500] width 46 height 19
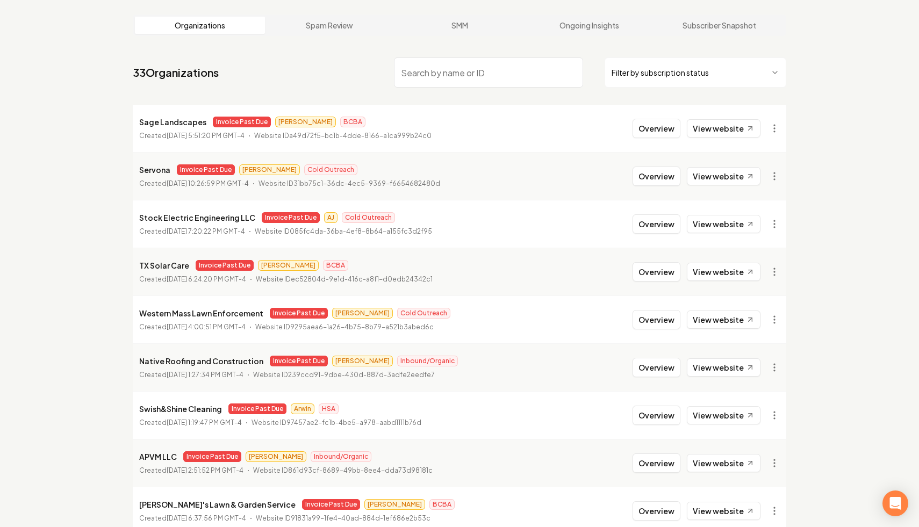
scroll to position [42, 0]
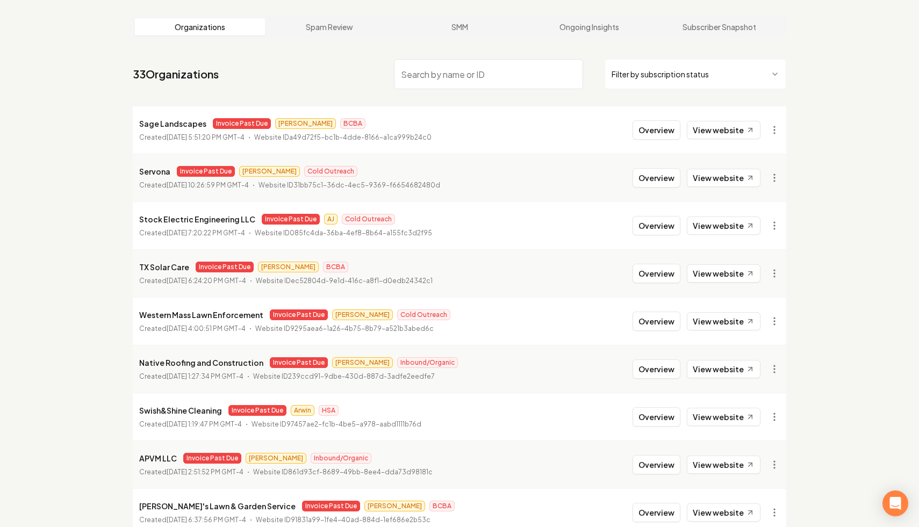
click at [515, 68] on input "search" at bounding box center [488, 74] width 189 height 30
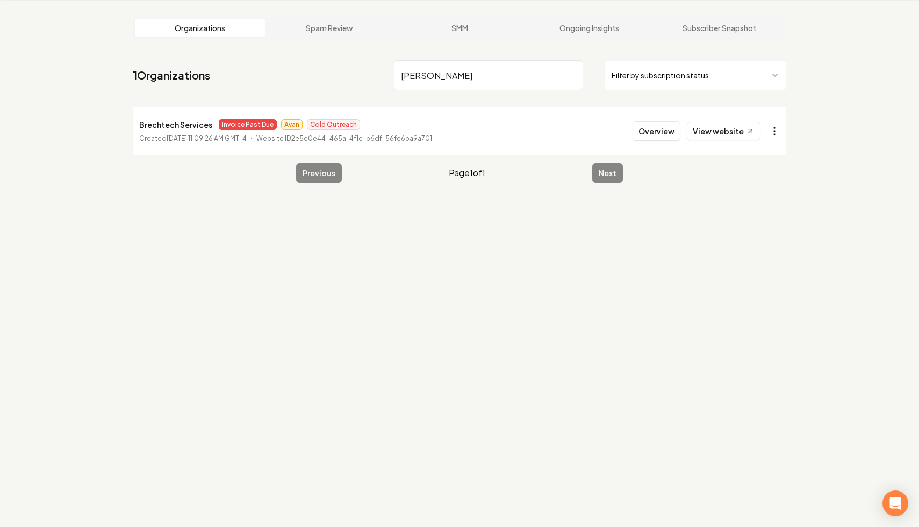
type input "brech"
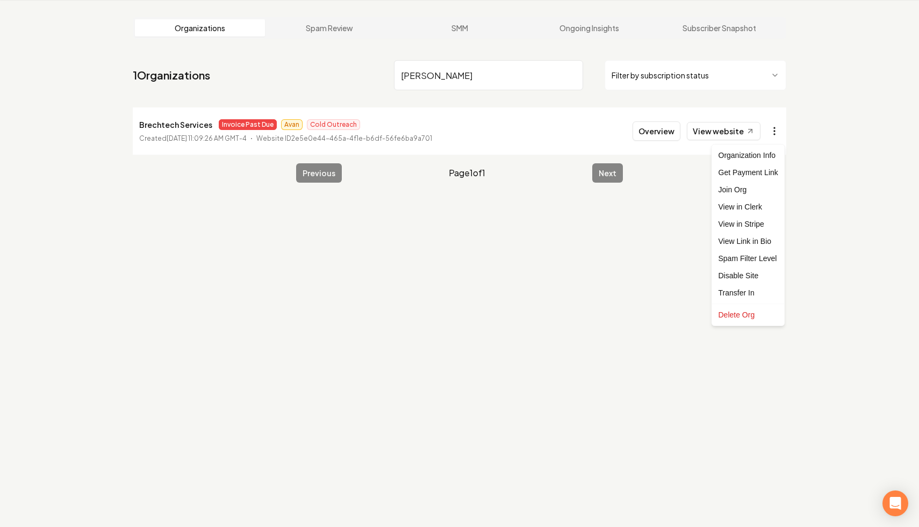
click at [776, 134] on html "Dashboard Organization Rebolt Site Builder Organizations Spam Review SMM Ongoin…" at bounding box center [459, 222] width 919 height 527
click at [761, 223] on link "View in Stripe" at bounding box center [748, 224] width 68 height 17
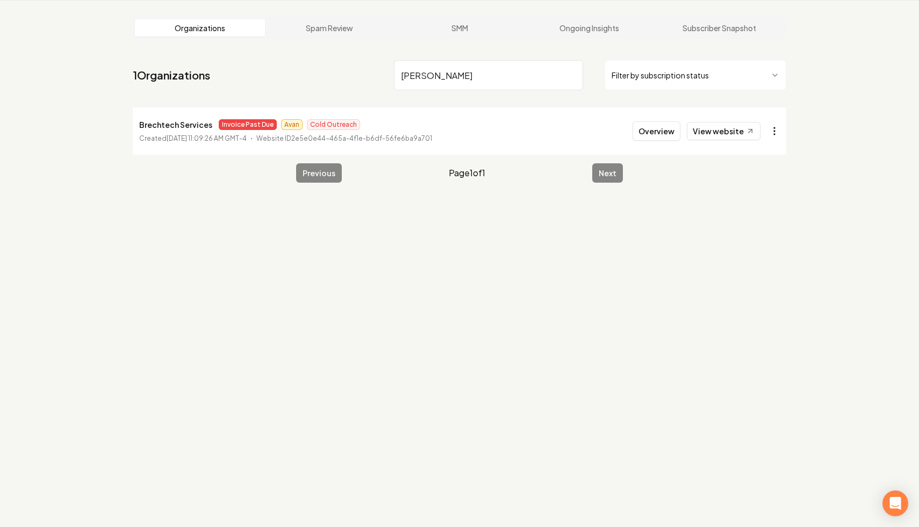
click at [776, 134] on html "Dashboard Organization Rebolt Site Builder Organizations Spam Review SMM Ongoin…" at bounding box center [459, 222] width 919 height 527
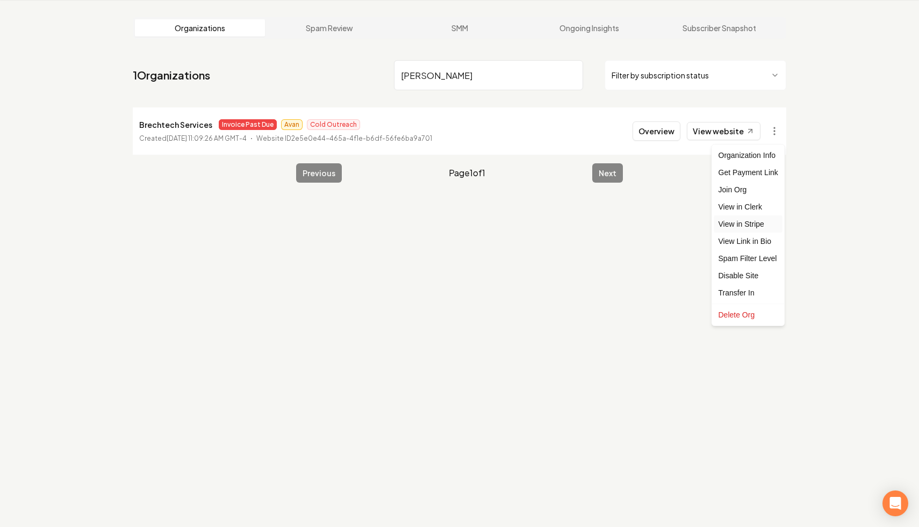
click at [766, 227] on link "View in Stripe" at bounding box center [748, 224] width 68 height 17
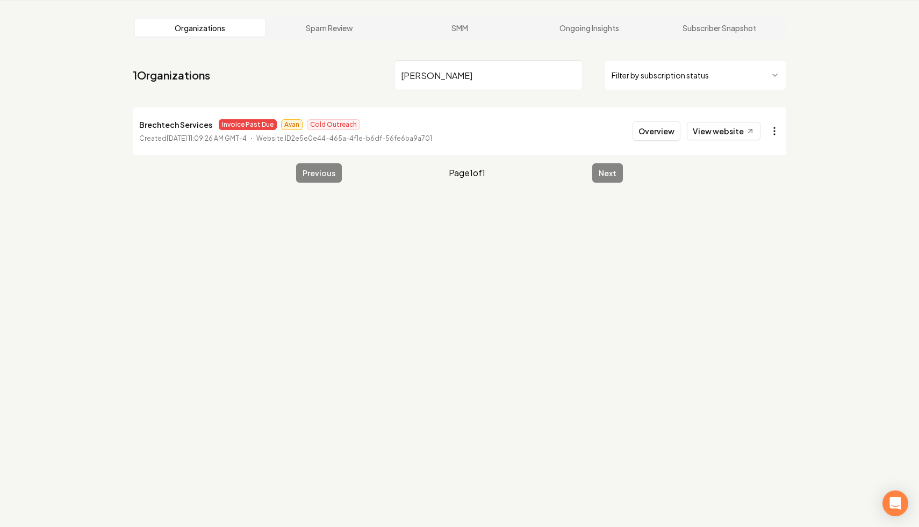
click at [779, 129] on html "Dashboard Organization Rebolt Site Builder Organizations Spam Review SMM Ongoin…" at bounding box center [459, 222] width 919 height 527
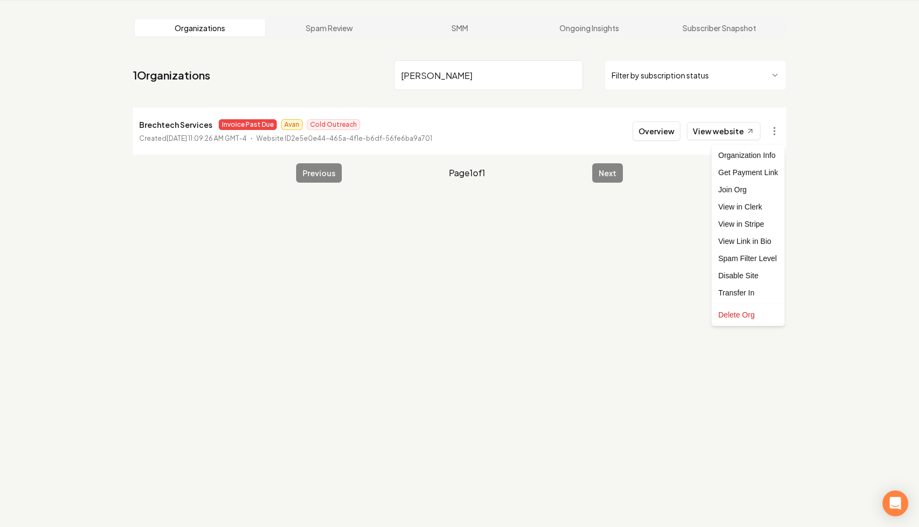
click at [823, 249] on html "Dashboard Organization Rebolt Site Builder Organizations Spam Review SMM Ongoin…" at bounding box center [459, 222] width 919 height 527
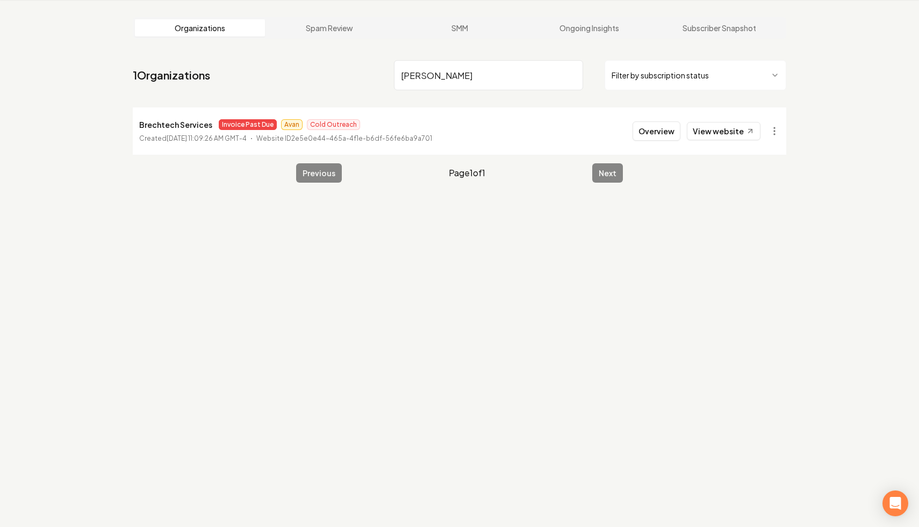
click at [570, 75] on input "brech" at bounding box center [488, 75] width 189 height 30
click at [659, 82] on html "Dashboard Organization Rebolt Site Builder Organizations Spam Review SMM Ongoin…" at bounding box center [459, 222] width 919 height 527
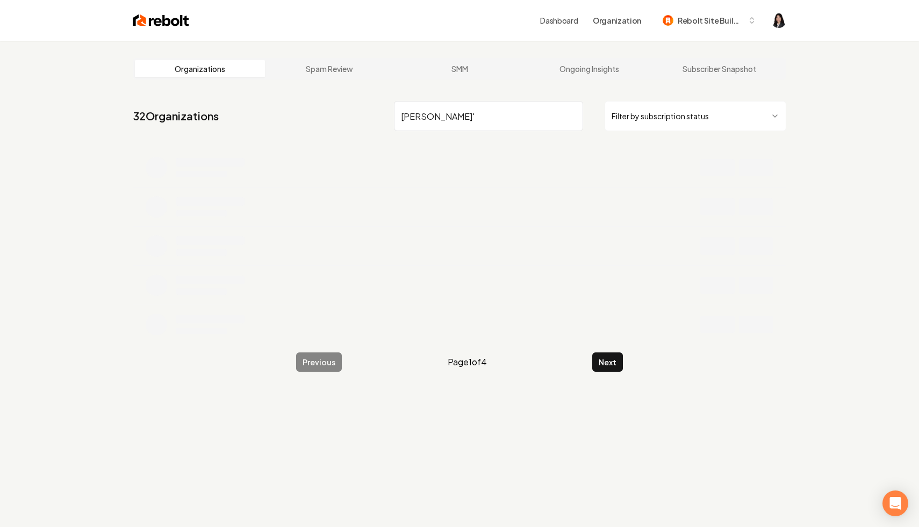
type input "[PERSON_NAME]'"
click at [745, 110] on html "Dashboard Organization Rebolt Site Builder Organizations Spam Review SMM Ongoin…" at bounding box center [459, 263] width 919 height 527
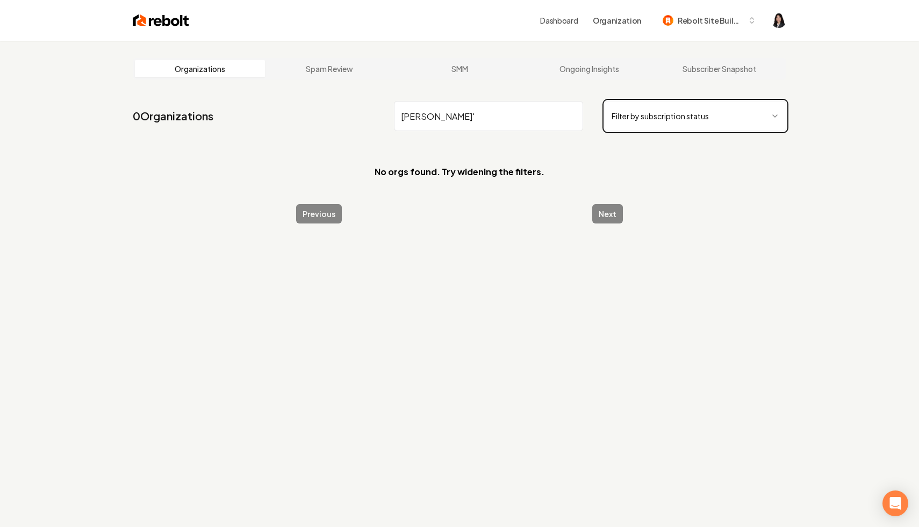
click at [524, 110] on html "Dashboard Organization Rebolt Site Builder Organizations Spam Review SMM Ongoin…" at bounding box center [459, 263] width 919 height 527
click at [571, 118] on input "[PERSON_NAME]'" at bounding box center [488, 116] width 189 height 30
click at [635, 112] on html "Dashboard Organization Rebolt Site Builder Organizations Spam Review SMM Ongoin…" at bounding box center [459, 263] width 919 height 527
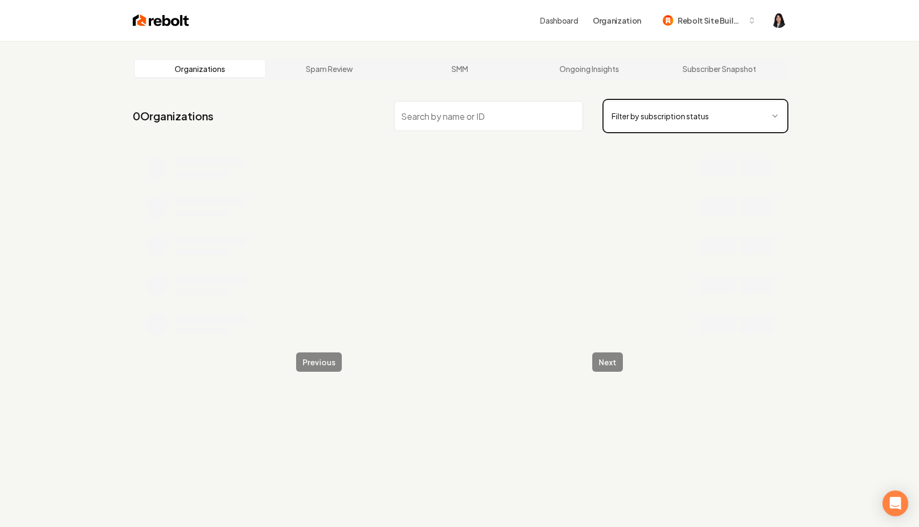
click at [520, 112] on html "Dashboard Organization Rebolt Site Builder Organizations Spam Review SMM Ongoin…" at bounding box center [459, 263] width 919 height 527
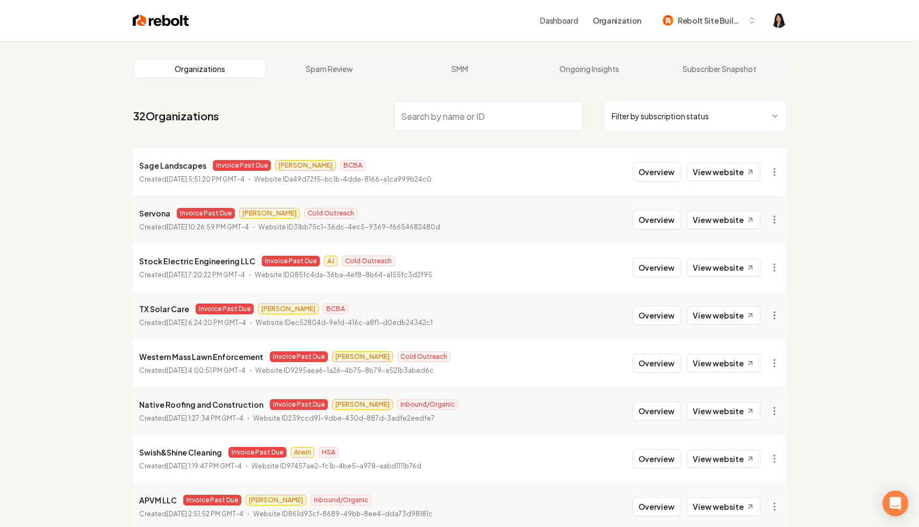
click at [520, 112] on input "search" at bounding box center [488, 116] width 189 height 30
type input "e"
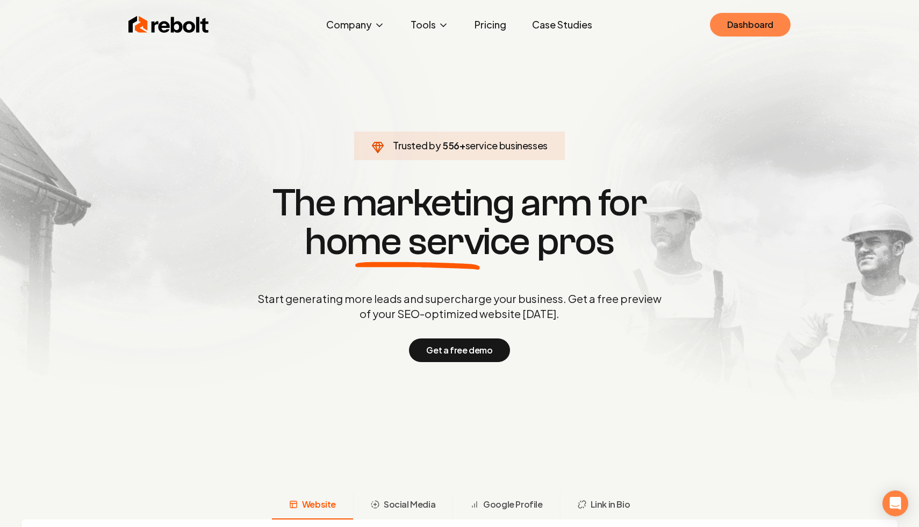
click at [734, 28] on link "Dashboard" at bounding box center [750, 25] width 81 height 24
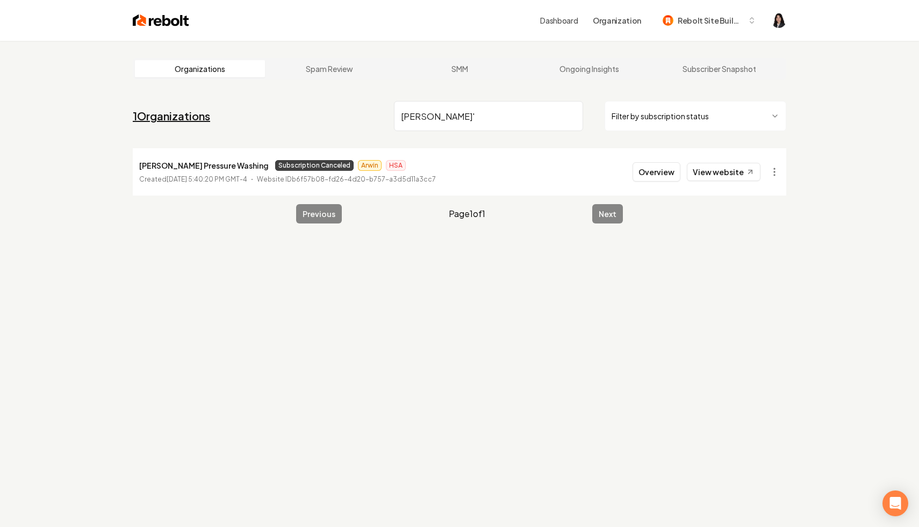
drag, startPoint x: 524, startPoint y: 121, endPoint x: 202, endPoint y: 110, distance: 322.2
click at [202, 110] on nav "1 Organizations eddy' Filter by subscription status" at bounding box center [460, 120] width 654 height 47
type input "ironh"
click at [779, 173] on html "Dashboard Organization Rebolt Site Builder Organizations Spam Review SMM Ongoin…" at bounding box center [459, 263] width 919 height 527
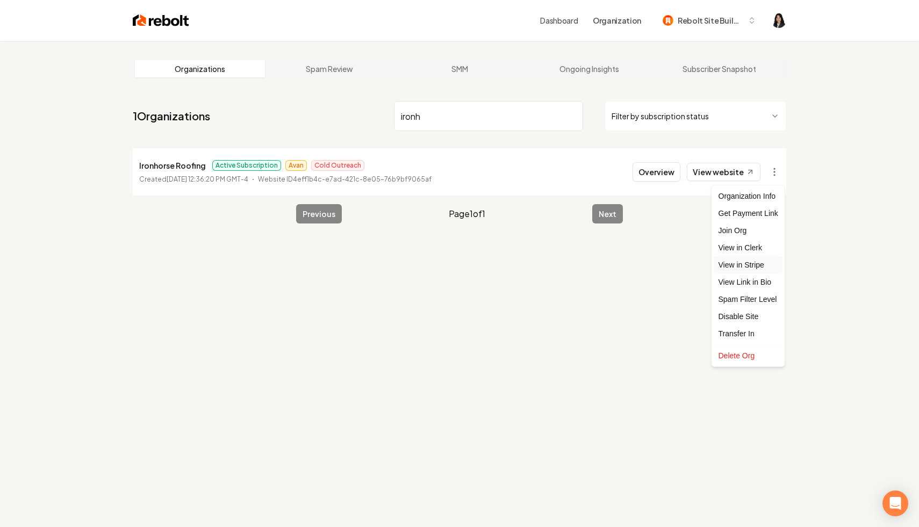
click at [759, 263] on link "View in Stripe" at bounding box center [748, 264] width 68 height 17
click at [569, 115] on input "ironh" at bounding box center [488, 116] width 189 height 30
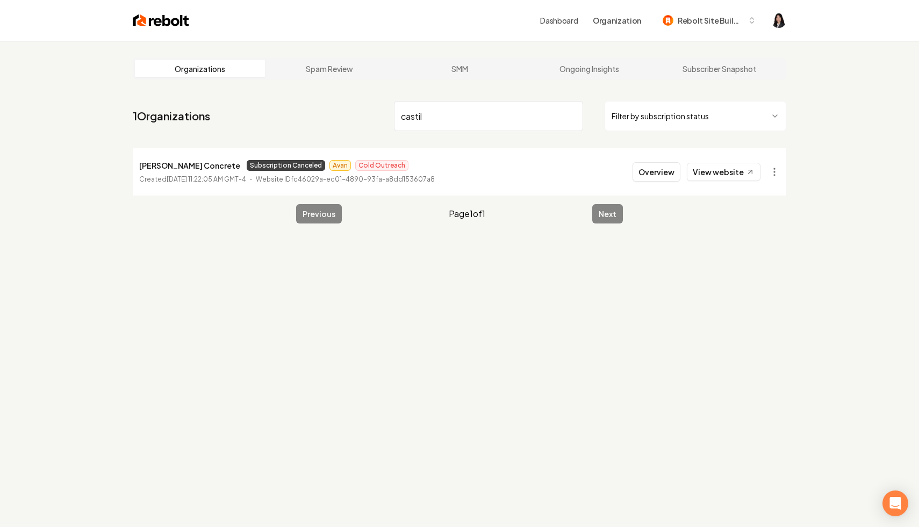
type input "castil"
click at [571, 117] on input "castil" at bounding box center [488, 116] width 189 height 30
click at [774, 175] on html "Dashboard Organization Rebolt Site Builder Organizations Spam Review SMM Ongoin…" at bounding box center [459, 263] width 919 height 527
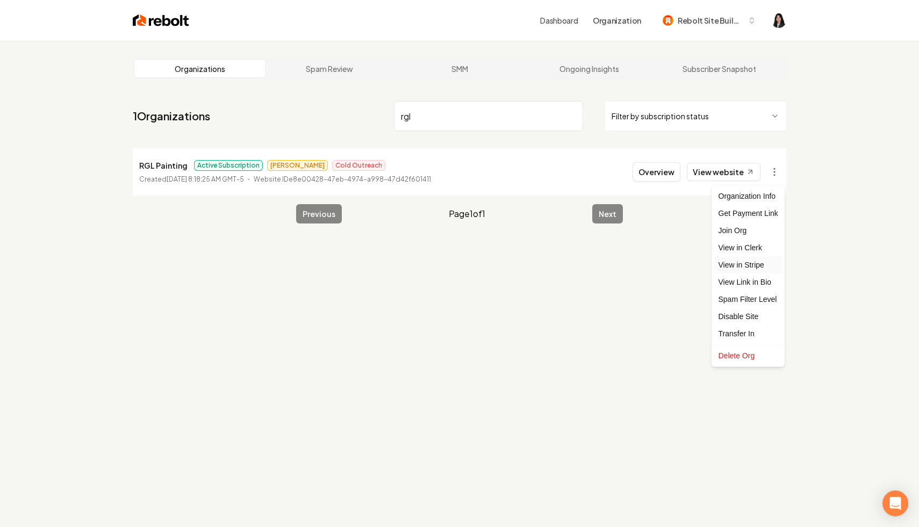
click at [757, 264] on link "View in Stripe" at bounding box center [748, 264] width 68 height 17
drag, startPoint x: 481, startPoint y: 116, endPoint x: 343, endPoint y: 102, distance: 138.3
click at [343, 102] on nav "1 Organizations rgl Filter by subscription status" at bounding box center [460, 120] width 654 height 47
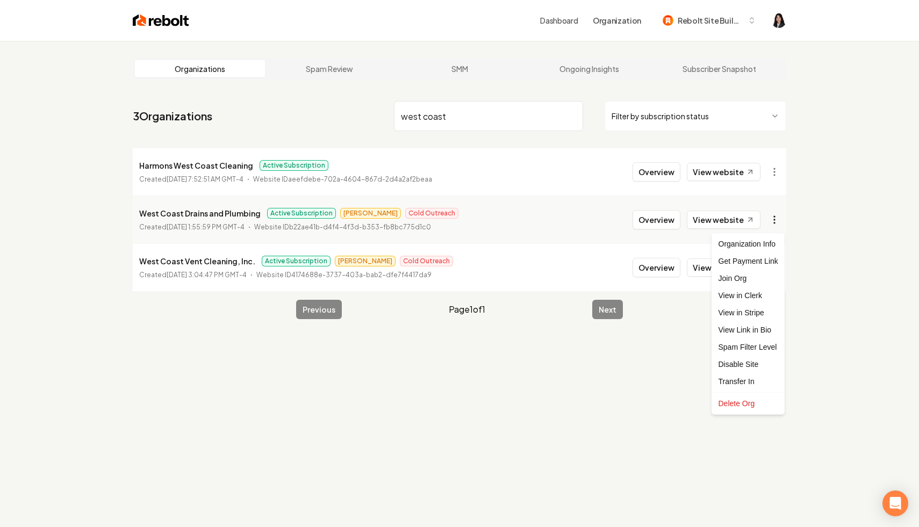
click at [778, 223] on html "Dashboard Organization Rebolt Site Builder Organizations Spam Review SMM Ongoin…" at bounding box center [459, 263] width 919 height 527
click at [770, 317] on link "View in Stripe" at bounding box center [748, 312] width 68 height 17
drag, startPoint x: 488, startPoint y: 117, endPoint x: 304, endPoint y: 84, distance: 186.3
click at [304, 84] on main "Organizations Spam Review SMM Ongoing Insights Subscriber Snapshot 3 Organizati…" at bounding box center [460, 189] width 688 height 296
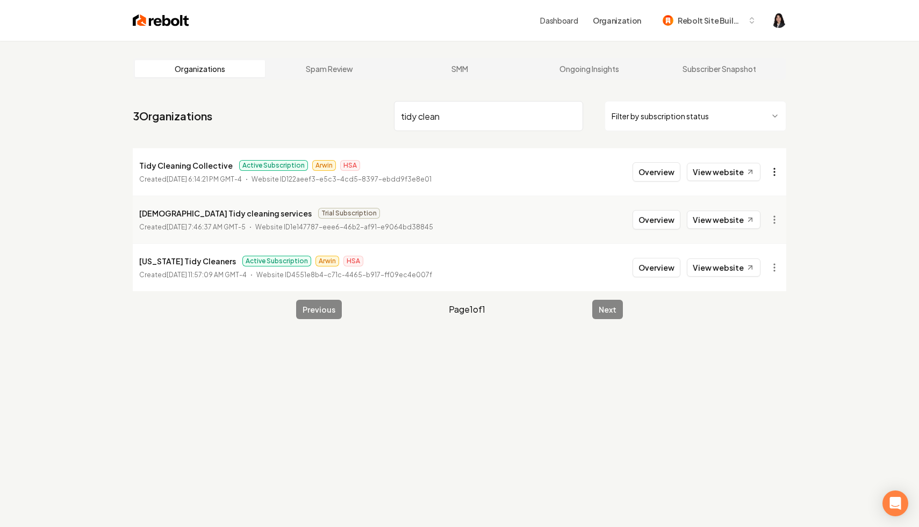
click at [775, 174] on html "Dashboard Organization Rebolt Site Builder Organizations Spam Review SMM Ongoin…" at bounding box center [459, 263] width 919 height 527
click at [762, 259] on link "View in Stripe" at bounding box center [748, 264] width 68 height 17
drag, startPoint x: 226, startPoint y: 167, endPoint x: 119, endPoint y: 168, distance: 107.0
click at [119, 168] on main "Organizations Spam Review SMM Ongoing Insights Subscriber Snapshot 3 Organizati…" at bounding box center [460, 189] width 688 height 296
copy p "Tidy Cleaning Collective"
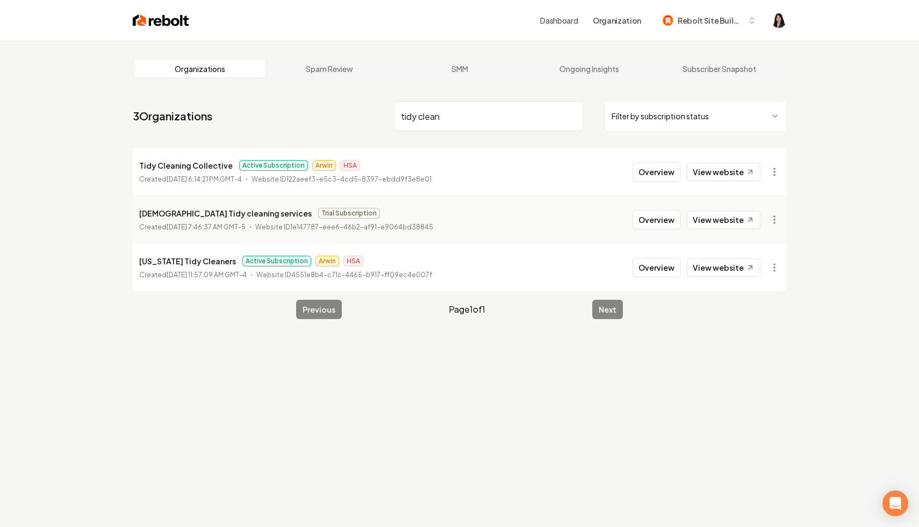
drag, startPoint x: 500, startPoint y: 115, endPoint x: 323, endPoint y: 81, distance: 180.5
click at [323, 81] on main "Organizations Spam Review SMM Ongoing Insights Subscriber Snapshot 3 Organizati…" at bounding box center [460, 189] width 688 height 296
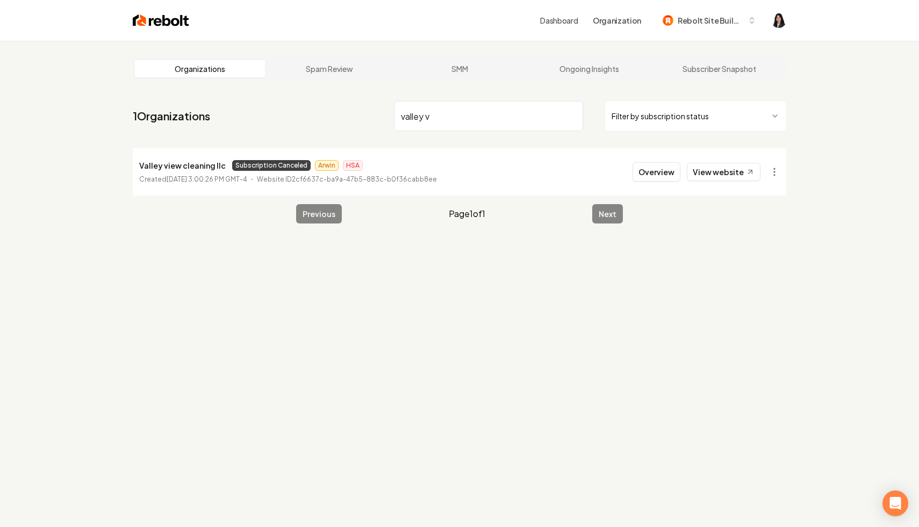
drag, startPoint x: 477, startPoint y: 112, endPoint x: 237, endPoint y: 85, distance: 241.9
click at [237, 85] on main "Organizations Spam Review SMM Ongoing Insights Subscriber Snapshot 1 Organizati…" at bounding box center [460, 141] width 688 height 200
click at [773, 171] on html "Dashboard Organization Rebolt Site Builder Organizations Spam Review SMM Ongoin…" at bounding box center [459, 263] width 919 height 527
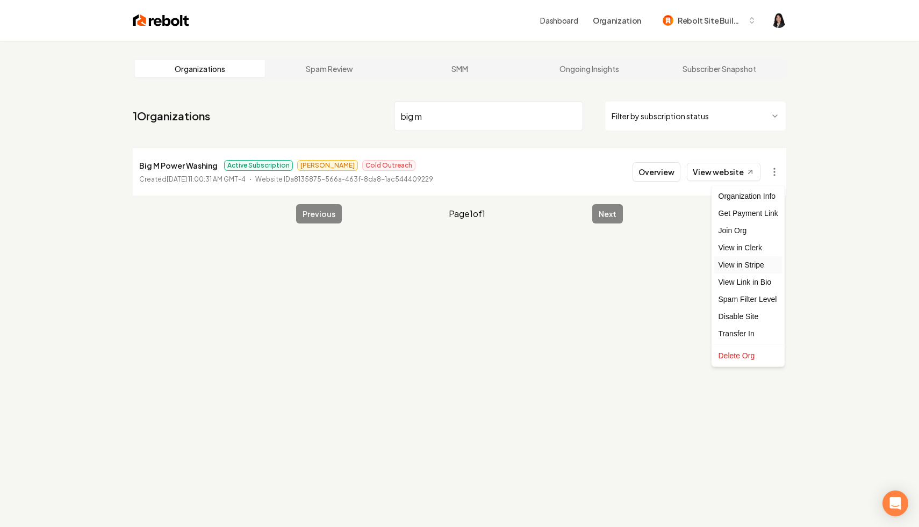
click at [756, 262] on link "View in Stripe" at bounding box center [748, 264] width 68 height 17
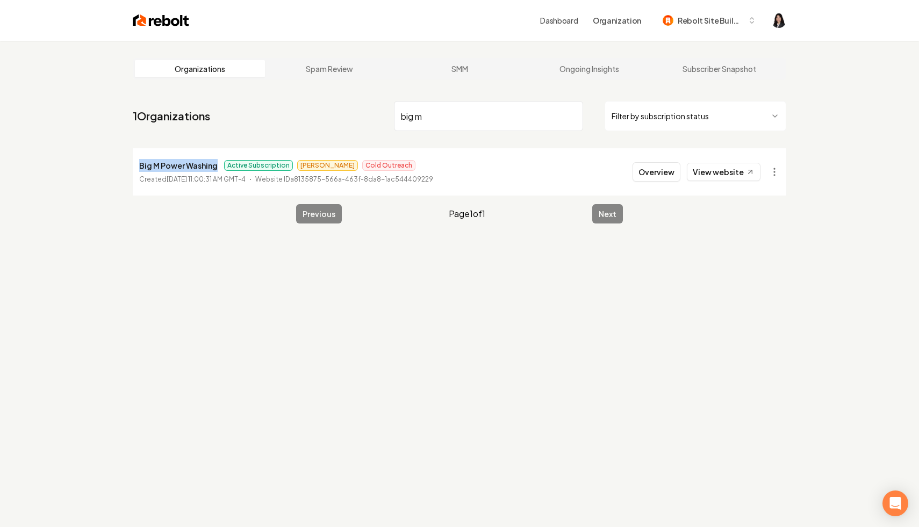
drag, startPoint x: 217, startPoint y: 166, endPoint x: 89, endPoint y: 167, distance: 128.5
click at [89, 167] on div "Organizations Spam Review SMM Ongoing Insights Subscriber Snapshot 1 Organizati…" at bounding box center [459, 304] width 919 height 527
copy p "Big M Power Washing"
drag, startPoint x: 449, startPoint y: 110, endPoint x: 524, endPoint y: 153, distance: 86.7
click at [524, 154] on div "1 Organizations big m Filter by subscription status Big M Power Washing Active …" at bounding box center [460, 146] width 654 height 99
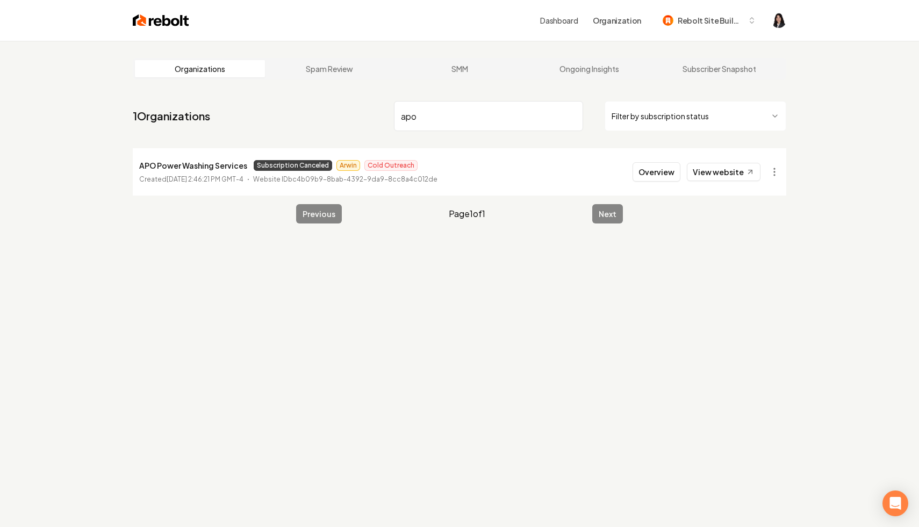
drag, startPoint x: 490, startPoint y: 119, endPoint x: 208, endPoint y: 99, distance: 282.9
click at [208, 99] on nav "1 Organizations apo Filter by subscription status" at bounding box center [460, 120] width 654 height 47
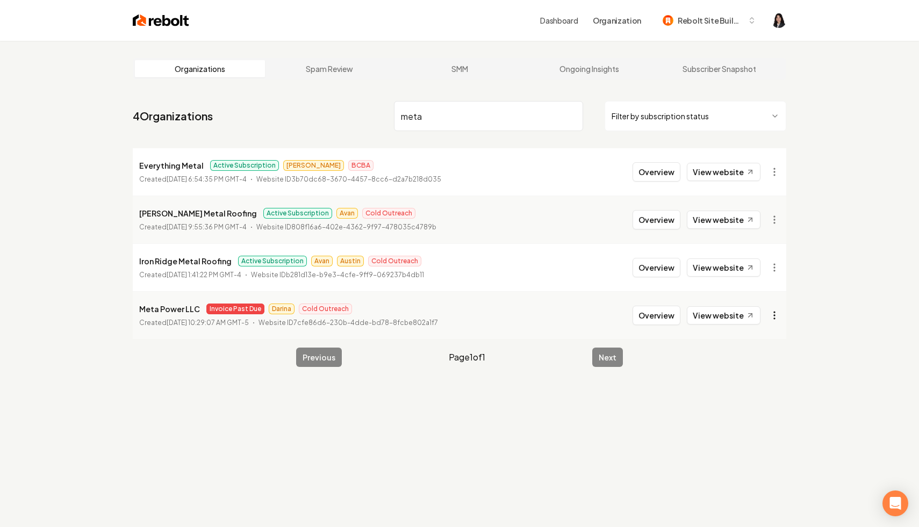
click at [774, 319] on html "Dashboard Organization Rebolt Site Builder Organizations Spam Review SMM Ongoin…" at bounding box center [459, 263] width 919 height 527
click at [763, 404] on link "View in Stripe" at bounding box center [748, 408] width 68 height 17
drag, startPoint x: 449, startPoint y: 127, endPoint x: 374, endPoint y: 110, distance: 77.3
click at [374, 110] on nav "4 Organizations meta Filter by subscription status" at bounding box center [460, 120] width 654 height 47
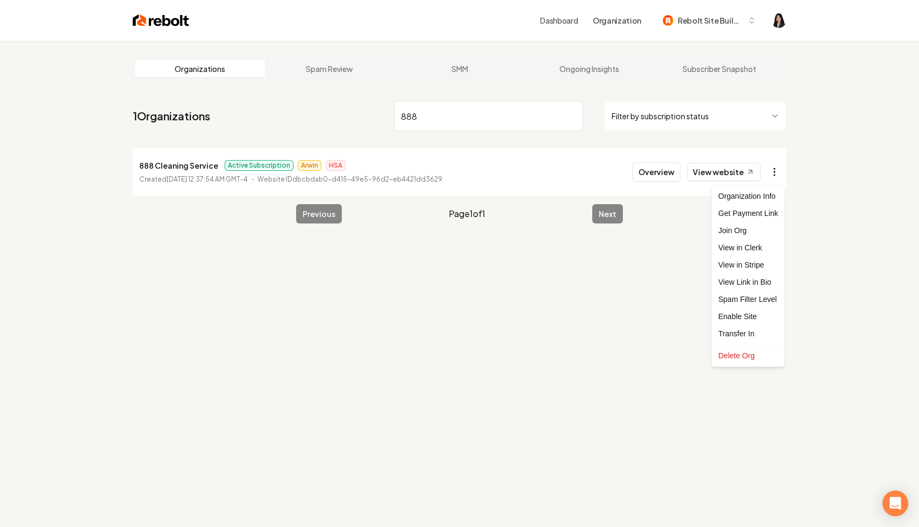
click at [780, 170] on html "Dashboard Organization Rebolt Site Builder Organizations Spam Review SMM Ongoin…" at bounding box center [459, 263] width 919 height 527
click at [749, 319] on div "Enable Site" at bounding box center [748, 316] width 68 height 17
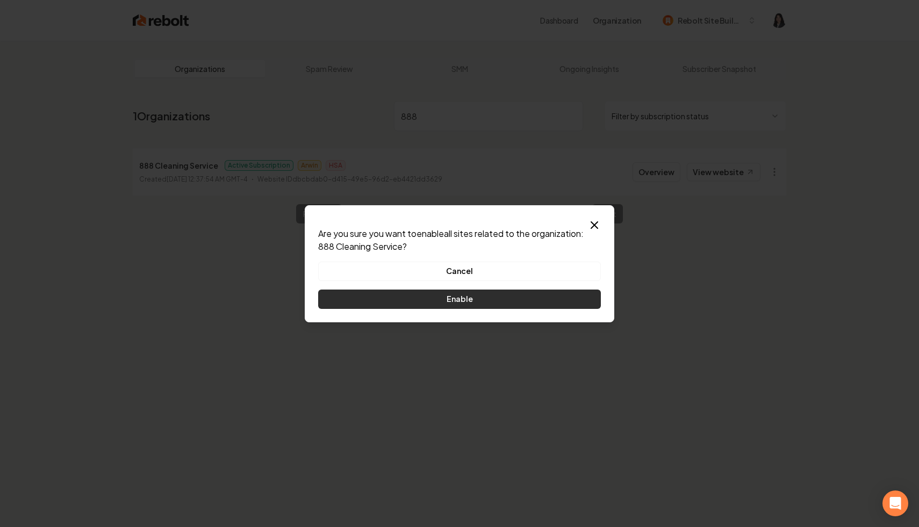
click at [509, 296] on button "Enable" at bounding box center [459, 299] width 283 height 19
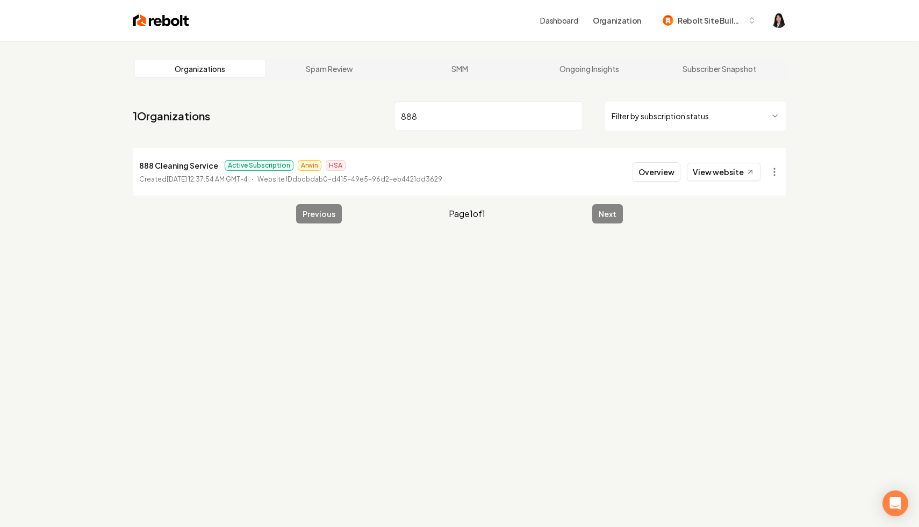
click at [459, 124] on input "888" at bounding box center [488, 116] width 189 height 30
type input "8"
type input "apvm"
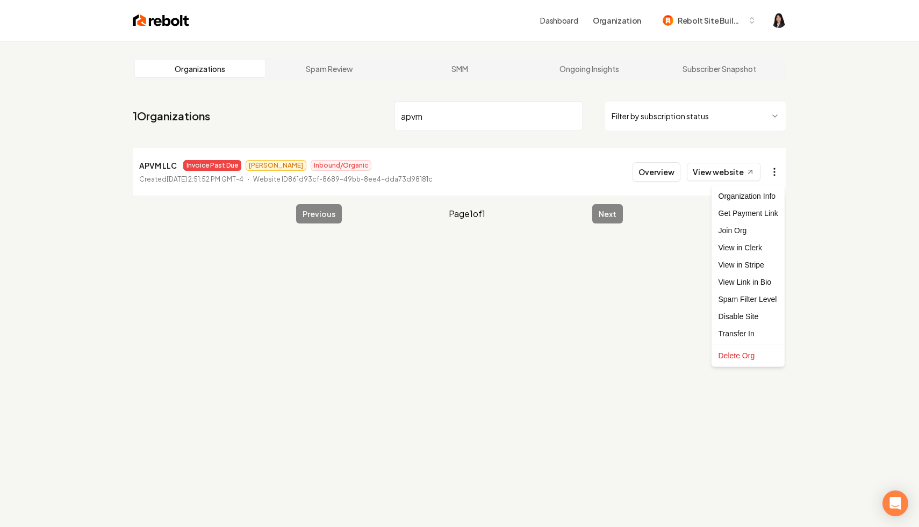
click at [775, 176] on html "Dashboard Organization Rebolt Site Builder Organizations Spam Review SMM Ongoin…" at bounding box center [459, 263] width 919 height 527
click at [762, 262] on link "View in Stripe" at bounding box center [748, 264] width 68 height 17
click at [572, 116] on input "apvm" at bounding box center [488, 116] width 189 height 30
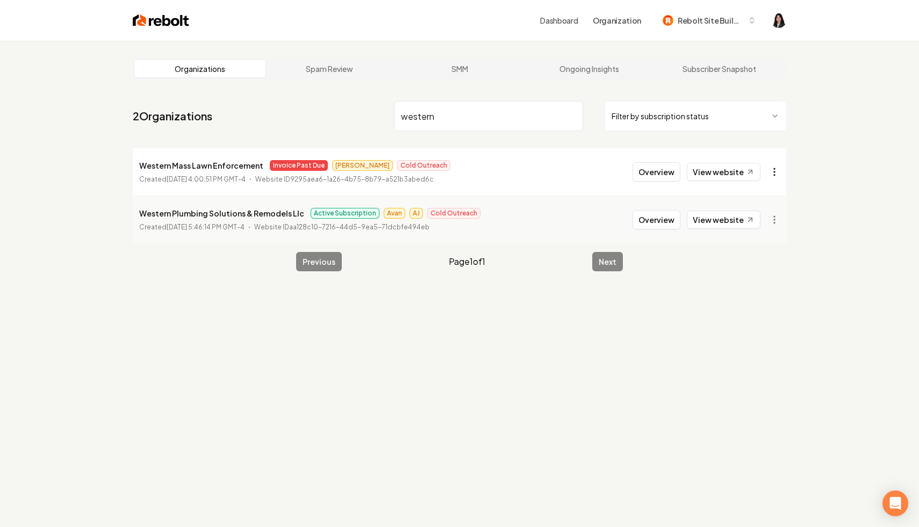
click at [777, 176] on html "Dashboard Organization Rebolt Site Builder Organizations Spam Review SMM Ongoin…" at bounding box center [459, 263] width 919 height 527
click at [761, 264] on link "View in Stripe" at bounding box center [748, 264] width 68 height 17
click at [256, 167] on p "Western Mass Lawn Enforcement" at bounding box center [201, 165] width 124 height 13
drag, startPoint x: 259, startPoint y: 167, endPoint x: 131, endPoint y: 165, distance: 128.0
click at [131, 165] on main "Organizations Spam Review SMM Ongoing Insights Subscriber Snapshot 2 Organizati…" at bounding box center [460, 165] width 688 height 248
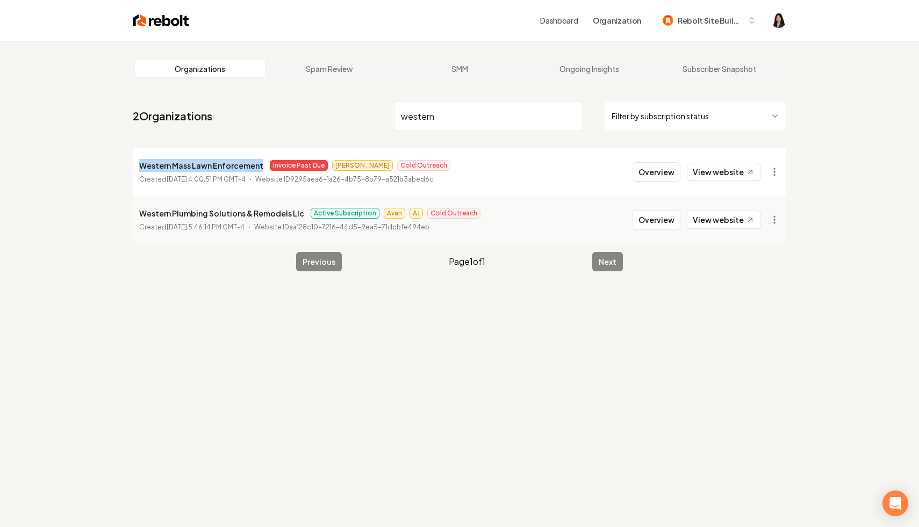
copy p "Western Mass Lawn Enforcement"
drag, startPoint x: 482, startPoint y: 115, endPoint x: 299, endPoint y: 85, distance: 185.2
click at [299, 85] on main "Organizations Spam Review SMM Ongoing Insights Subscriber Snapshot 2 Organizati…" at bounding box center [460, 165] width 688 height 248
type input "d"
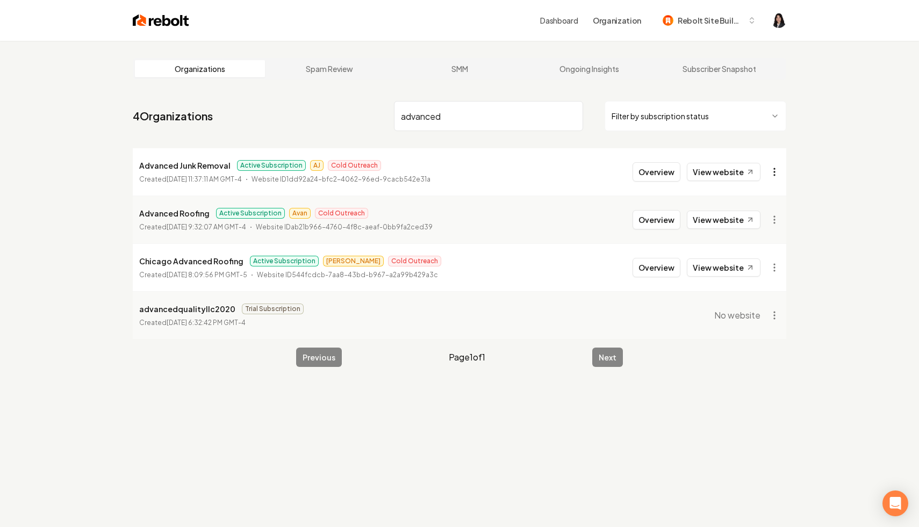
type input "advanced"
click at [774, 168] on html "Dashboard Organization Rebolt Site Builder Organizations Spam Review SMM Ongoin…" at bounding box center [459, 263] width 919 height 527
click at [764, 264] on link "View in Stripe" at bounding box center [748, 264] width 68 height 17
click at [574, 115] on input "advanced" at bounding box center [488, 116] width 189 height 30
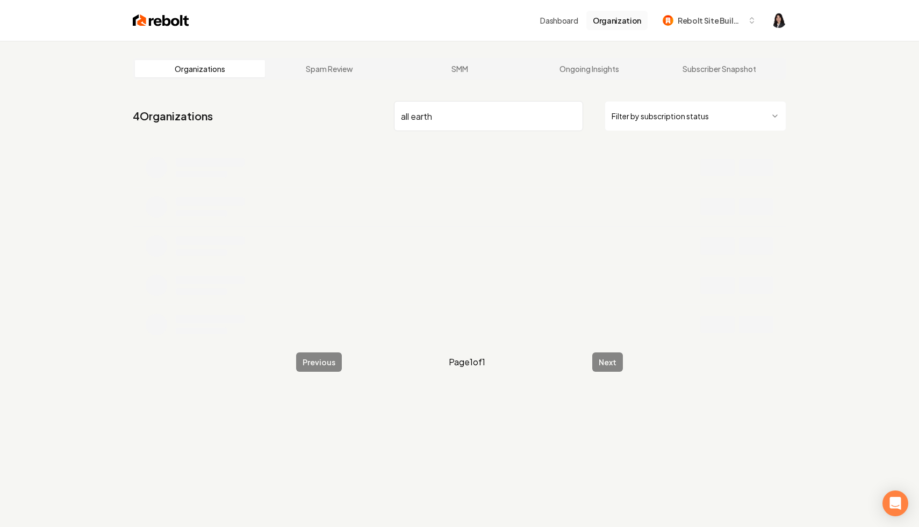
type input "all earth"
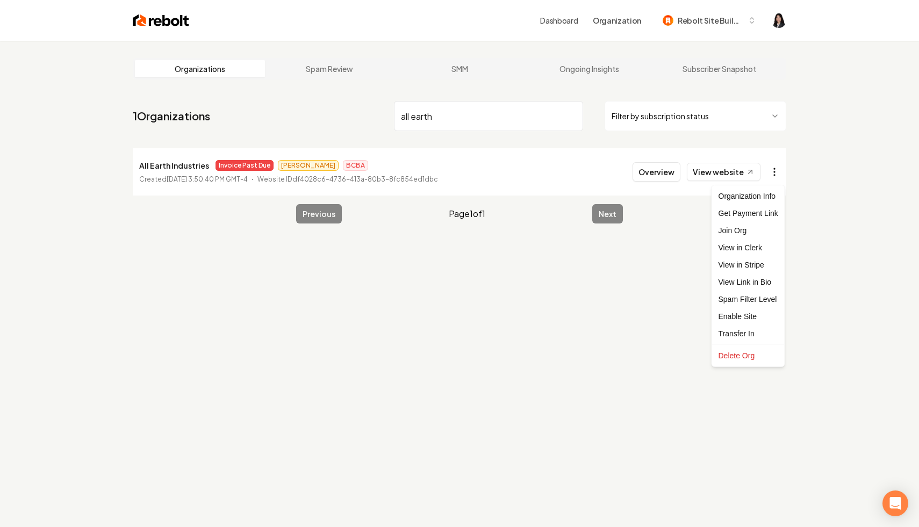
click at [767, 170] on html "Dashboard Organization Rebolt Site Builder Organizations Spam Review SMM Ongoin…" at bounding box center [459, 263] width 919 height 527
click at [763, 270] on link "View in Stripe" at bounding box center [748, 264] width 68 height 17
click at [781, 168] on html "Dashboard Organization Rebolt Site Builder Organizations Spam Review SMM Ongoin…" at bounding box center [459, 263] width 919 height 527
click at [764, 262] on link "View in Stripe" at bounding box center [748, 264] width 68 height 17
click at [705, 112] on html "Dashboard Organization Rebolt Site Builder Organizations Spam Review SMM Ongoin…" at bounding box center [459, 263] width 919 height 527
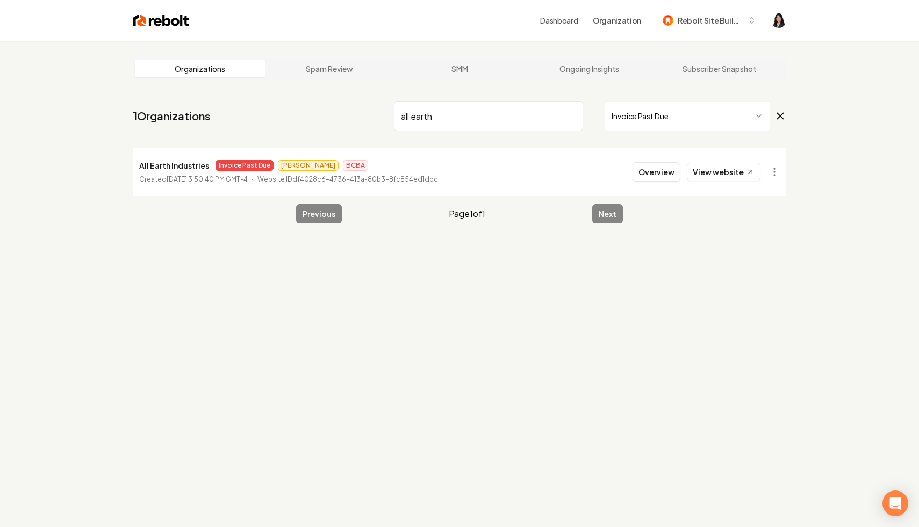
click at [570, 115] on input "all earth" at bounding box center [488, 116] width 189 height 30
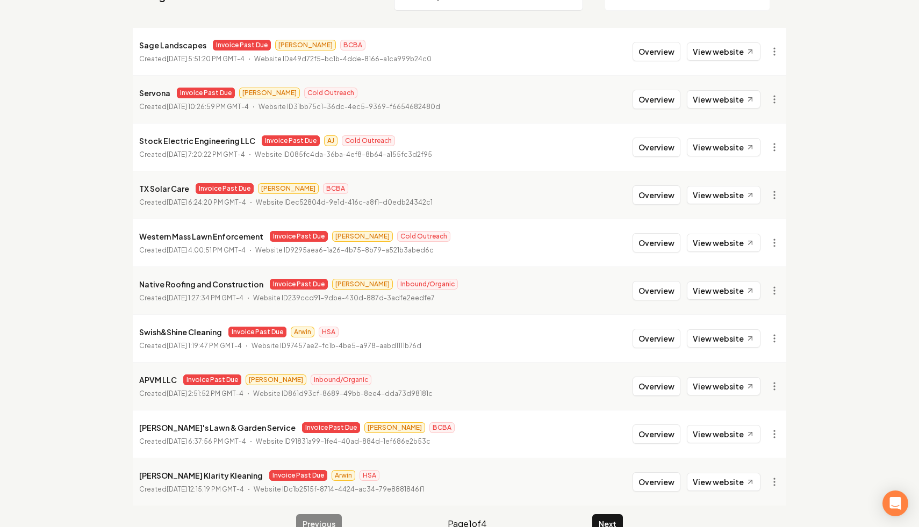
scroll to position [144, 0]
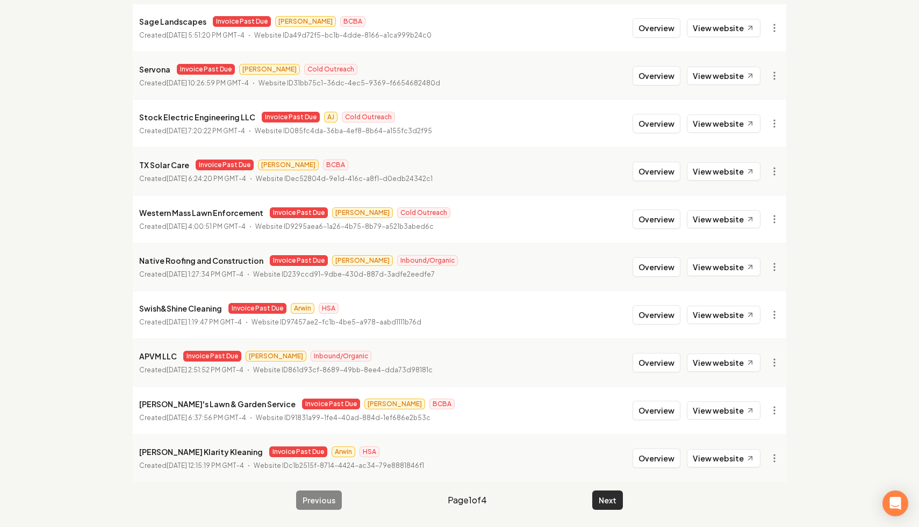
click at [602, 498] on button "Next" at bounding box center [607, 500] width 31 height 19
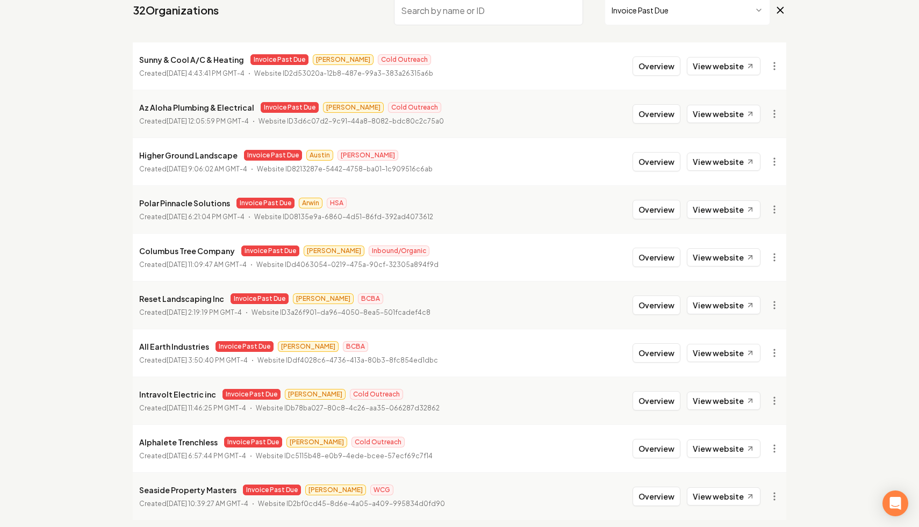
scroll to position [144, 0]
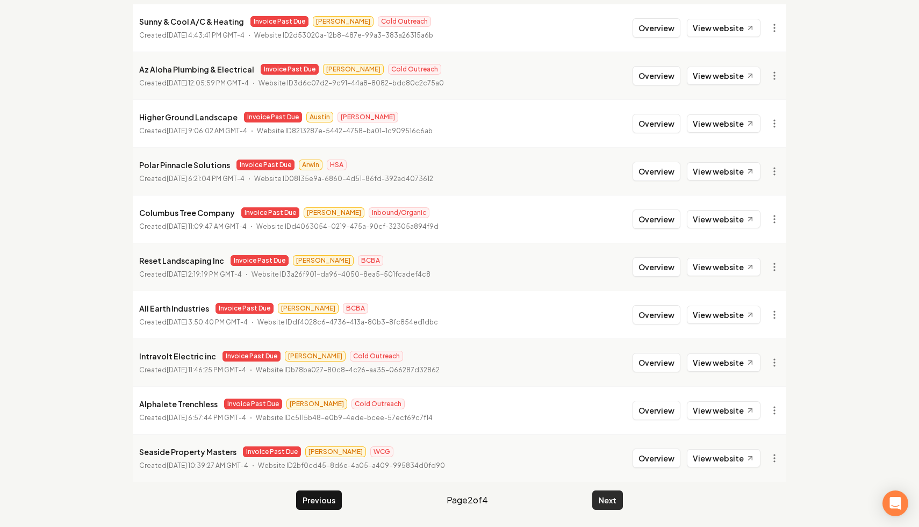
click at [607, 504] on button "Next" at bounding box center [607, 500] width 31 height 19
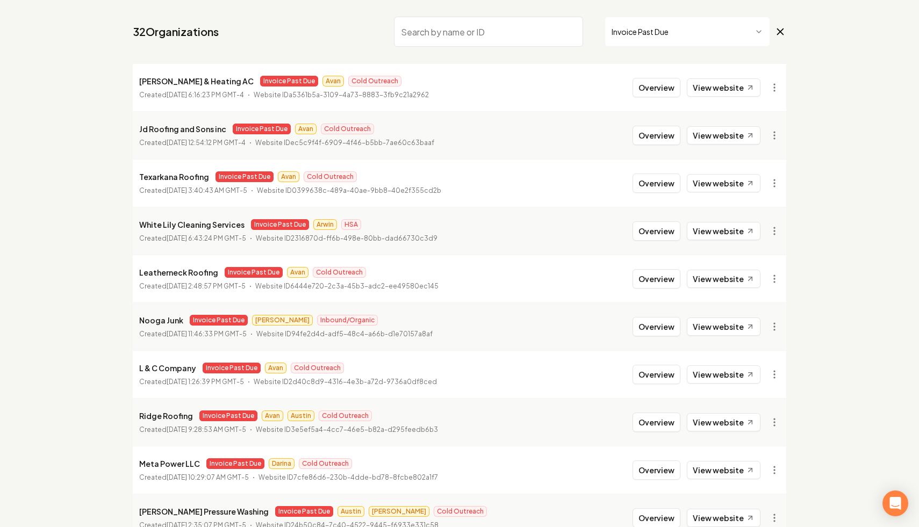
scroll to position [144, 0]
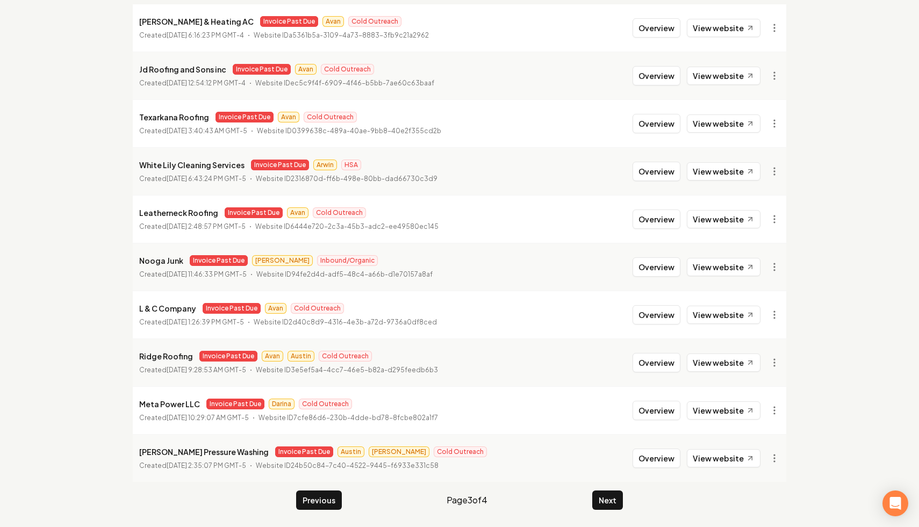
click at [623, 500] on main "Organizations Spam Review SMM Ongoing Insights Subscriber Snapshot 32 Organizat…" at bounding box center [460, 212] width 688 height 631
click at [613, 500] on button "Next" at bounding box center [607, 500] width 31 height 19
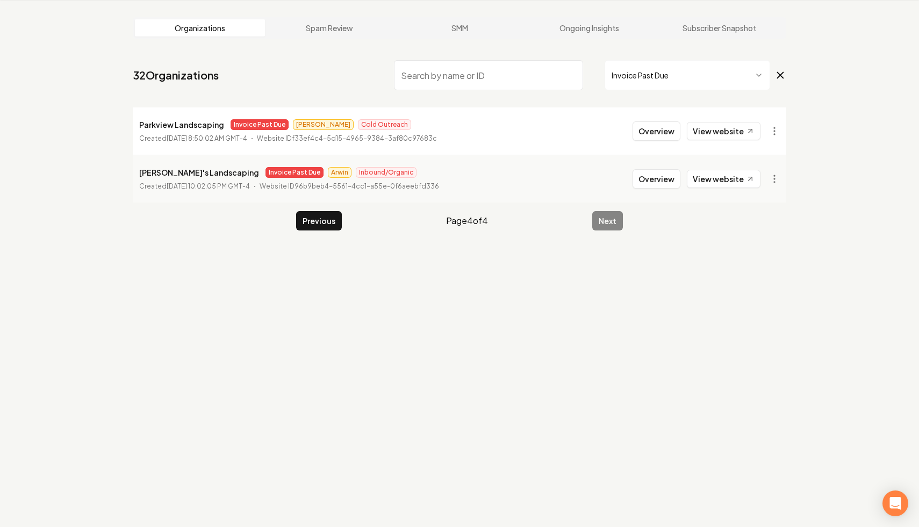
click at [557, 79] on input "search" at bounding box center [488, 75] width 189 height 30
click at [787, 78] on main "Organizations Spam Review SMM Ongoing Insights Subscriber Snapshot 32 Organizat…" at bounding box center [460, 124] width 688 height 248
click at [778, 75] on icon at bounding box center [781, 75] width 12 height 13
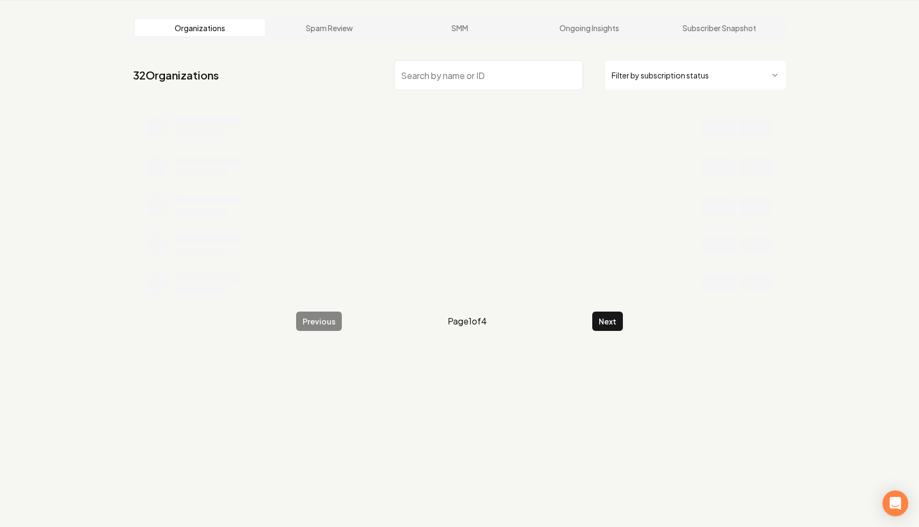
click at [510, 62] on input "search" at bounding box center [488, 75] width 189 height 30
paste input "Precision Property Services"
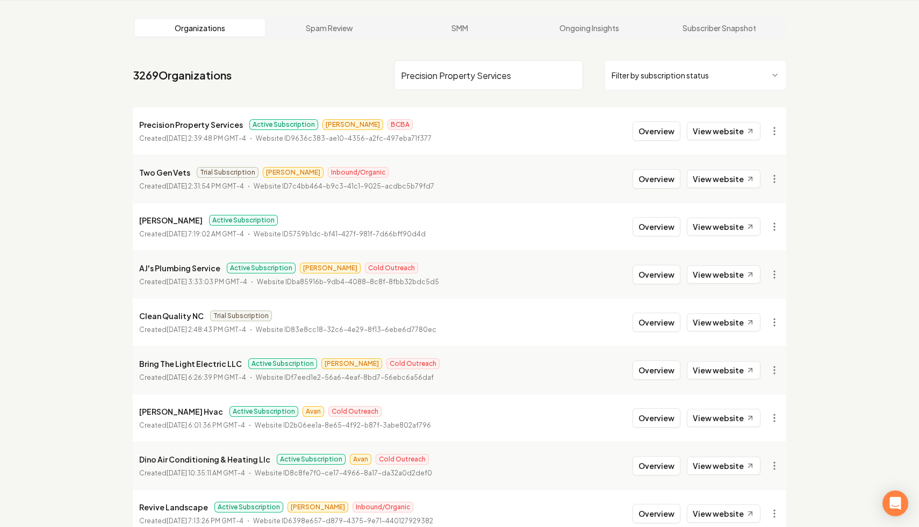
type input "Precision Property Services"
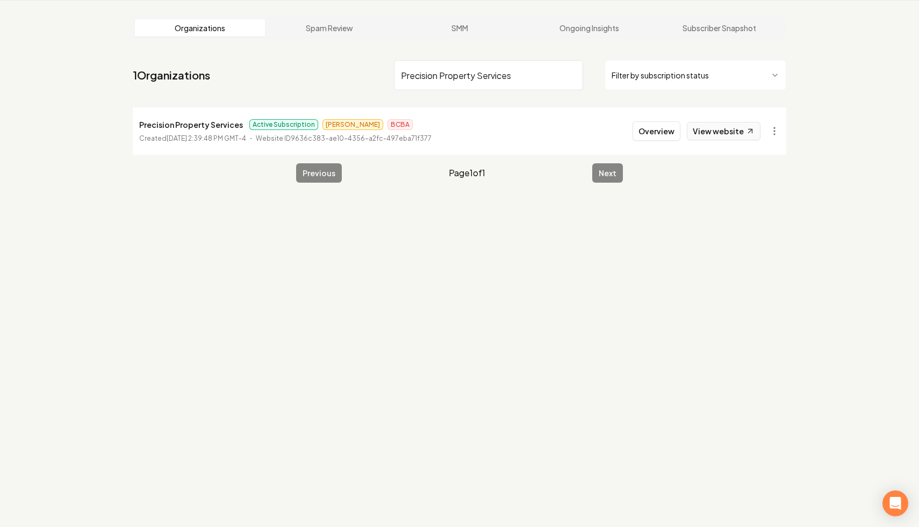
click at [741, 135] on link "View website" at bounding box center [724, 131] width 74 height 18
click at [782, 131] on html "Dashboard Organization Rebolt Site Builder Organizations Spam Review SMM Ongoin…" at bounding box center [459, 222] width 919 height 527
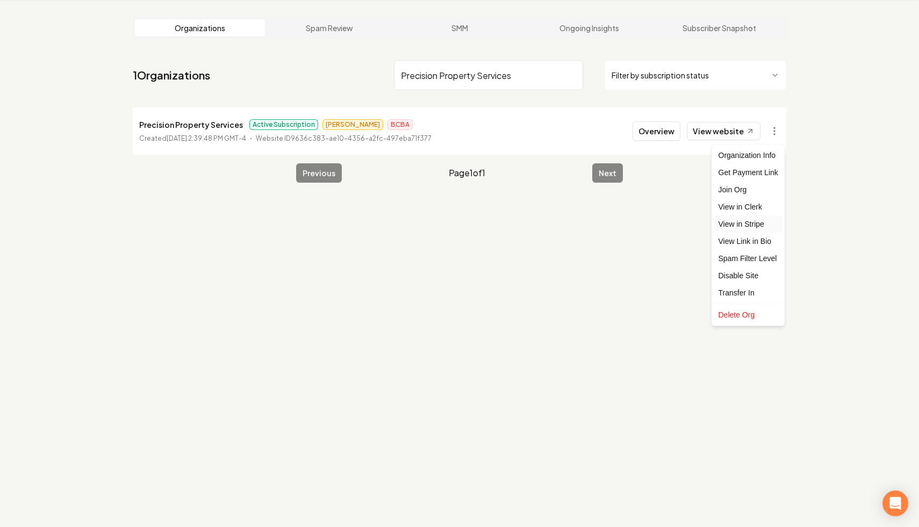
click at [756, 225] on link "View in Stripe" at bounding box center [748, 224] width 68 height 17
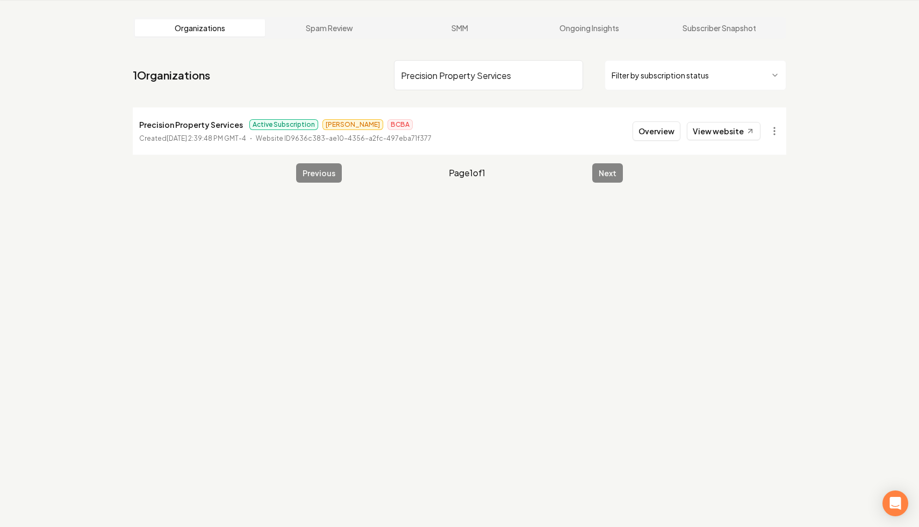
click at [570, 74] on input "Precision Property Services" at bounding box center [488, 75] width 189 height 30
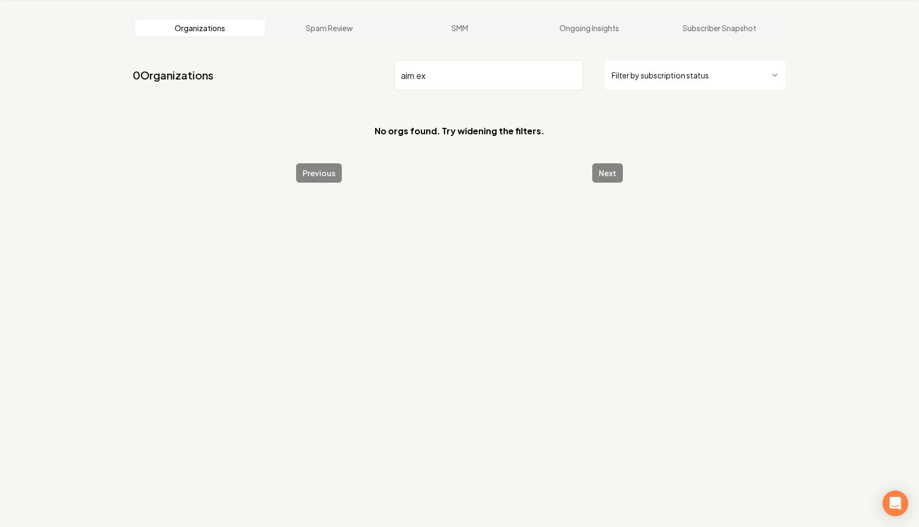
type input "aim ex"
click at [570, 75] on input "aim ex" at bounding box center [488, 75] width 189 height 30
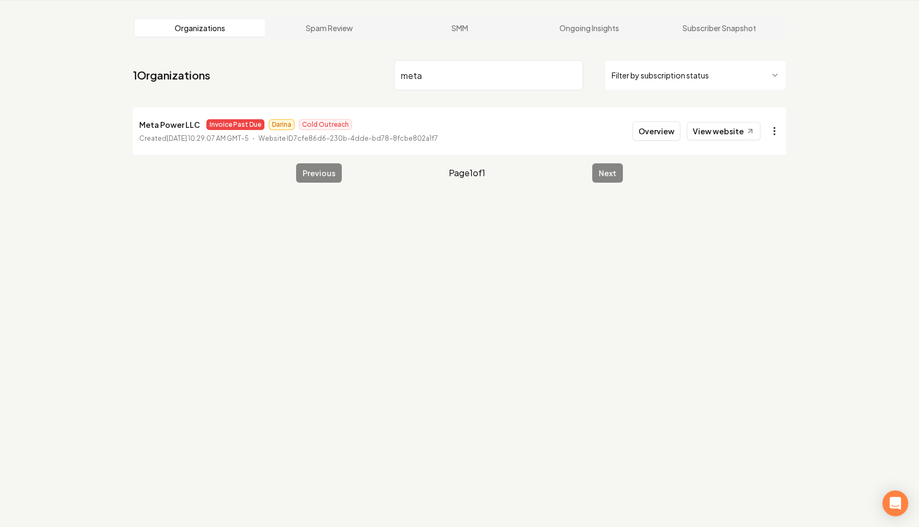
type input "meta"
click at [771, 134] on html "Dashboard Organization Rebolt Site Builder Organizations Spam Review SMM Ongoin…" at bounding box center [459, 222] width 919 height 527
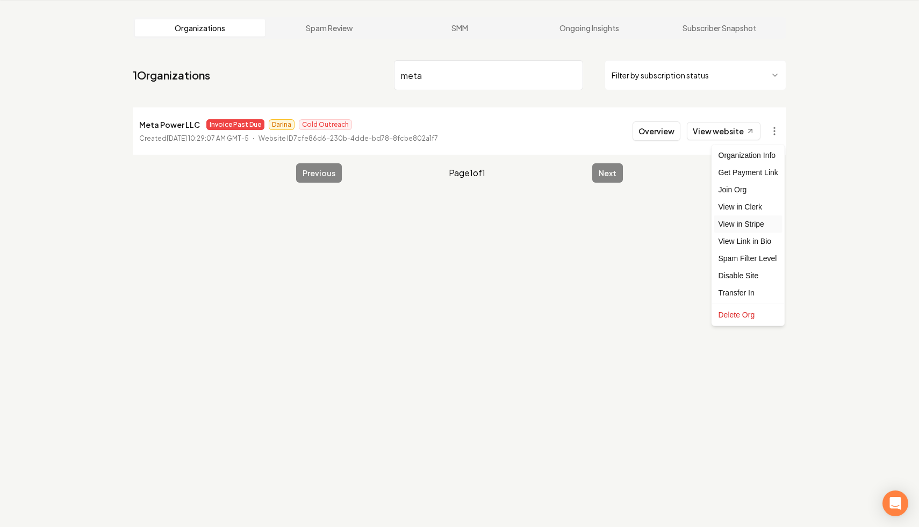
click at [754, 226] on link "View in Stripe" at bounding box center [748, 224] width 68 height 17
click at [780, 131] on html "Dashboard Organization Rebolt Site Builder Organizations Spam Review SMM Ongoin…" at bounding box center [459, 222] width 919 height 527
click at [771, 226] on link "View in Stripe" at bounding box center [748, 224] width 68 height 17
